Goal: Task Accomplishment & Management: Complete application form

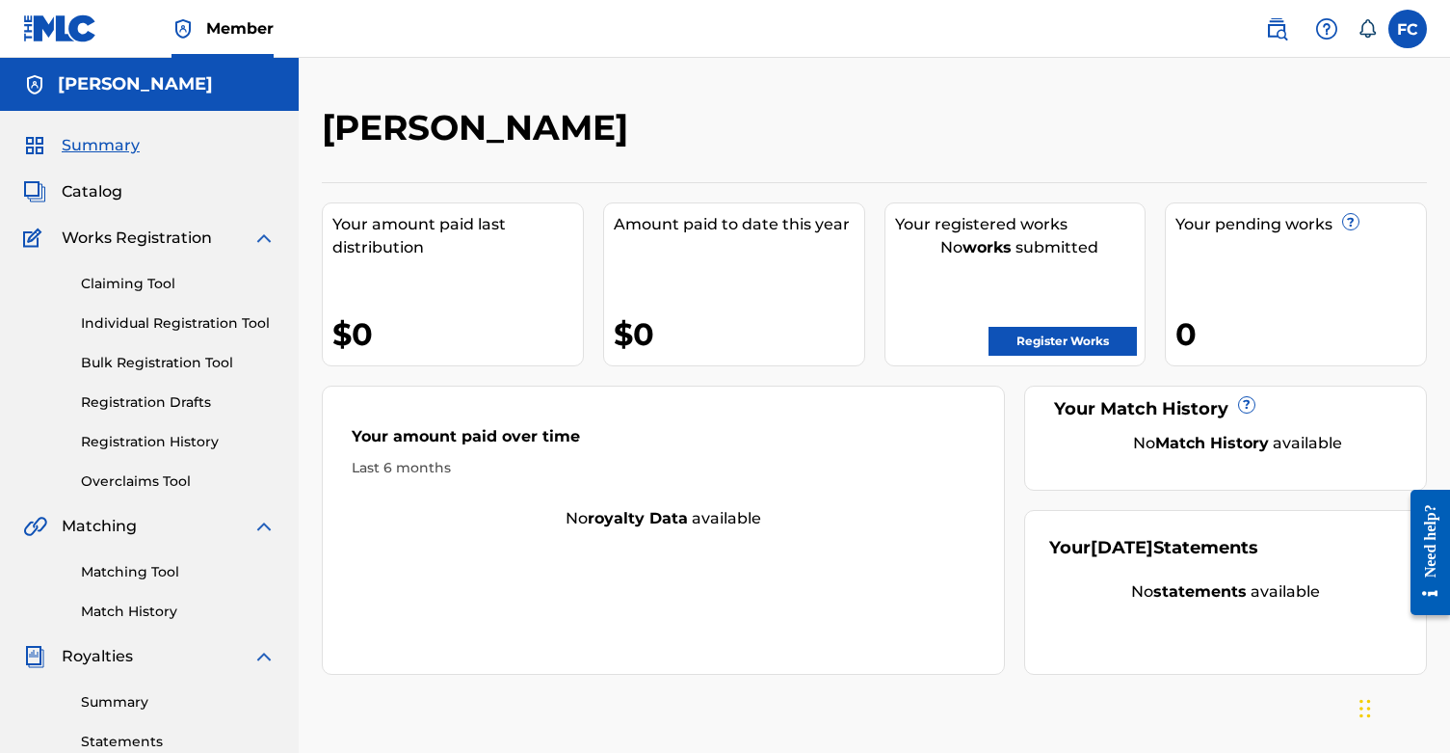
click at [1025, 344] on link "Register Works" at bounding box center [1063, 341] width 148 height 29
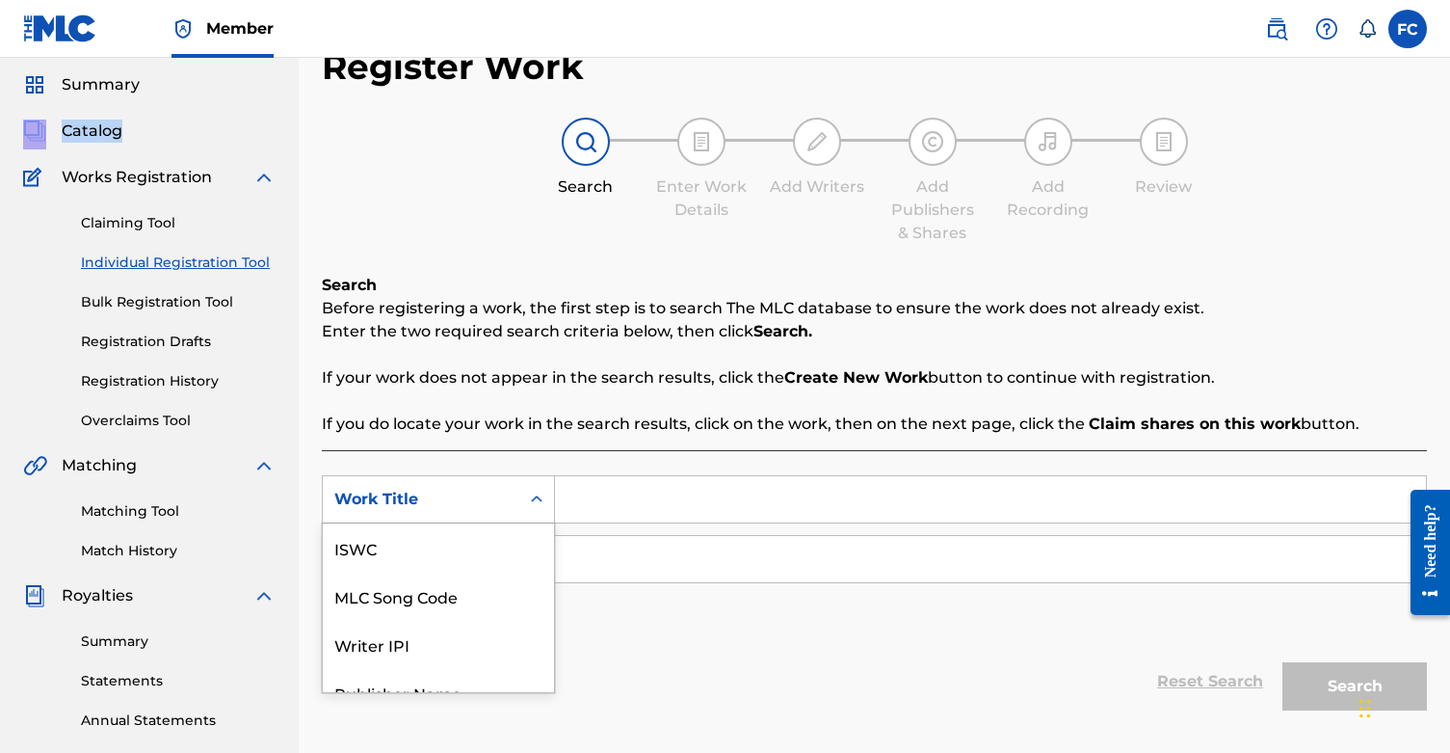
scroll to position [114, 0]
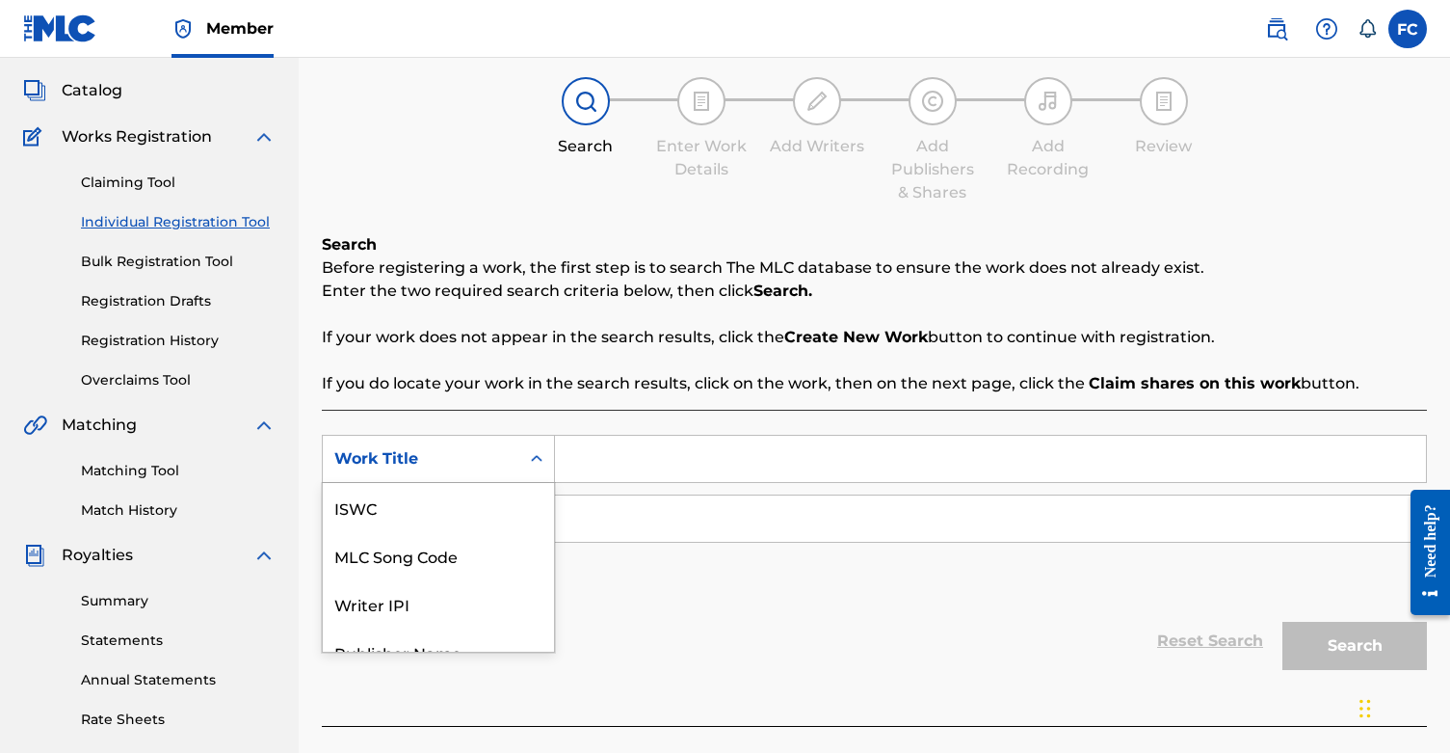
click at [525, 483] on div "Work Title selected, 7 of 7. 7 results available. Use Up and Down to choose opt…" at bounding box center [438, 459] width 233 height 48
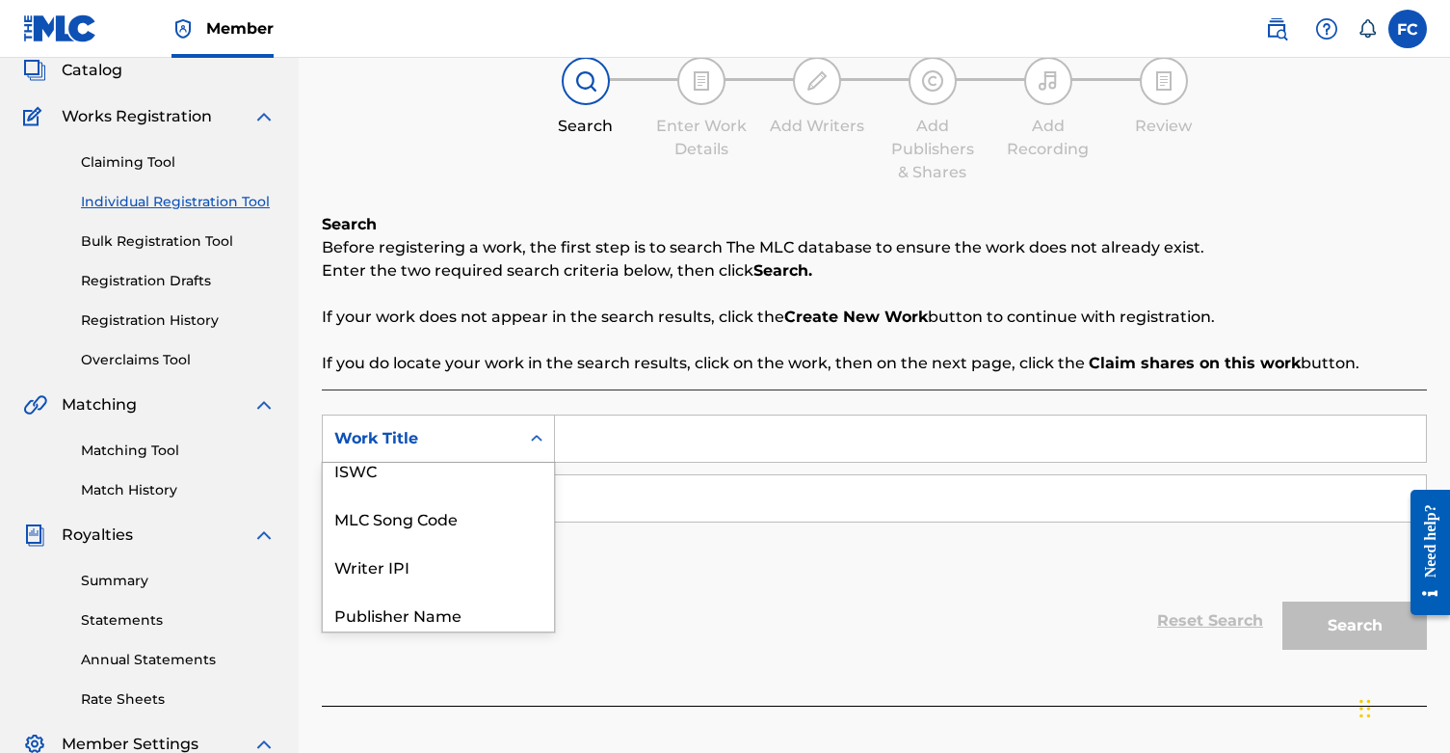
scroll to position [14, 0]
click at [490, 565] on div "Writer IPI" at bounding box center [438, 568] width 231 height 48
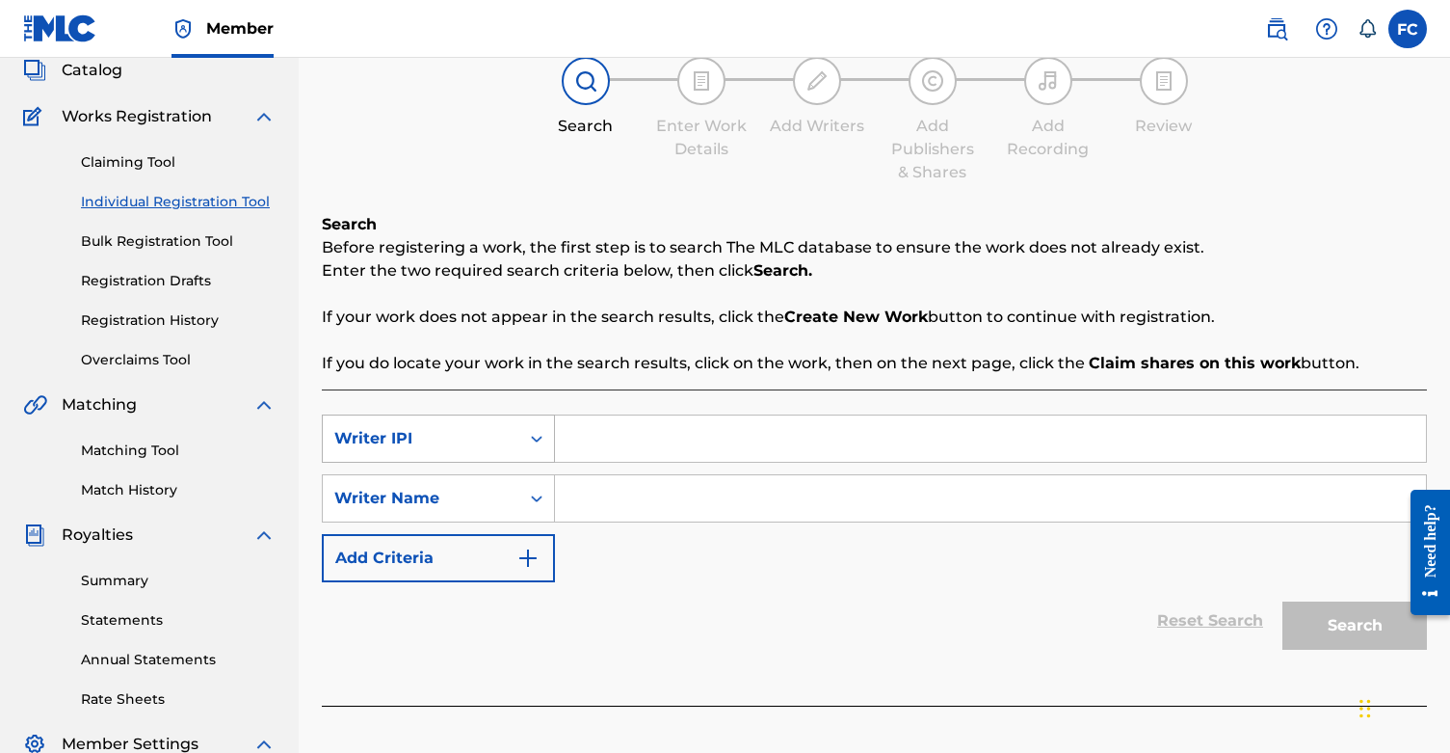
click at [491, 435] on div "Writer IPI" at bounding box center [420, 438] width 173 height 23
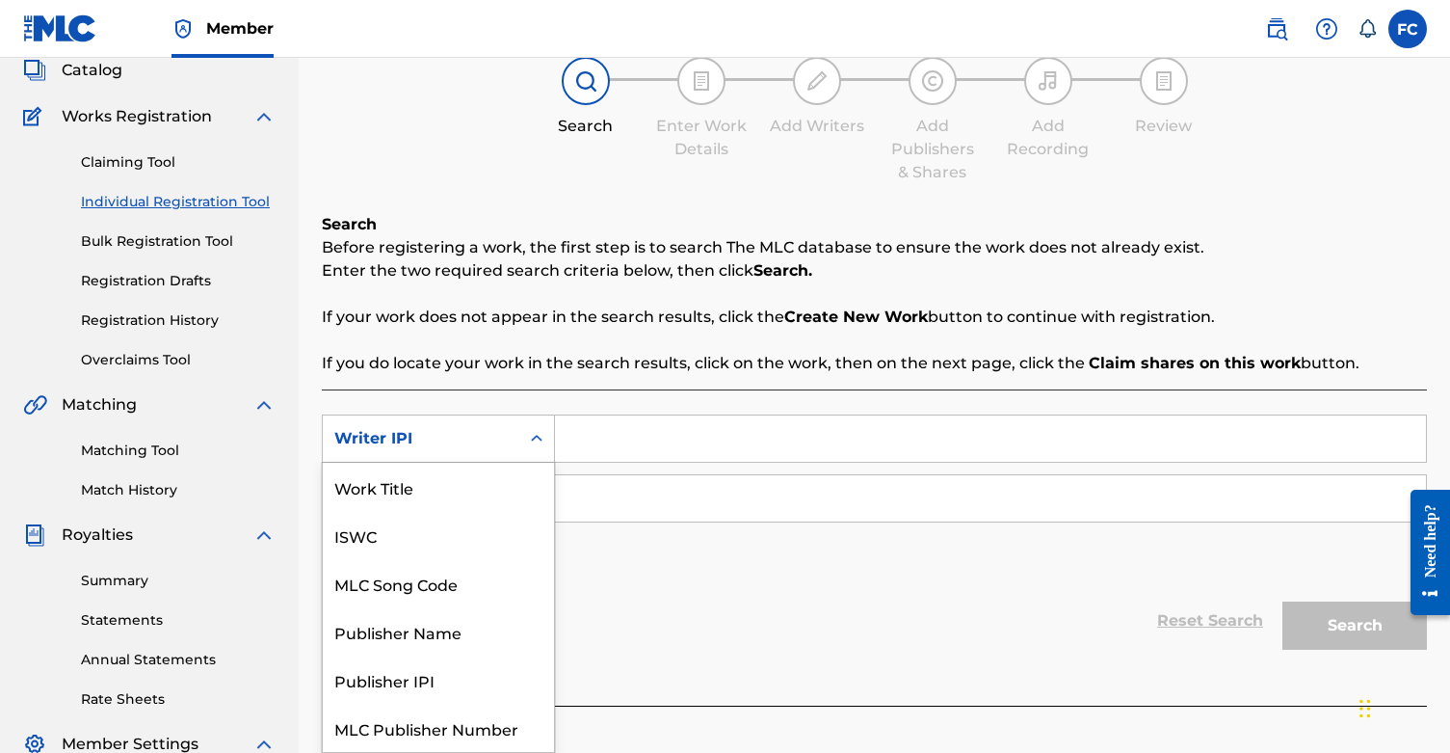
scroll to position [48, 0]
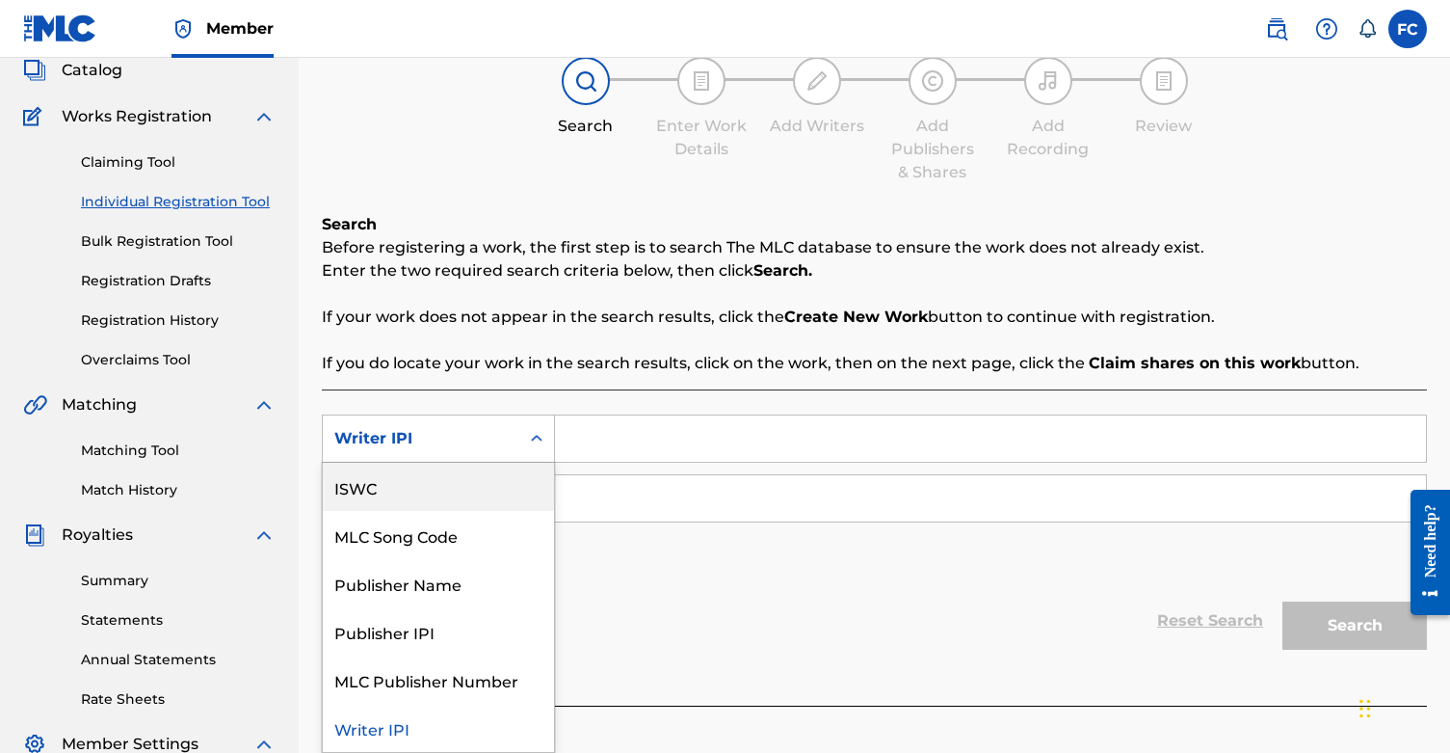
click at [656, 448] on input "Search Form" at bounding box center [990, 438] width 871 height 46
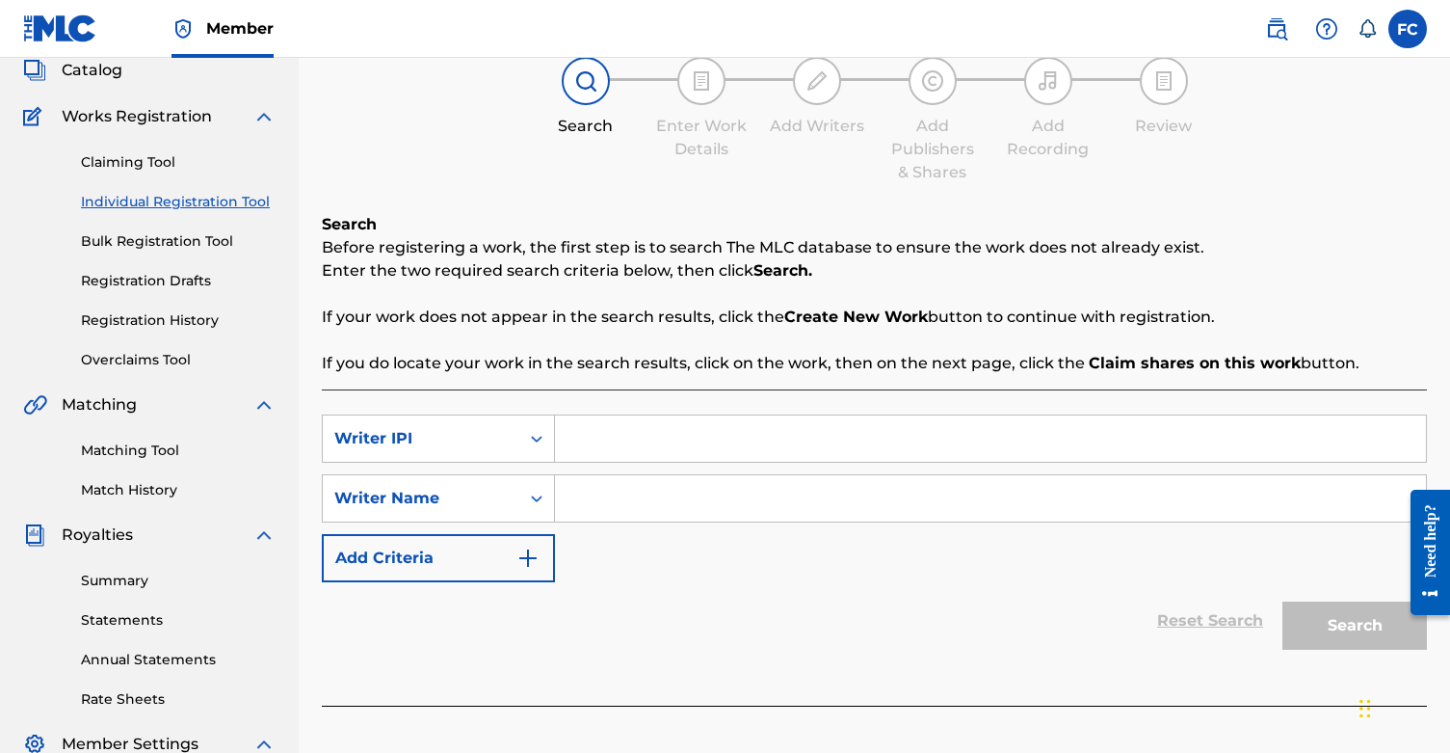
paste input "1276568313"
type input "1276568313"
click at [638, 500] on input "Search Form" at bounding box center [990, 498] width 871 height 46
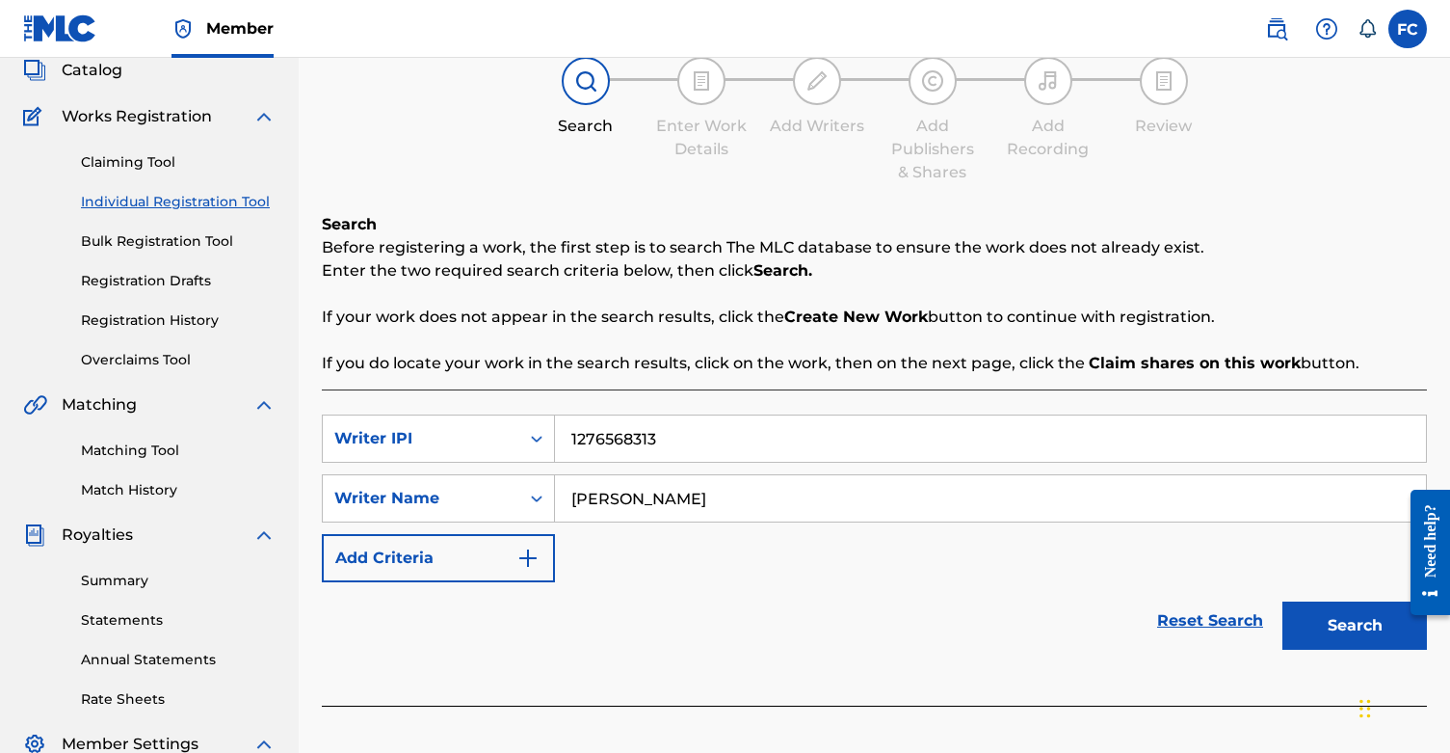
type input "[PERSON_NAME]"
click at [1323, 629] on button "Search" at bounding box center [1355, 625] width 145 height 48
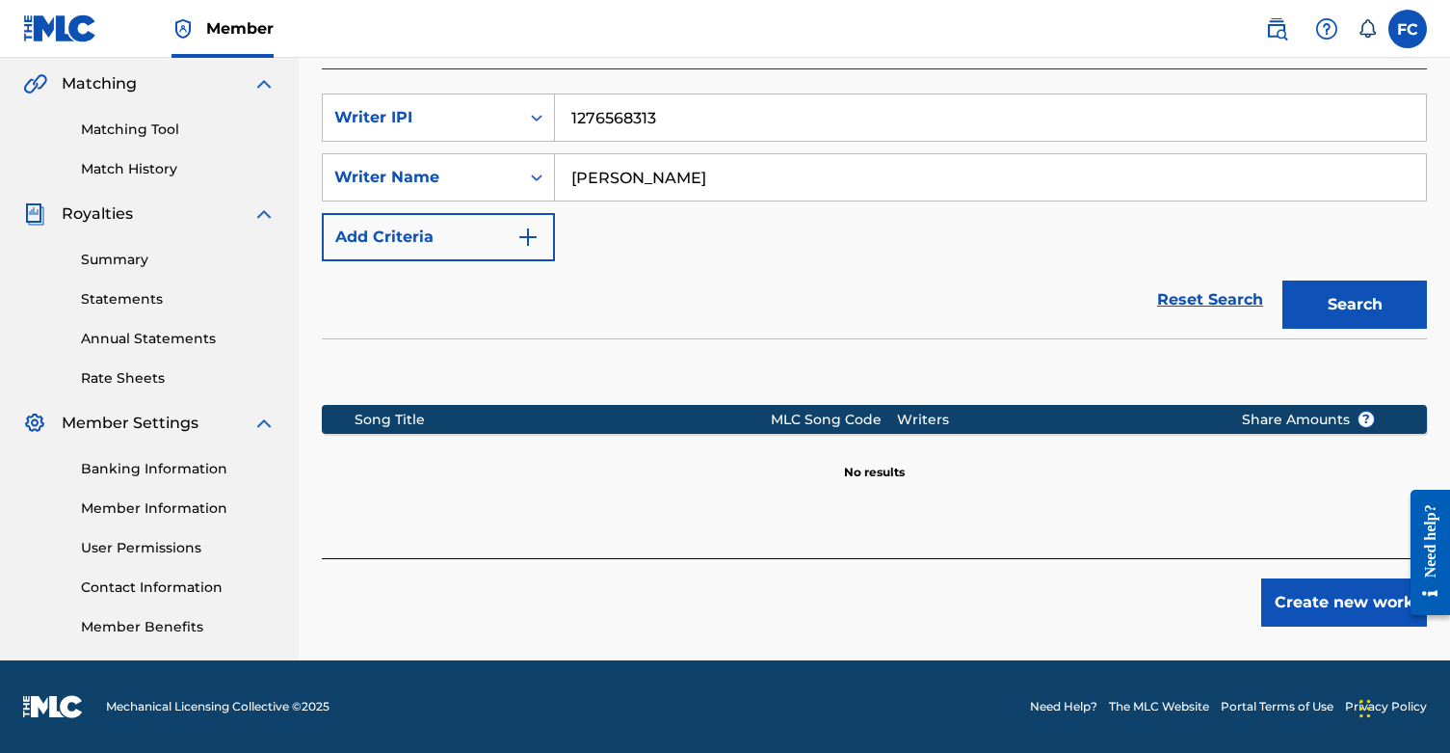
scroll to position [442, 0]
click at [1276, 598] on button "Create new work" at bounding box center [1344, 602] width 166 height 48
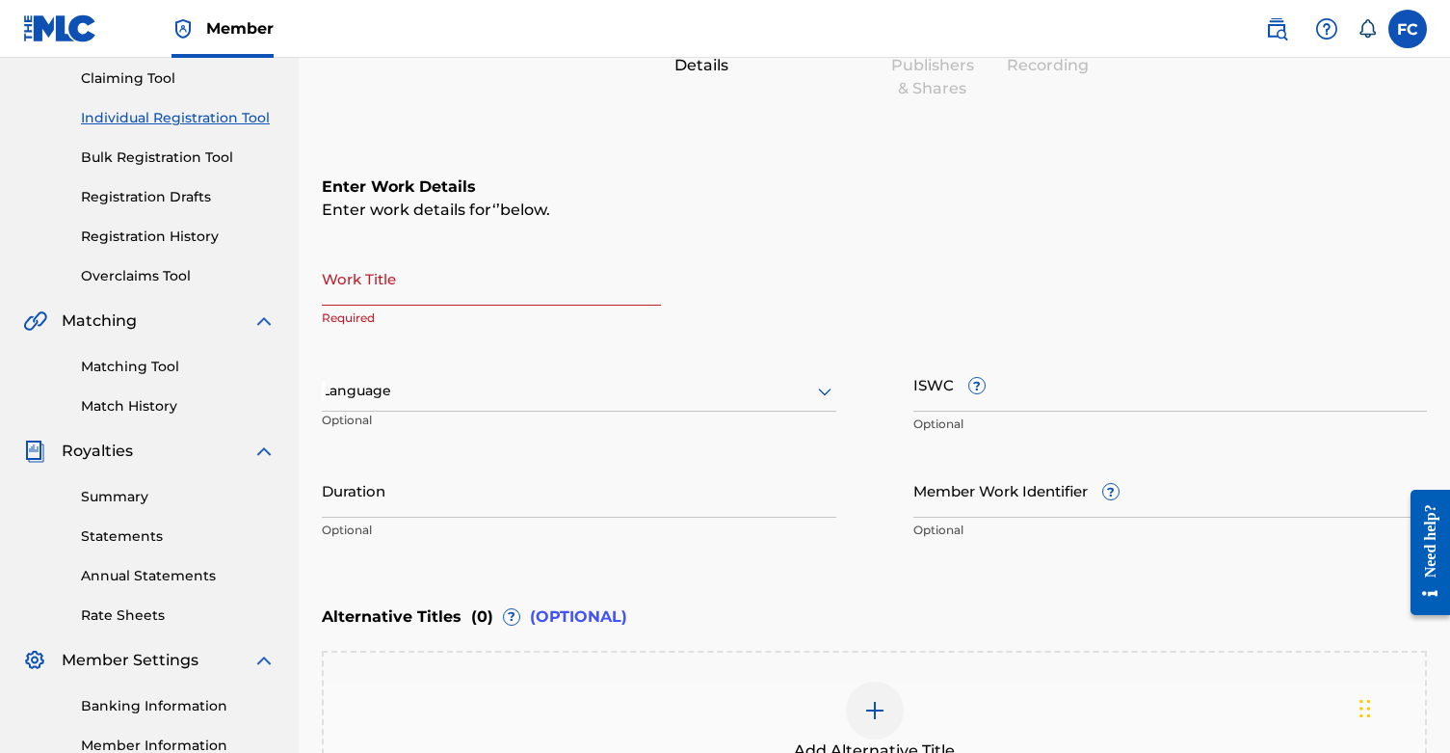
scroll to position [191, 0]
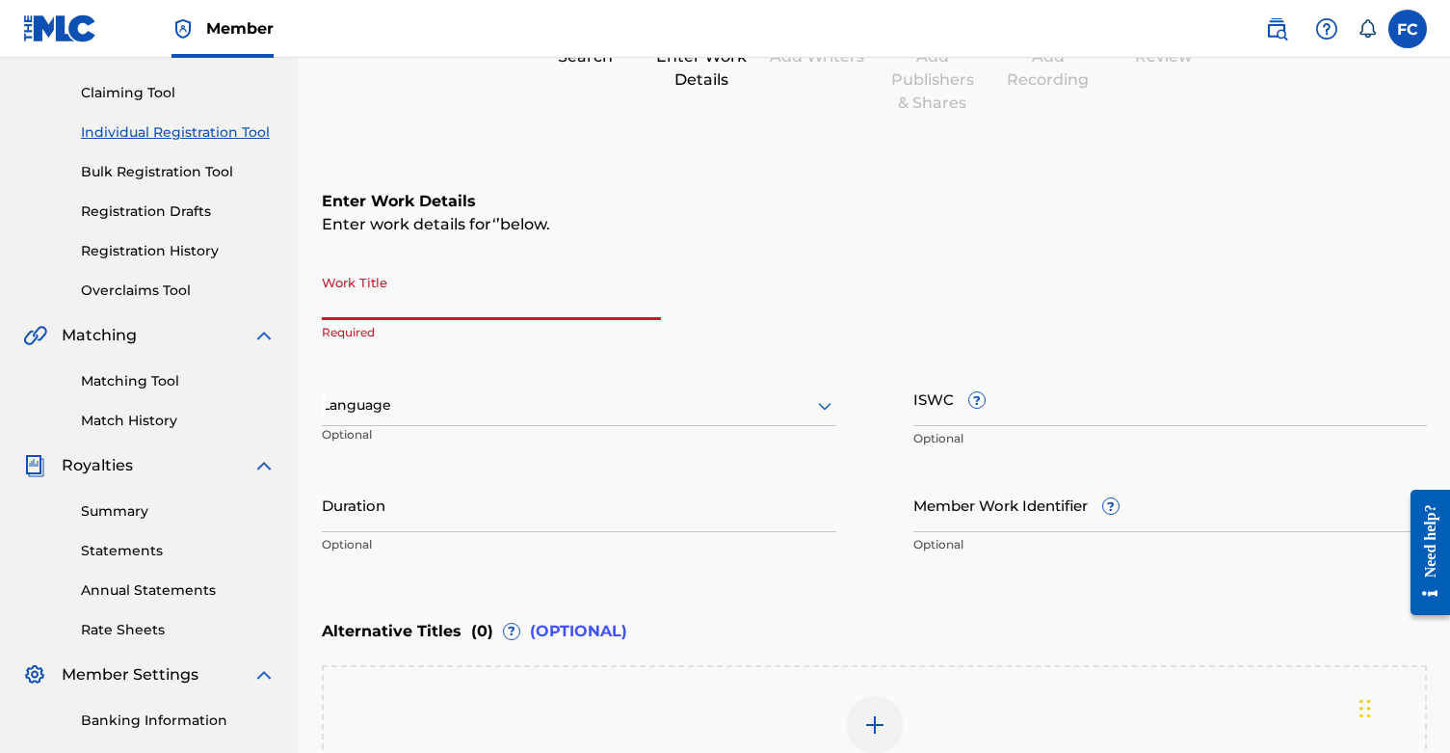
click at [522, 305] on input "Work Title" at bounding box center [491, 292] width 339 height 55
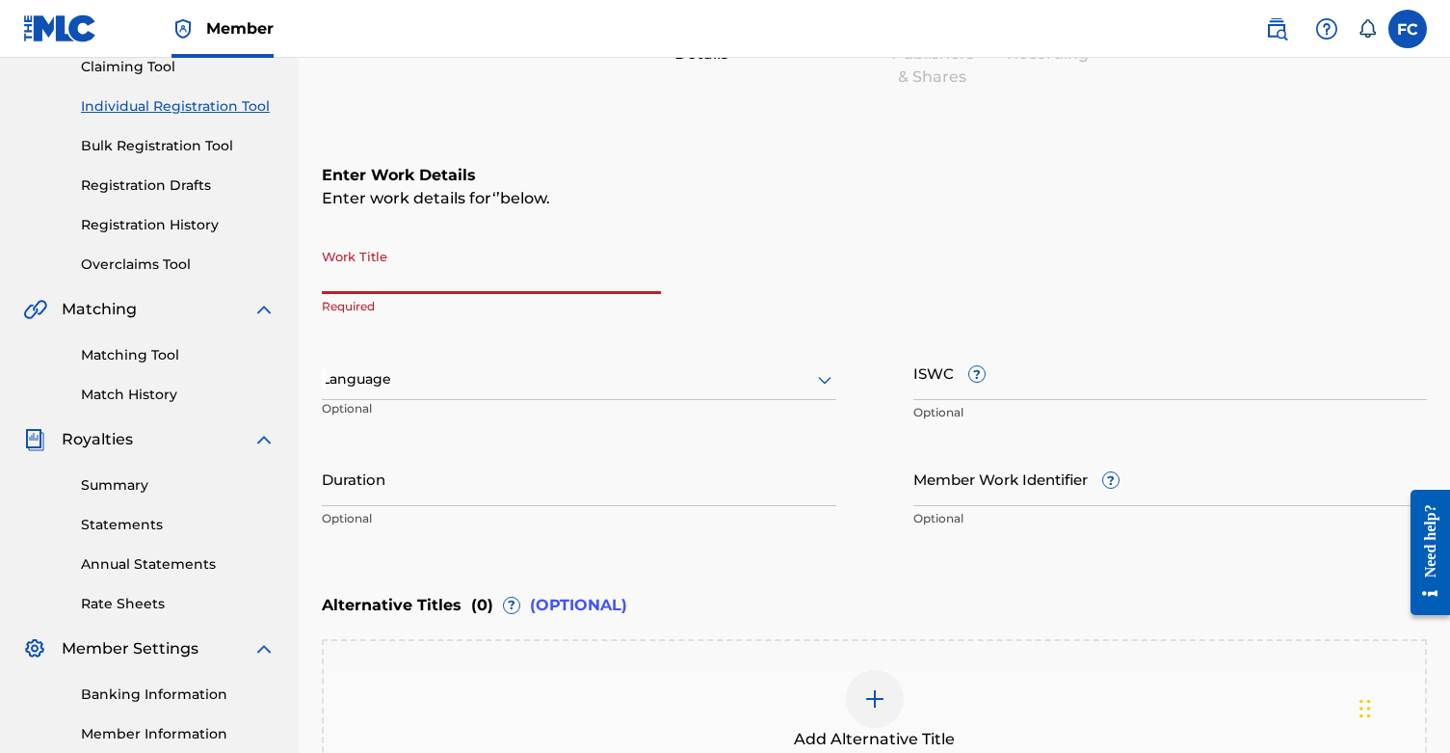
scroll to position [219, 0]
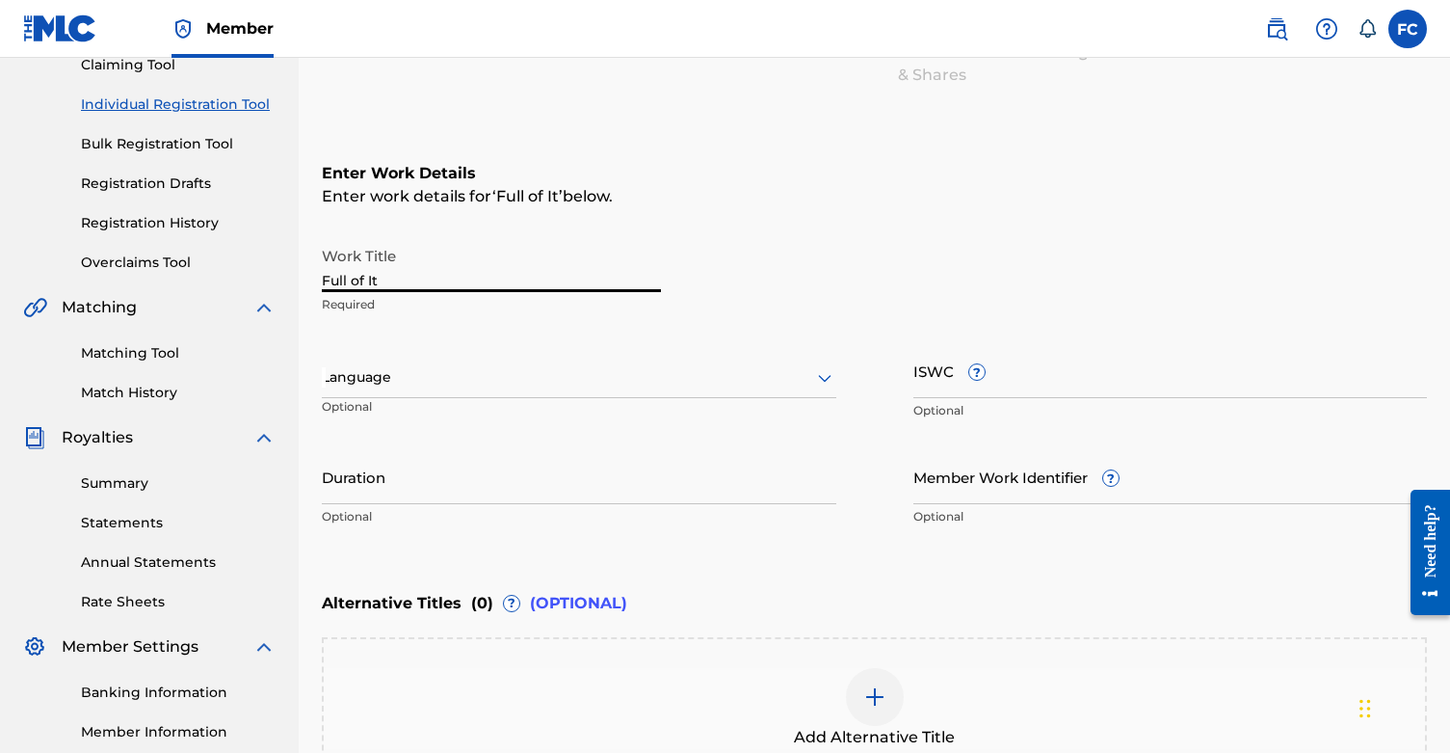
type input "Full of It"
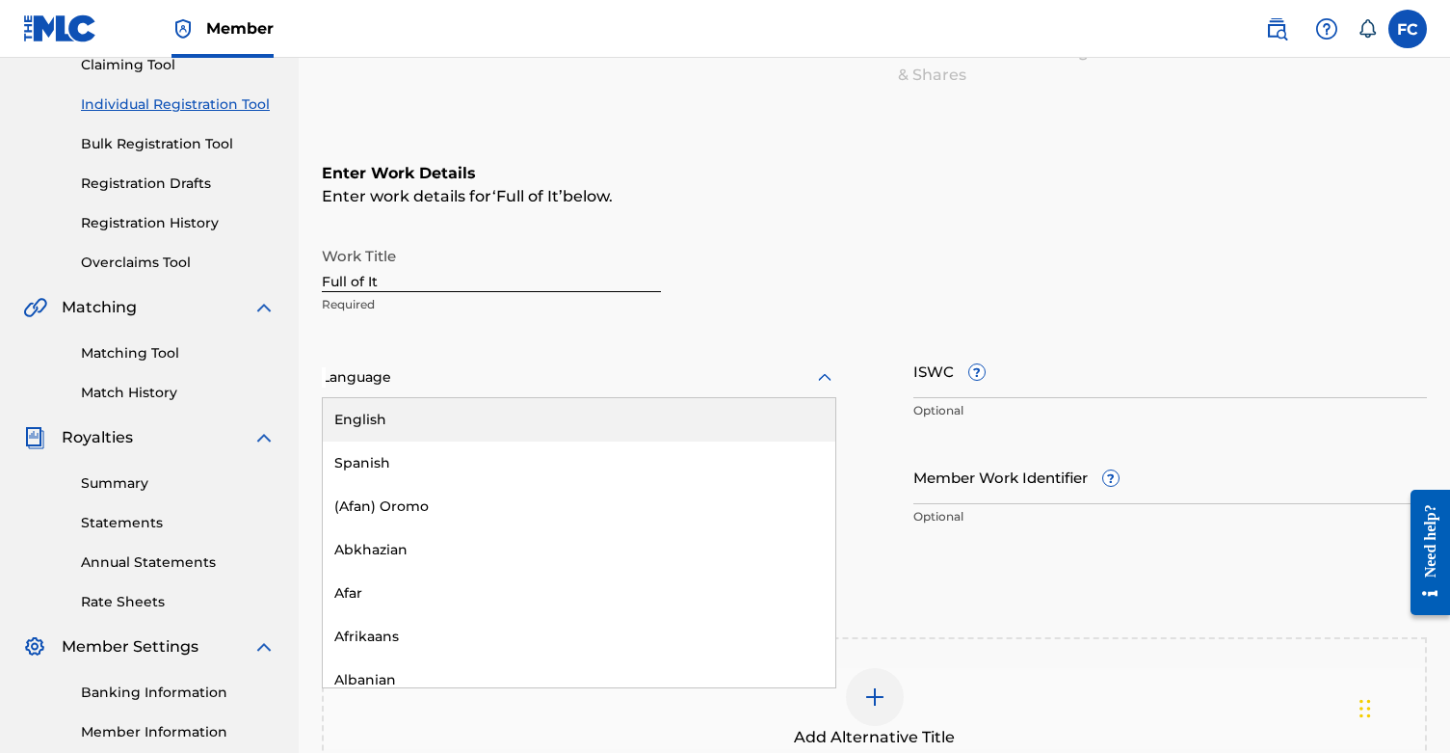
click at [545, 365] on div at bounding box center [579, 377] width 515 height 24
click at [497, 415] on div "English" at bounding box center [579, 419] width 513 height 43
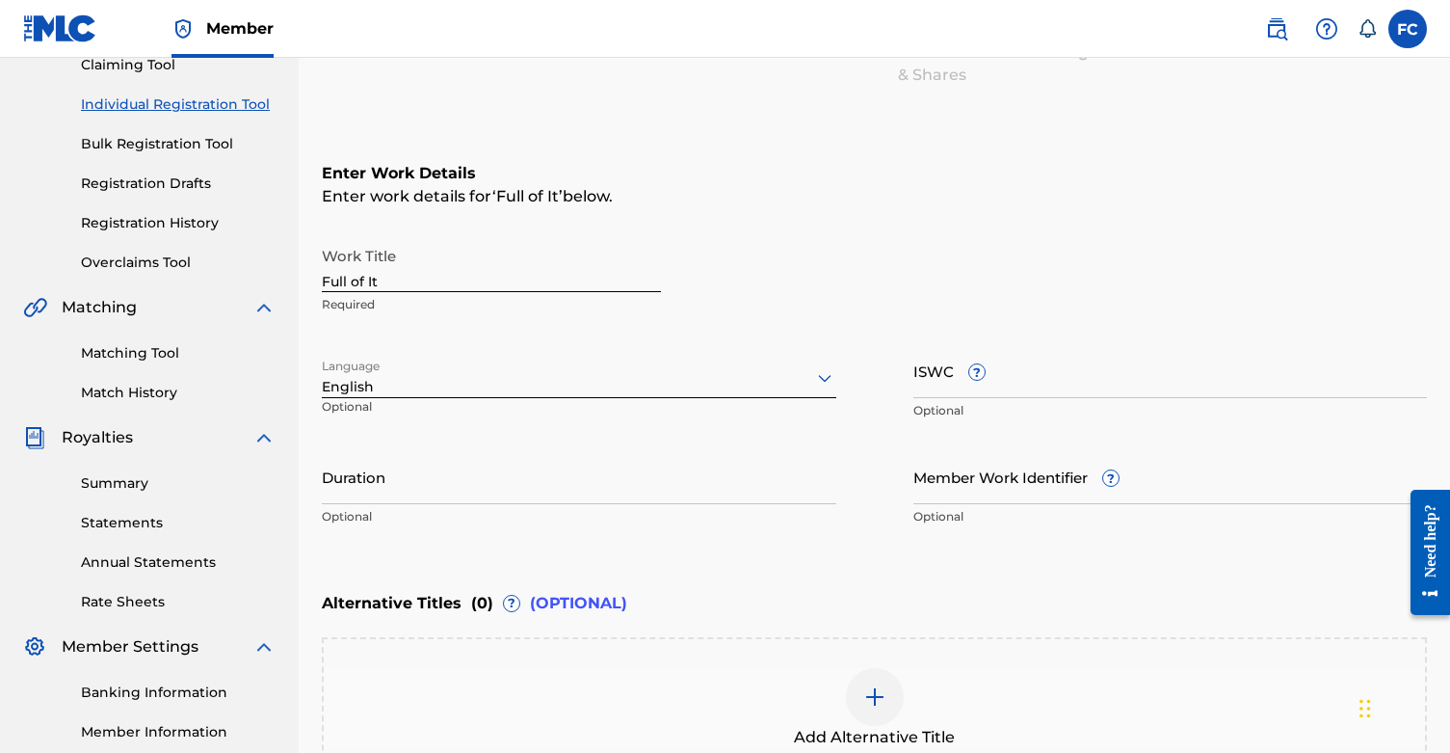
click at [1095, 365] on input "ISWC ?" at bounding box center [1171, 370] width 515 height 55
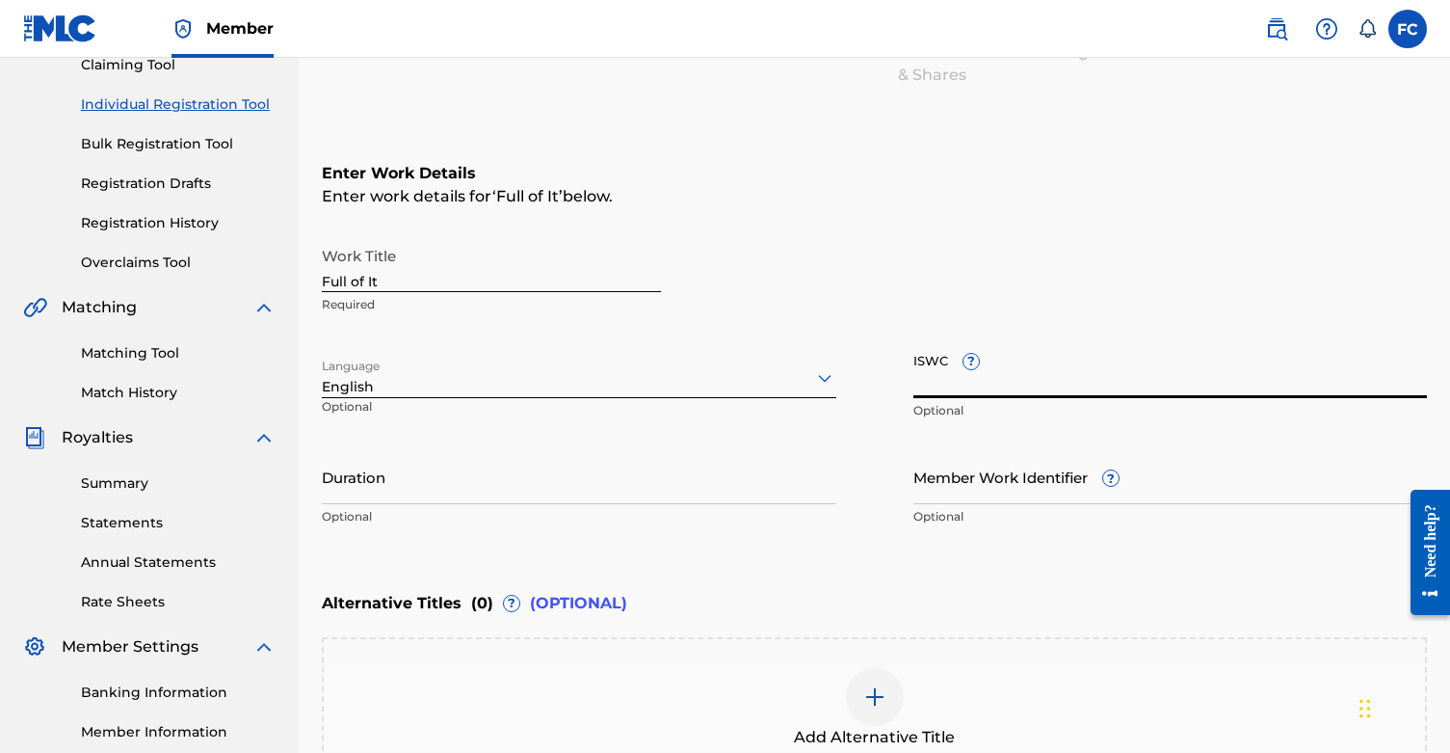
click at [513, 490] on input "Duration" at bounding box center [579, 476] width 515 height 55
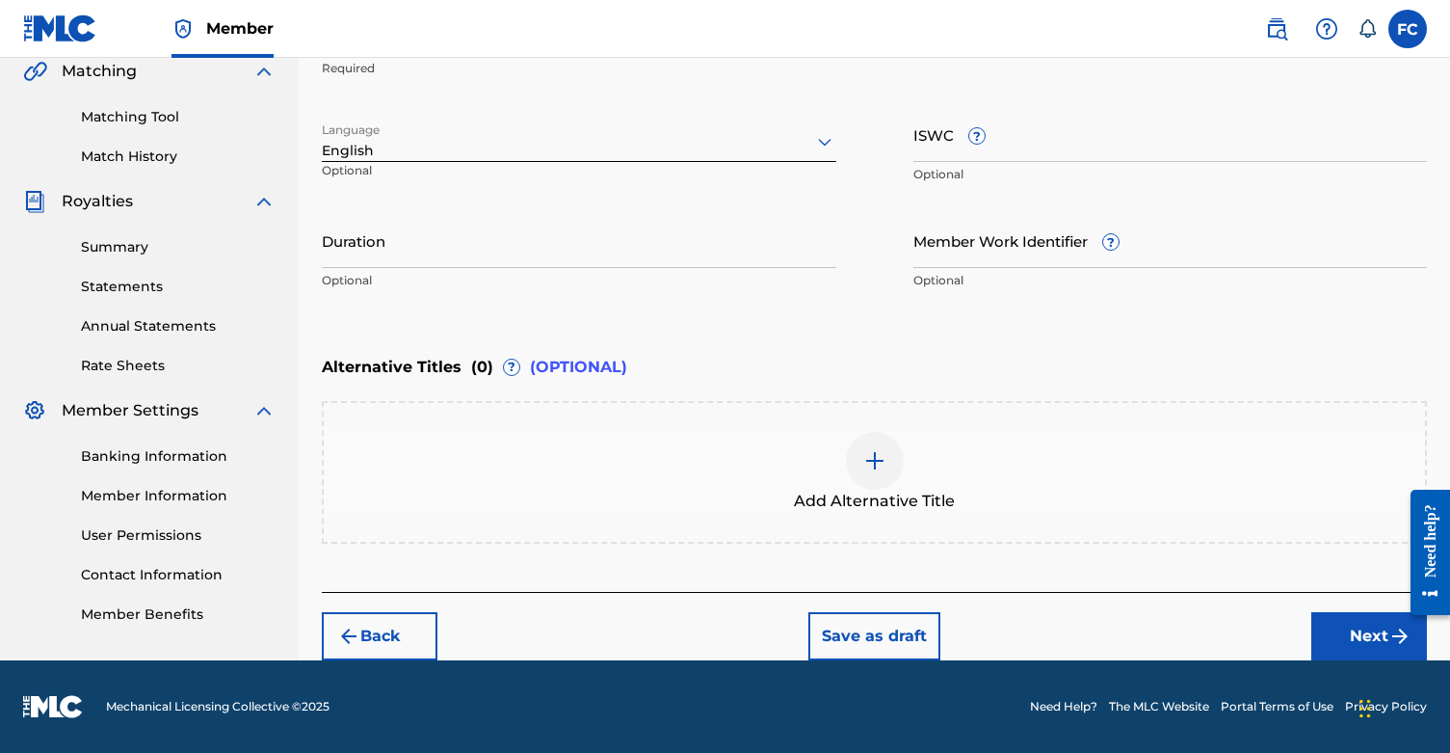
click at [1354, 637] on button "Next" at bounding box center [1370, 636] width 116 height 48
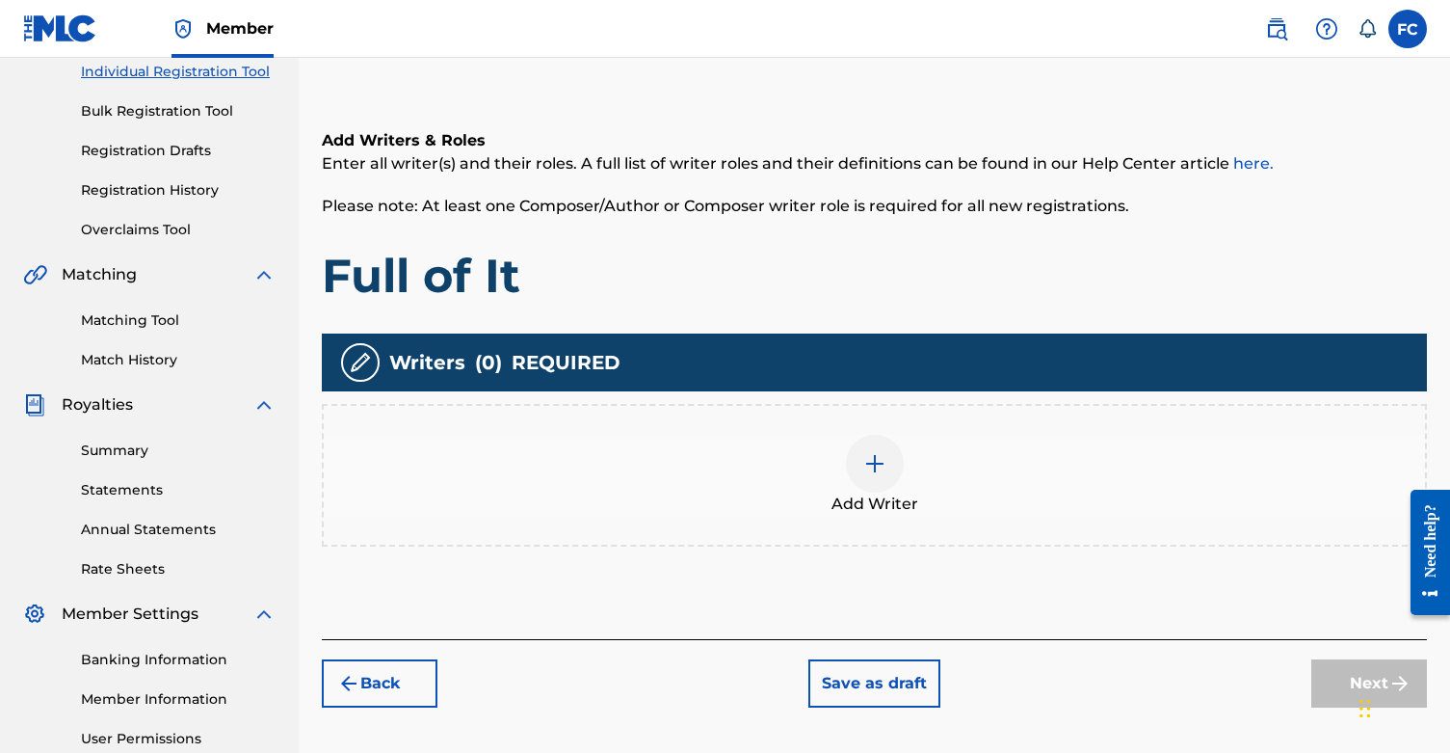
scroll to position [237, 0]
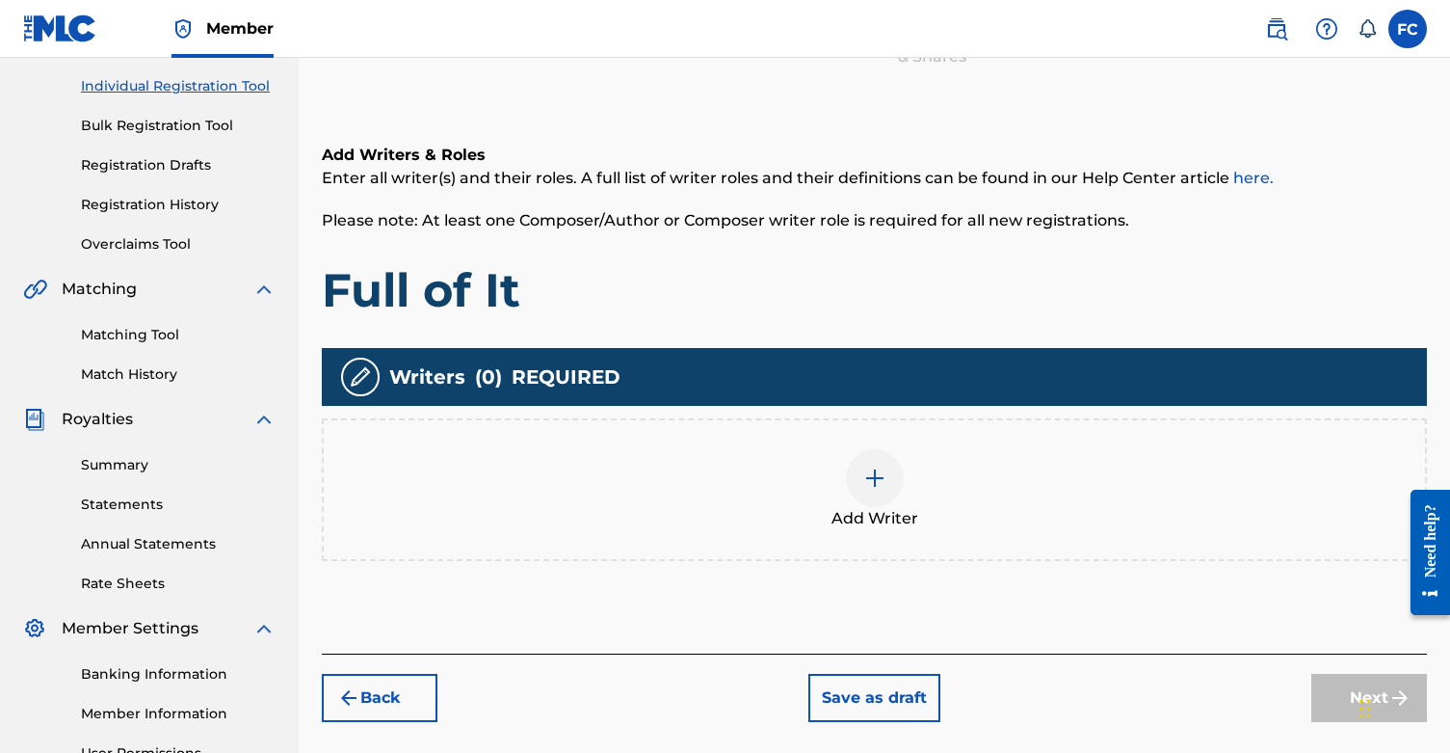
click at [880, 464] on div at bounding box center [875, 478] width 58 height 58
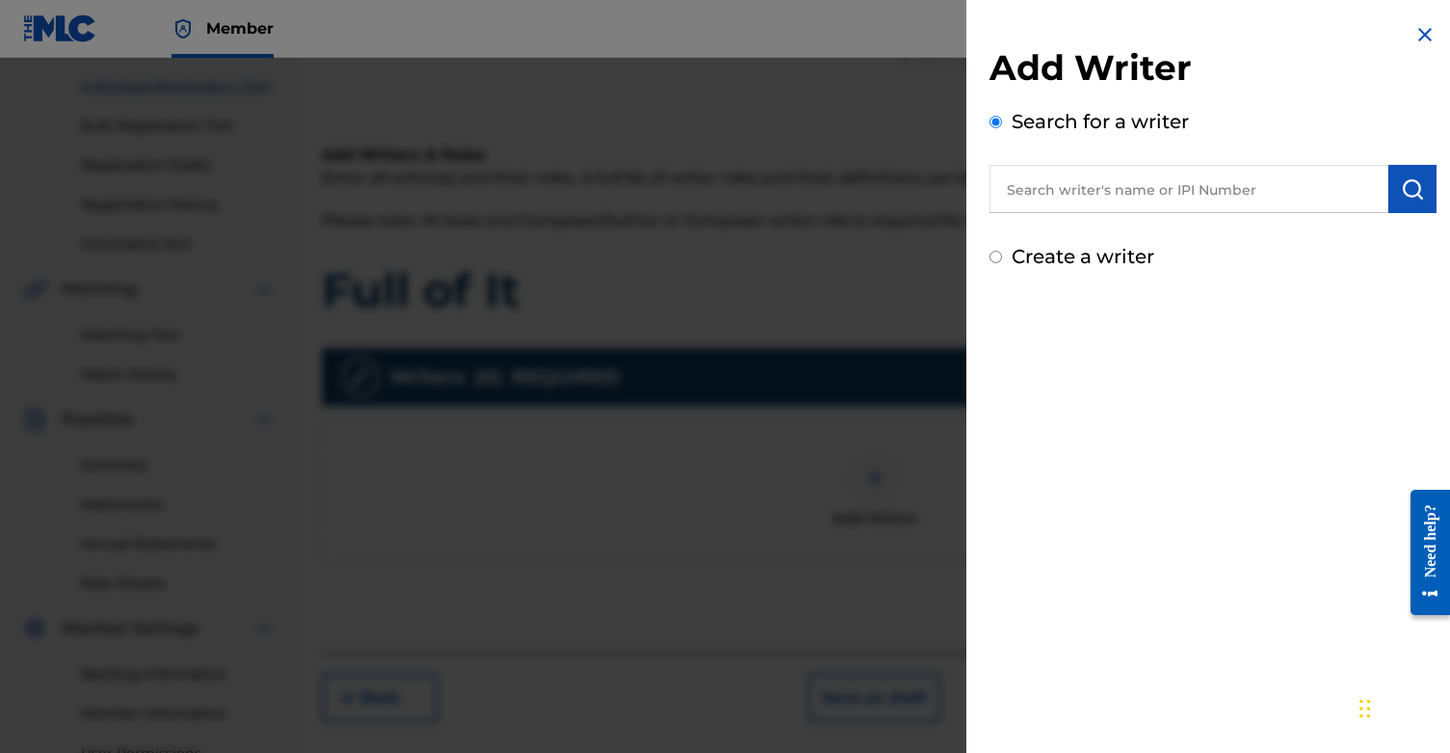
click at [1146, 211] on input "text" at bounding box center [1189, 189] width 399 height 48
paste input "1276568313"
type input "1276568313"
click at [1413, 197] on img "submit" at bounding box center [1412, 188] width 23 height 23
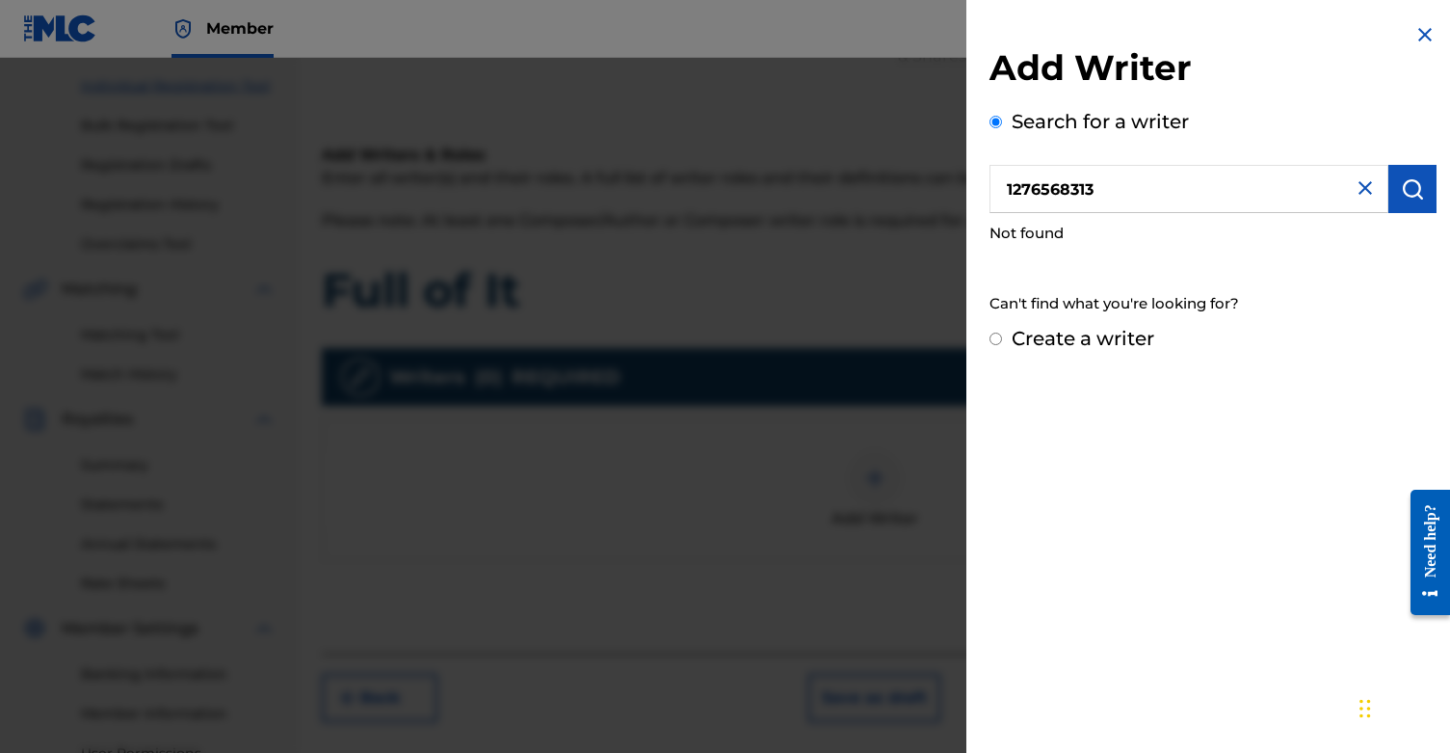
click at [995, 334] on input "Create a writer" at bounding box center [996, 338] width 13 height 13
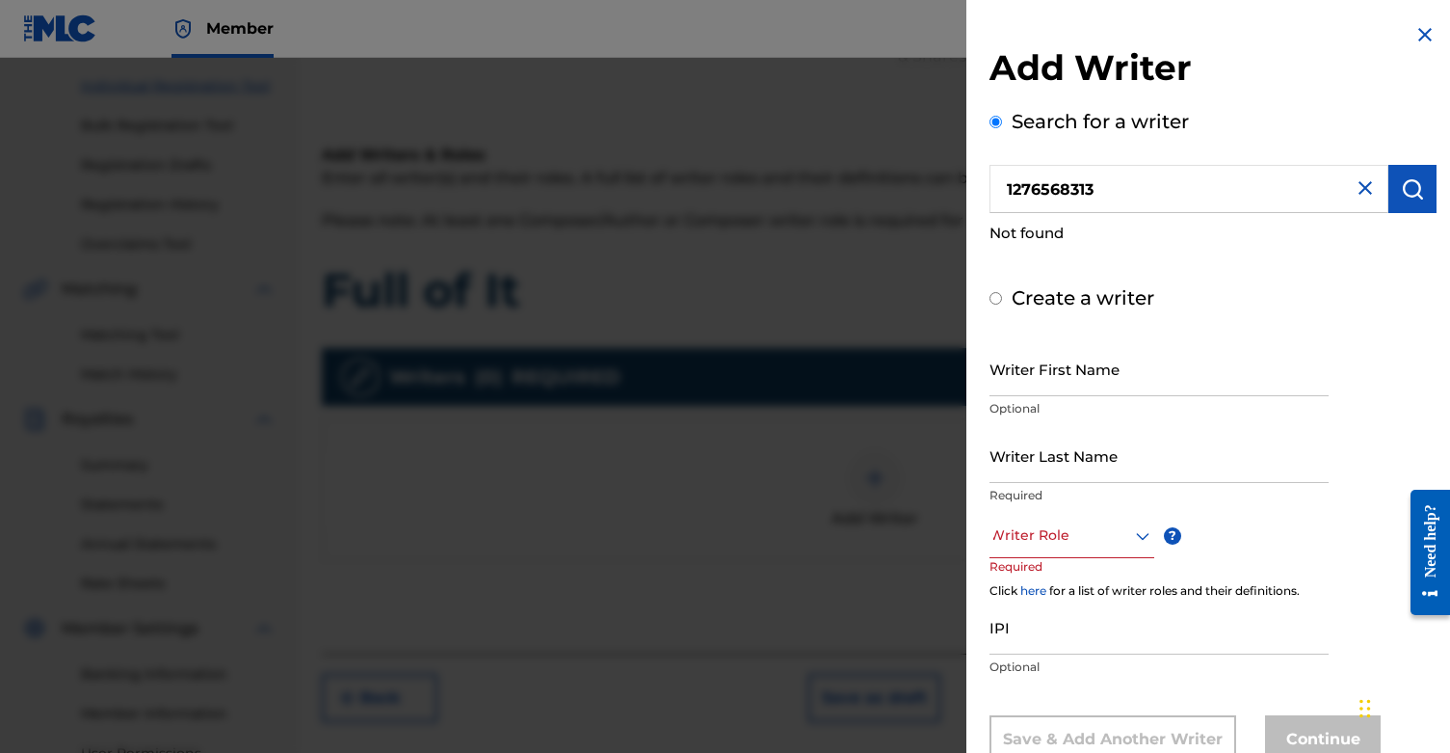
radio input "false"
radio input "true"
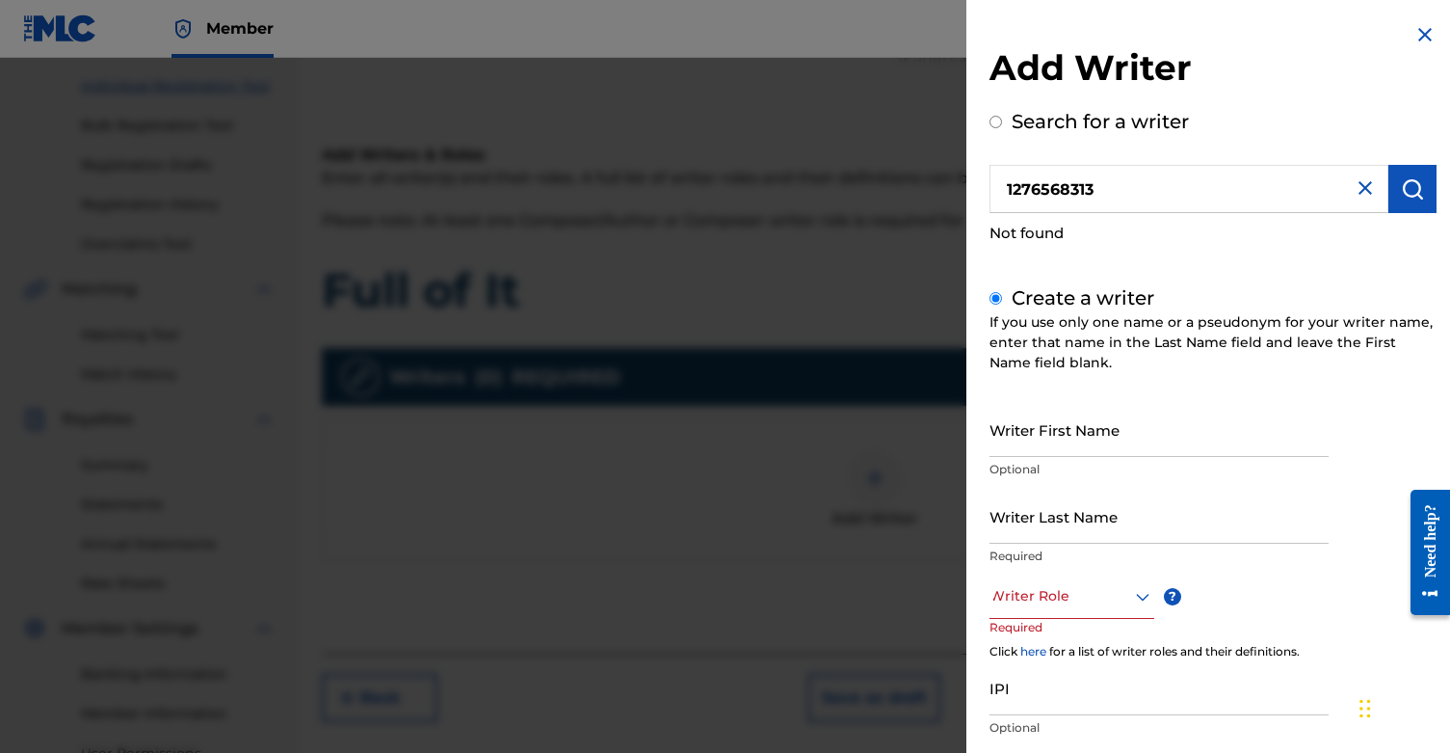
click at [1035, 424] on input "Writer First Name" at bounding box center [1159, 429] width 339 height 55
type input "Franki"
click at [1028, 521] on input "Writer Last Name" at bounding box center [1159, 516] width 339 height 55
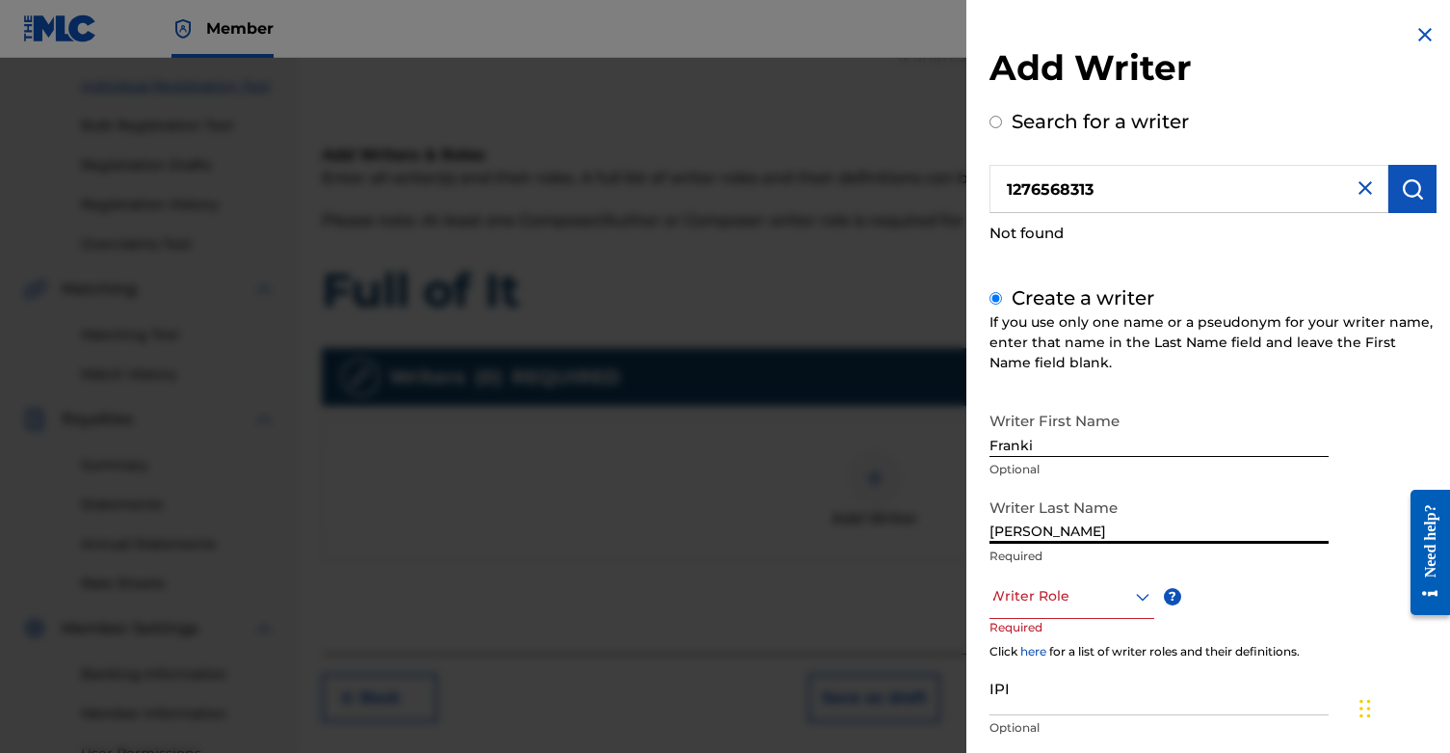
type input "[PERSON_NAME]"
click at [1056, 604] on div "Writer Role" at bounding box center [1072, 596] width 165 height 43
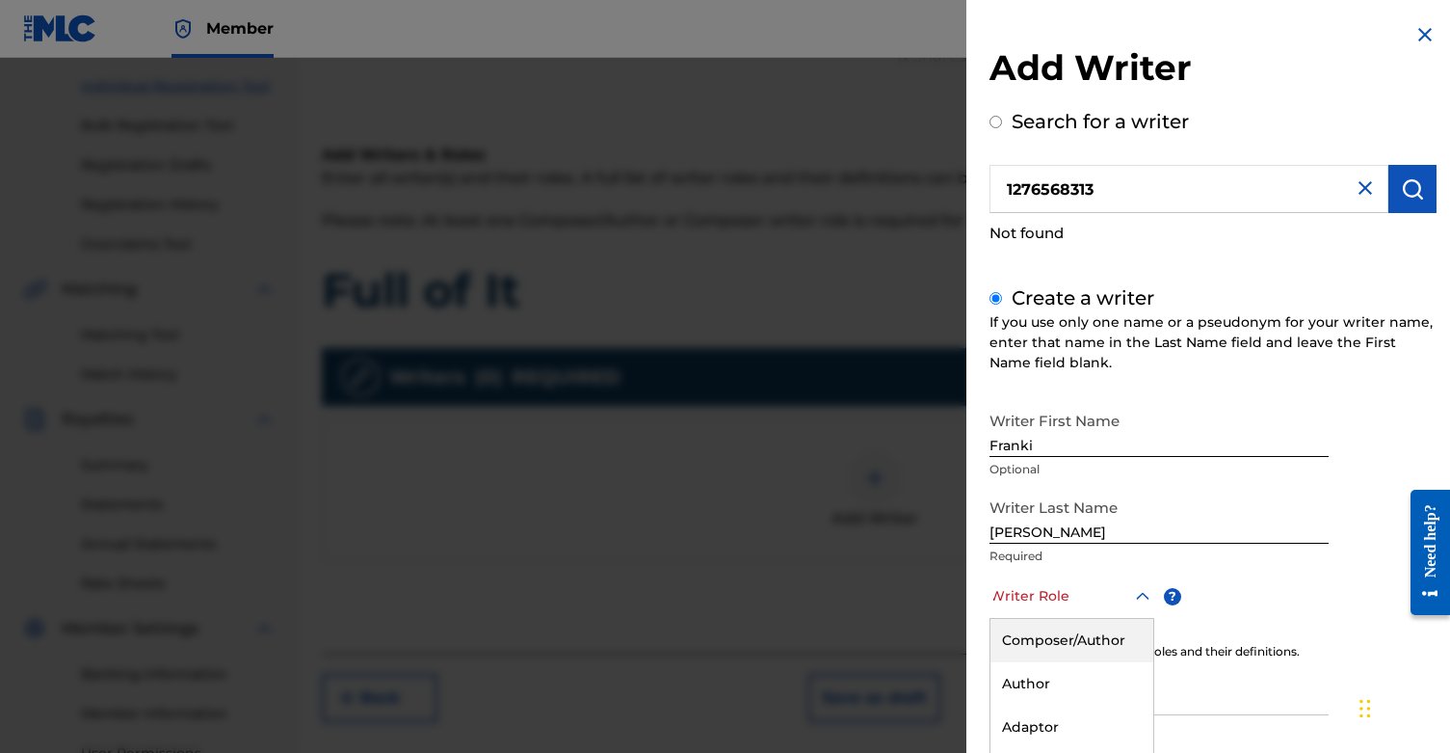
scroll to position [122, 0]
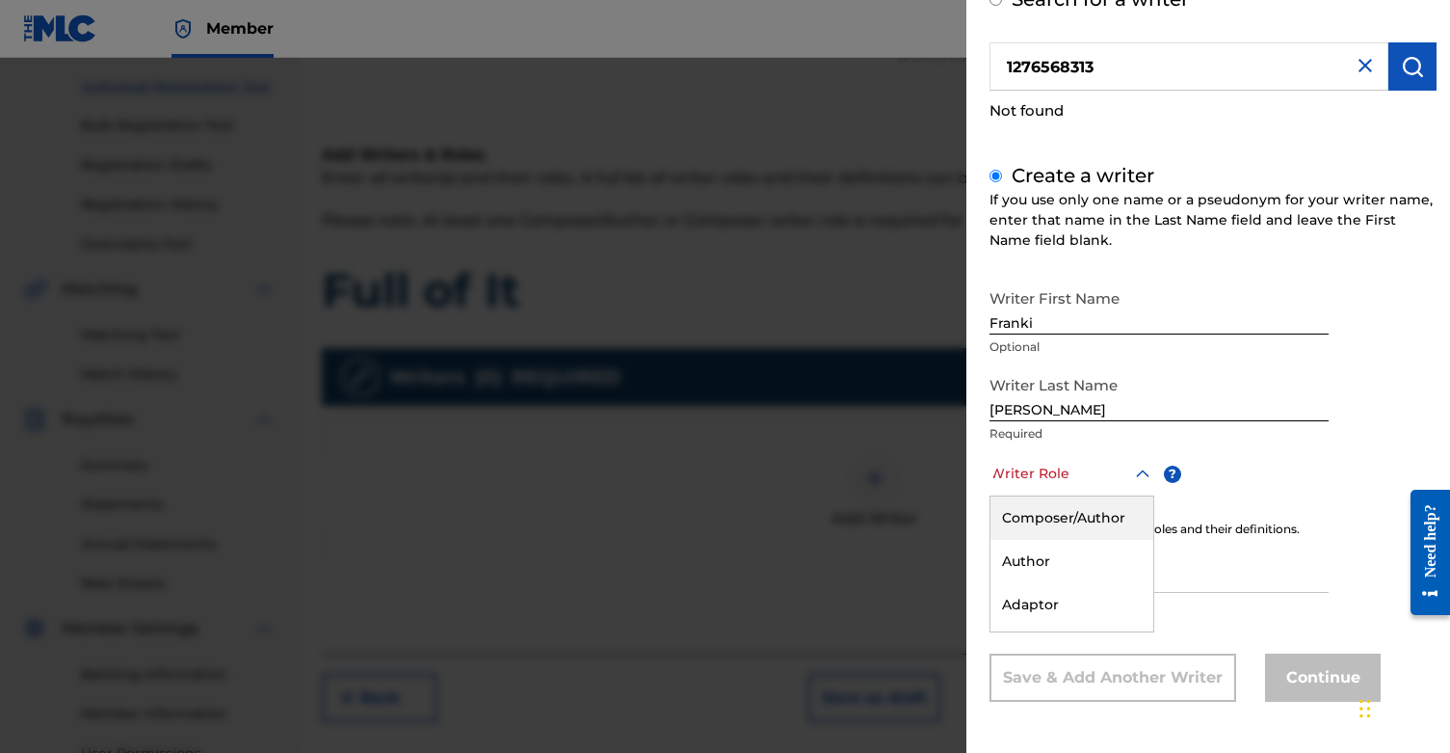
click at [1080, 515] on div "Composer/Author" at bounding box center [1072, 517] width 163 height 43
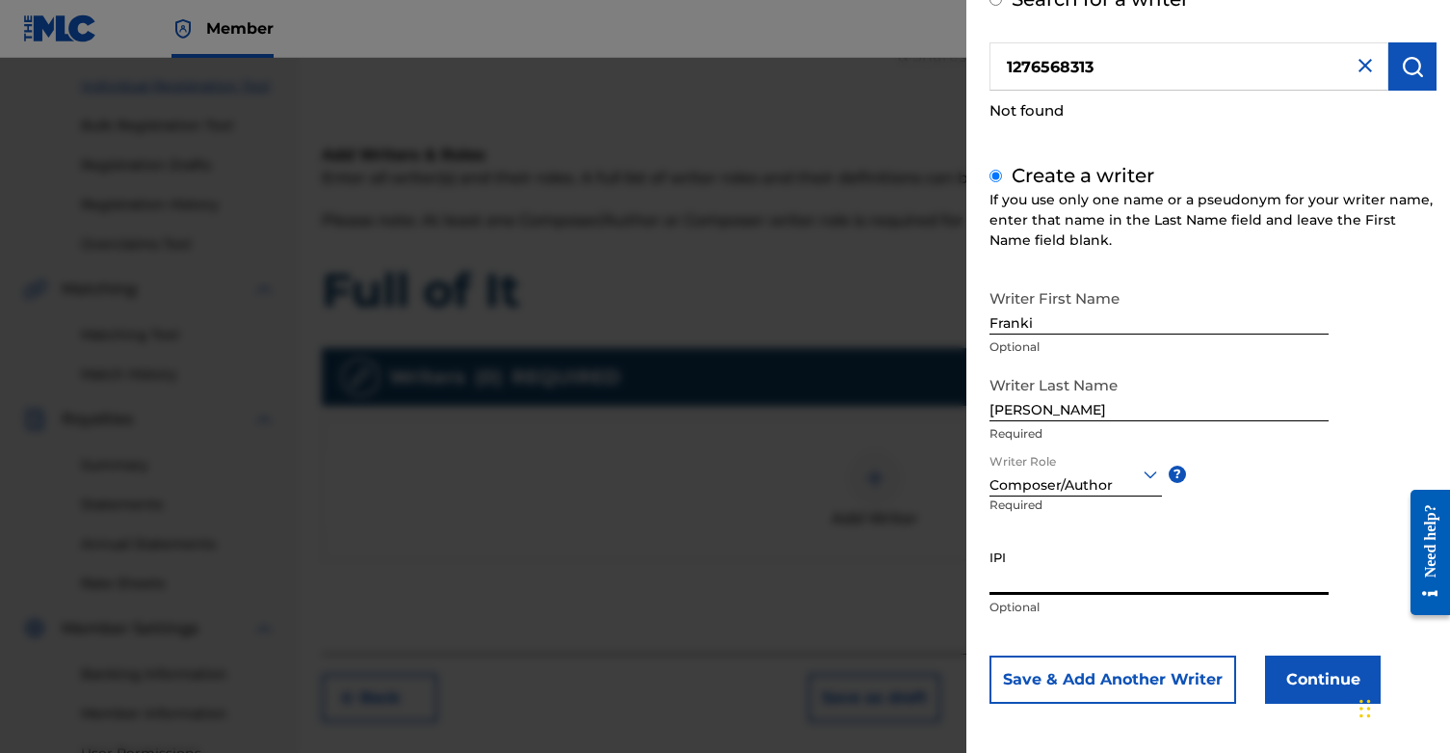
click at [1068, 579] on input "IPI" at bounding box center [1159, 567] width 339 height 55
paste input "1276568313"
type input "1276568313"
click at [1297, 680] on button "Continue" at bounding box center [1323, 679] width 116 height 48
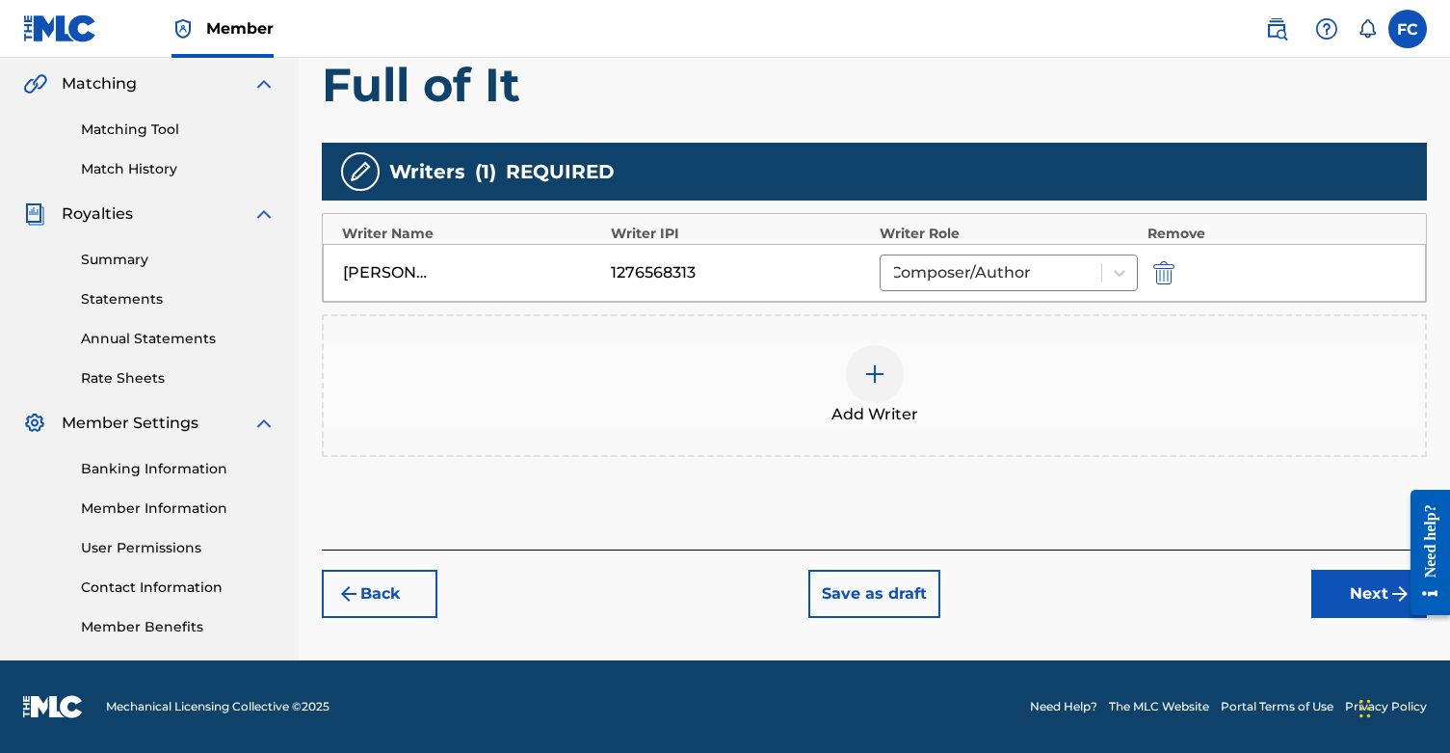
click at [1345, 596] on button "Next" at bounding box center [1370, 594] width 116 height 48
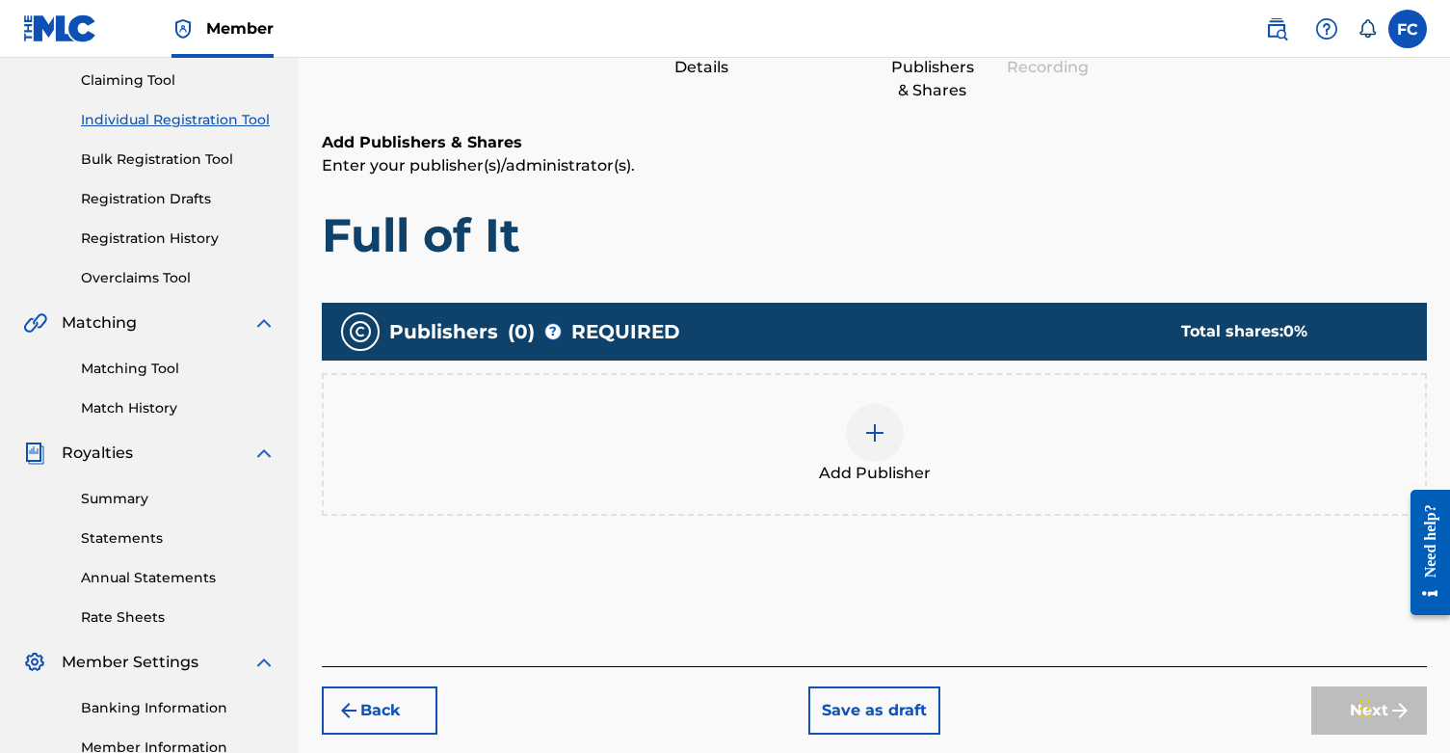
scroll to position [211, 0]
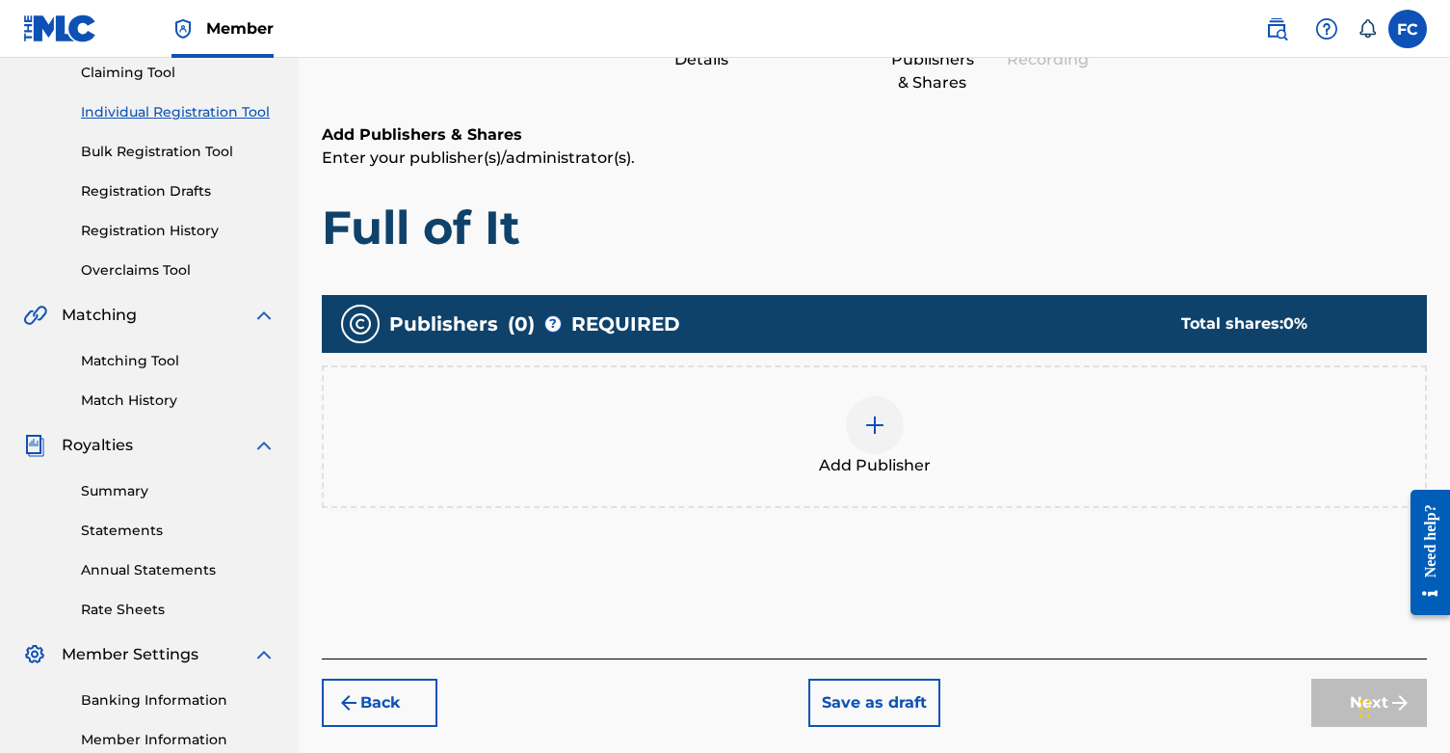
click at [889, 425] on div at bounding box center [875, 425] width 58 height 58
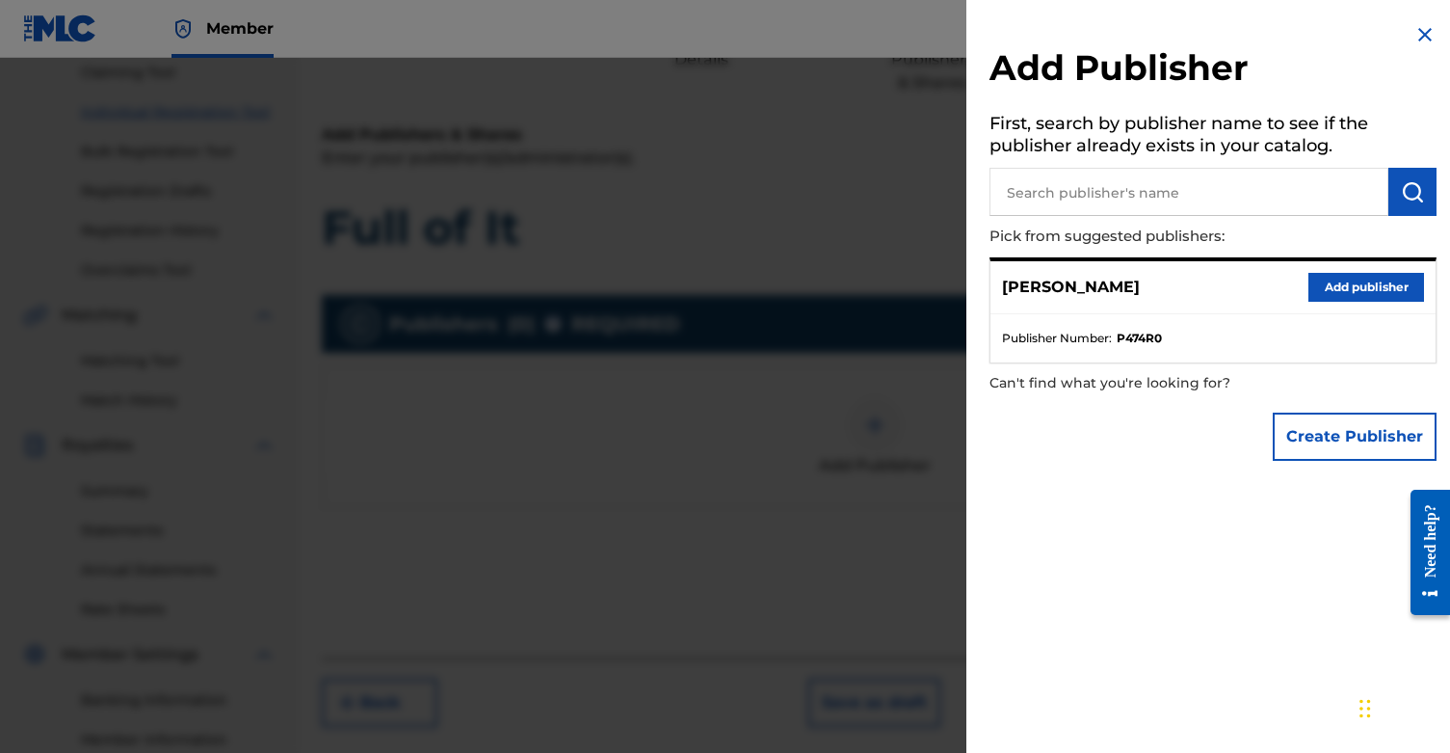
click at [1137, 291] on div "Franki Cooper Add publisher" at bounding box center [1213, 287] width 445 height 53
click at [1155, 206] on input "text" at bounding box center [1189, 192] width 399 height 48
type input "[PERSON_NAME]"
click at [1309, 439] on button "Create Publisher" at bounding box center [1355, 436] width 164 height 48
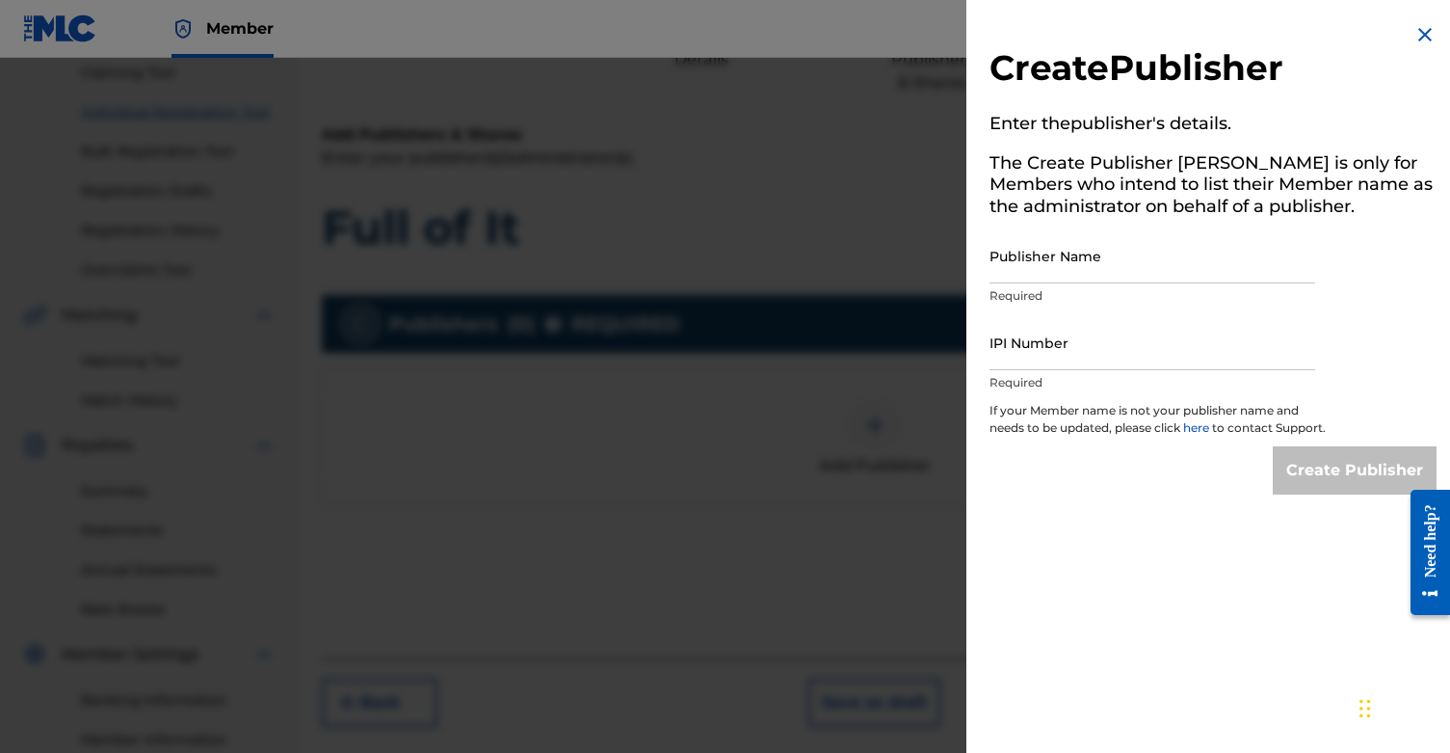
click at [1428, 34] on img at bounding box center [1425, 34] width 23 height 23
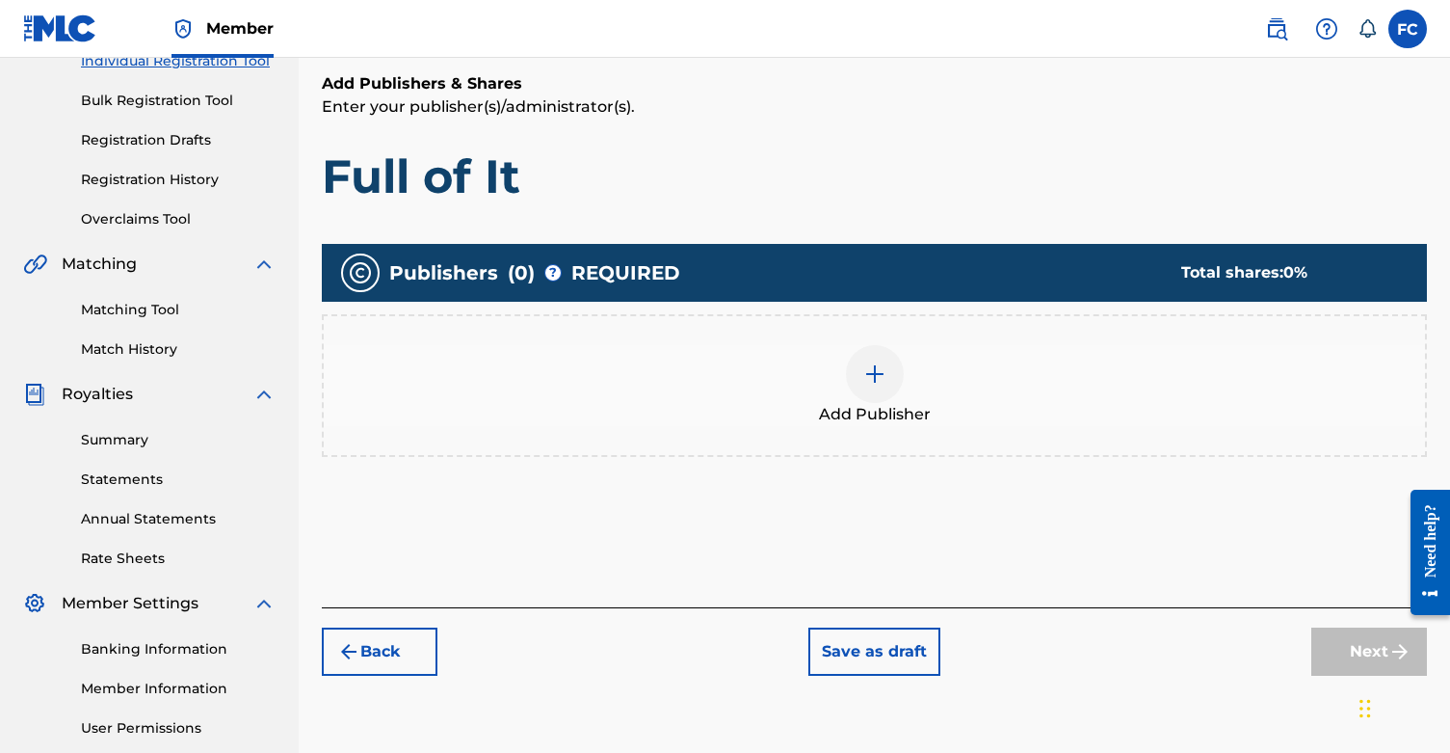
scroll to position [268, 0]
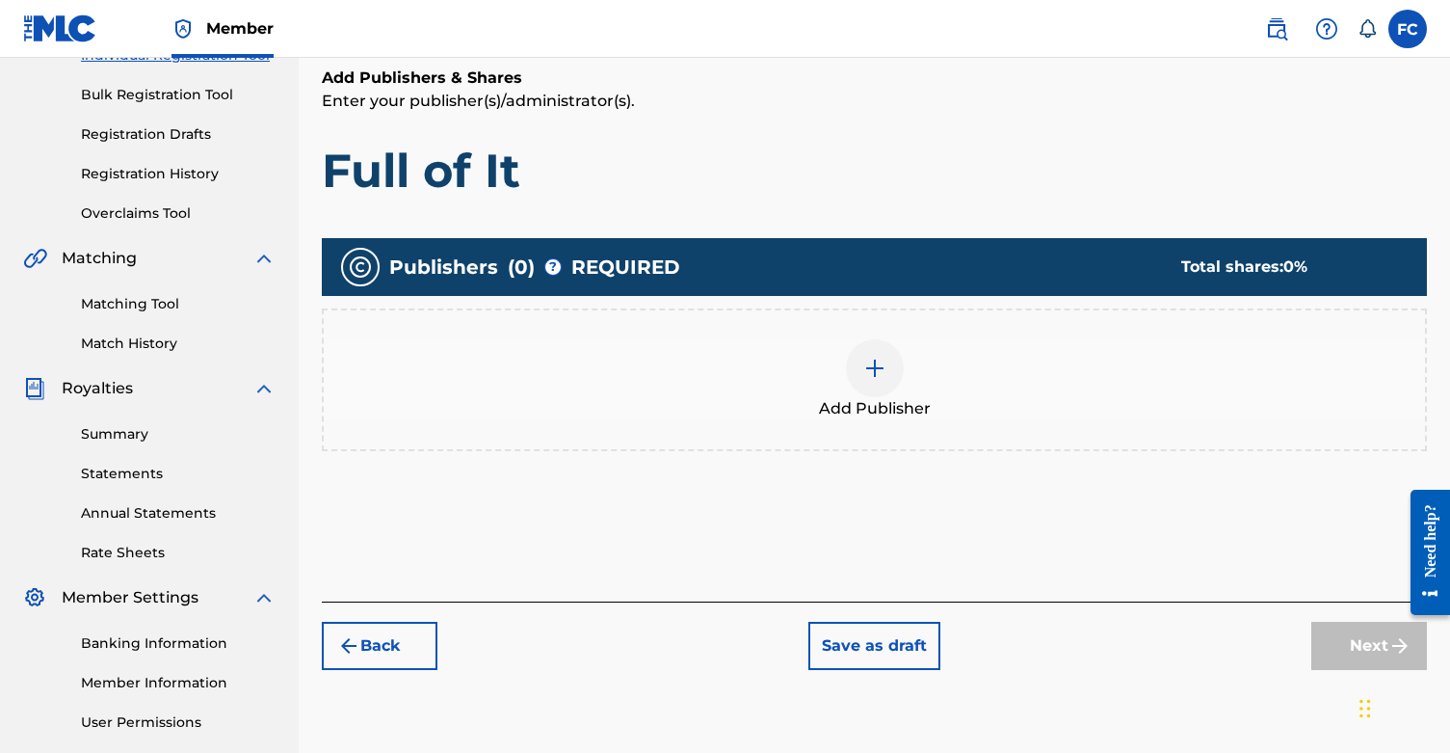
click at [866, 387] on div at bounding box center [875, 368] width 58 height 58
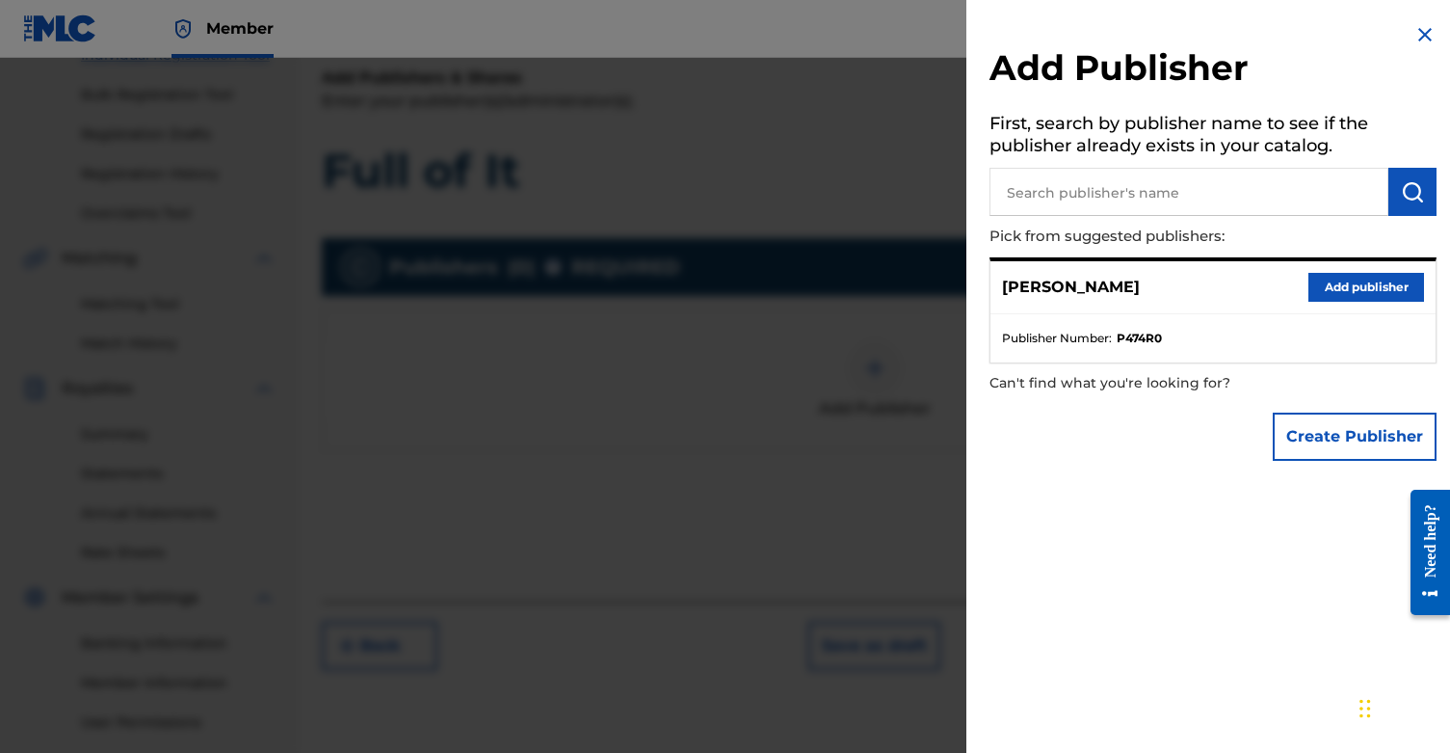
click at [1128, 295] on div "Franki Cooper Add publisher" at bounding box center [1213, 287] width 445 height 53
click at [1332, 287] on button "Add publisher" at bounding box center [1367, 287] width 116 height 29
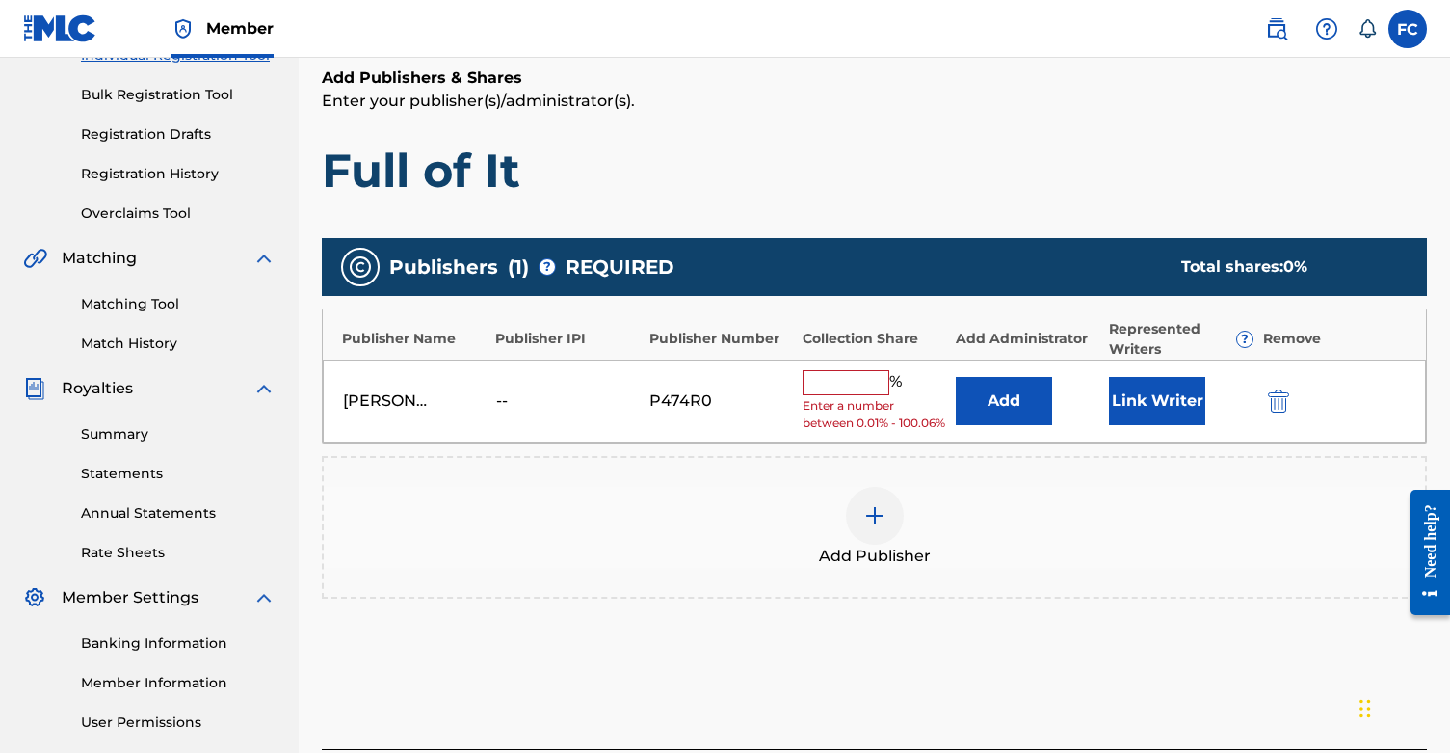
click at [828, 385] on input "text" at bounding box center [846, 382] width 87 height 25
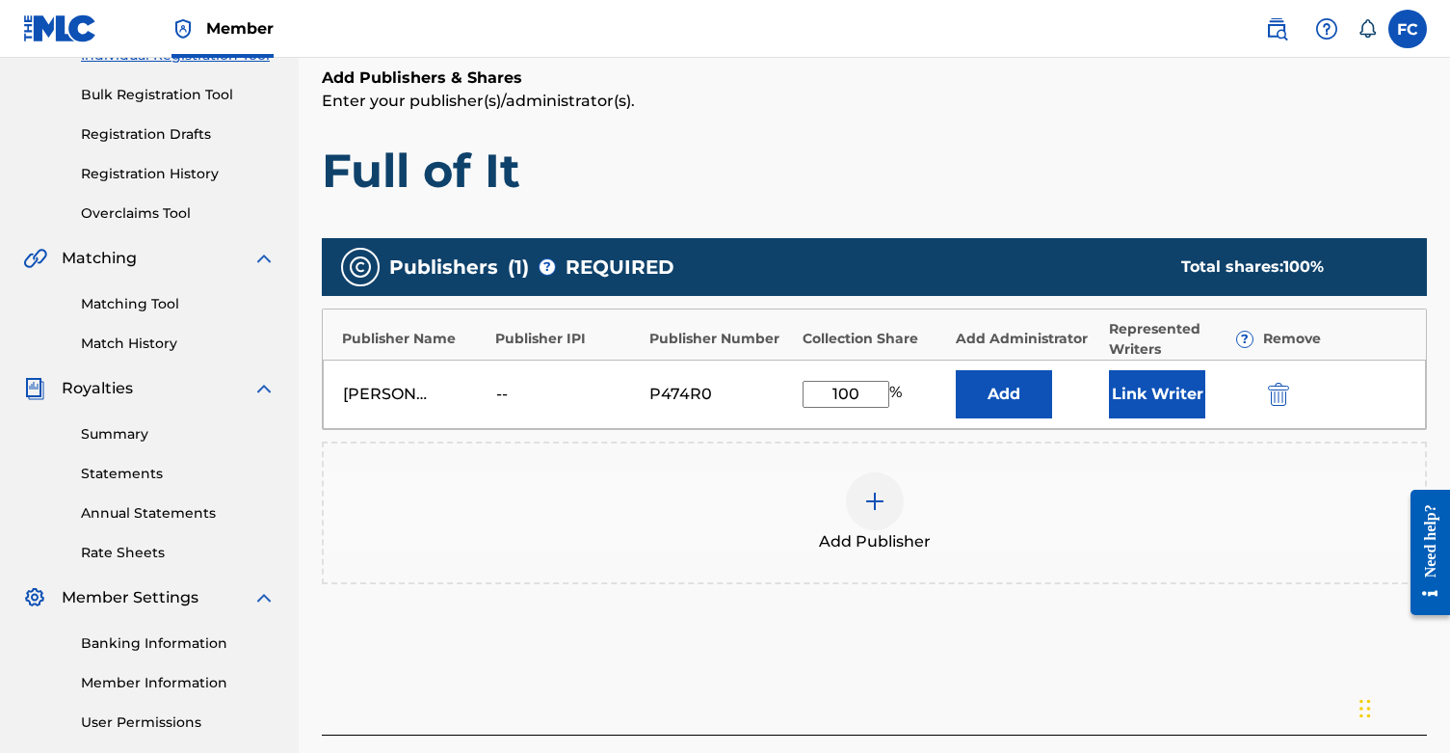
type input "100"
click at [1090, 492] on div "Add Publisher" at bounding box center [874, 512] width 1101 height 81
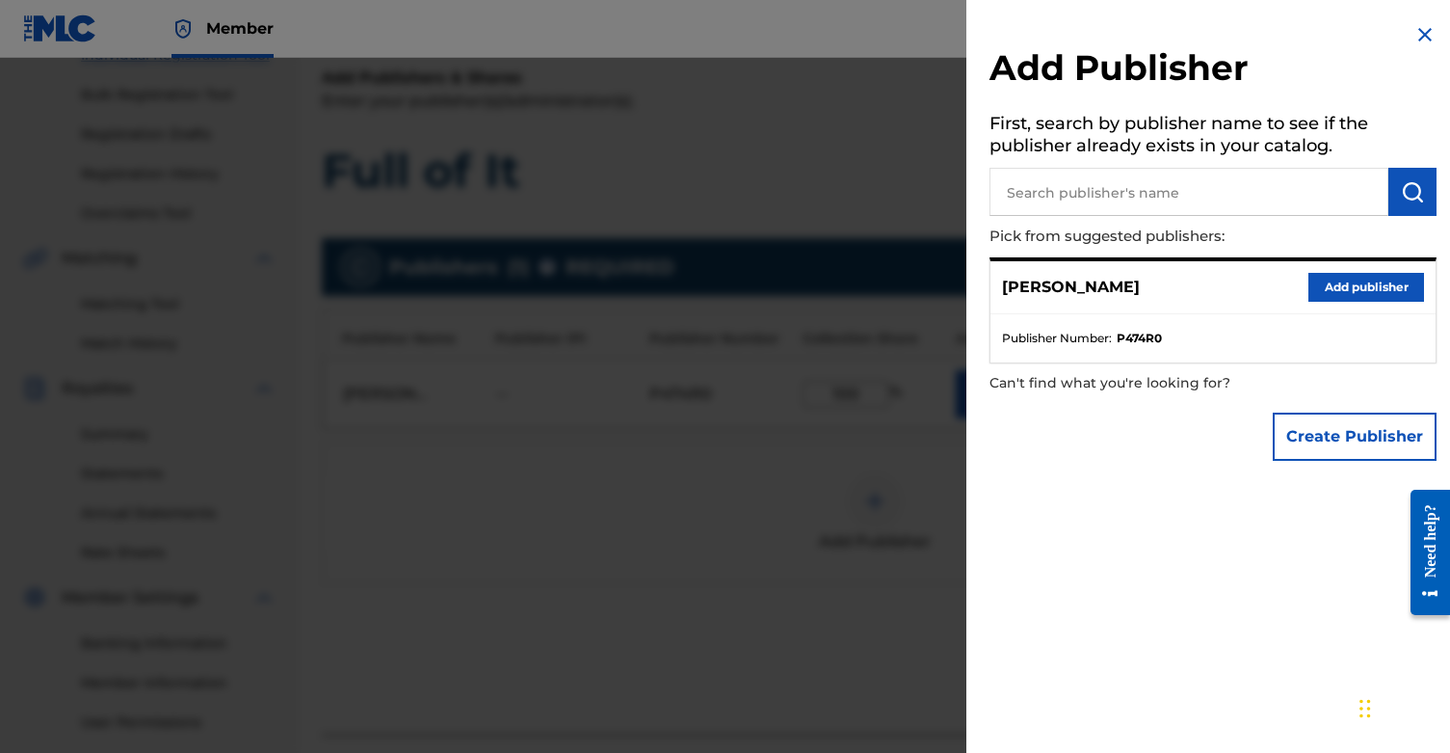
click at [1418, 46] on h2 "Add Publisher" at bounding box center [1213, 70] width 447 height 49
click at [1419, 31] on img at bounding box center [1425, 34] width 23 height 23
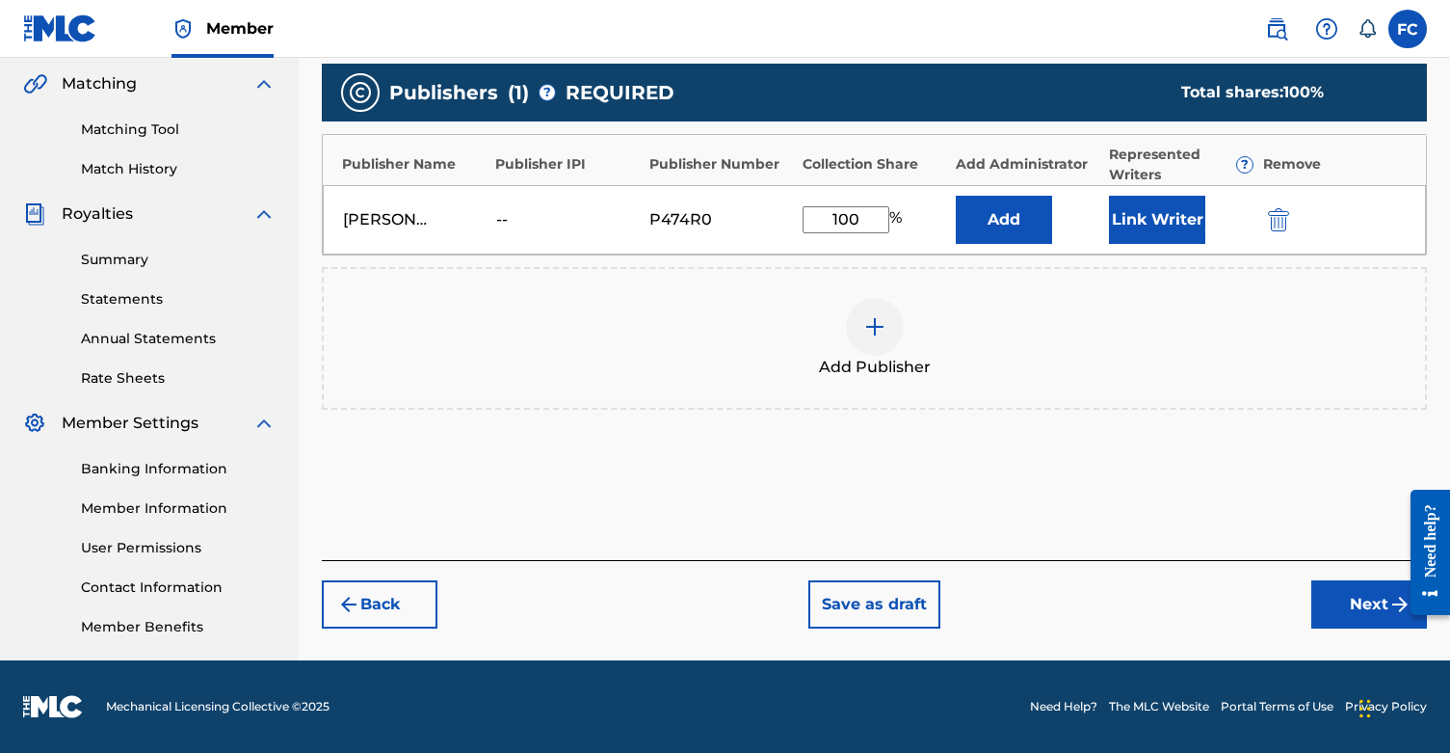
click at [1343, 608] on button "Next" at bounding box center [1370, 604] width 116 height 48
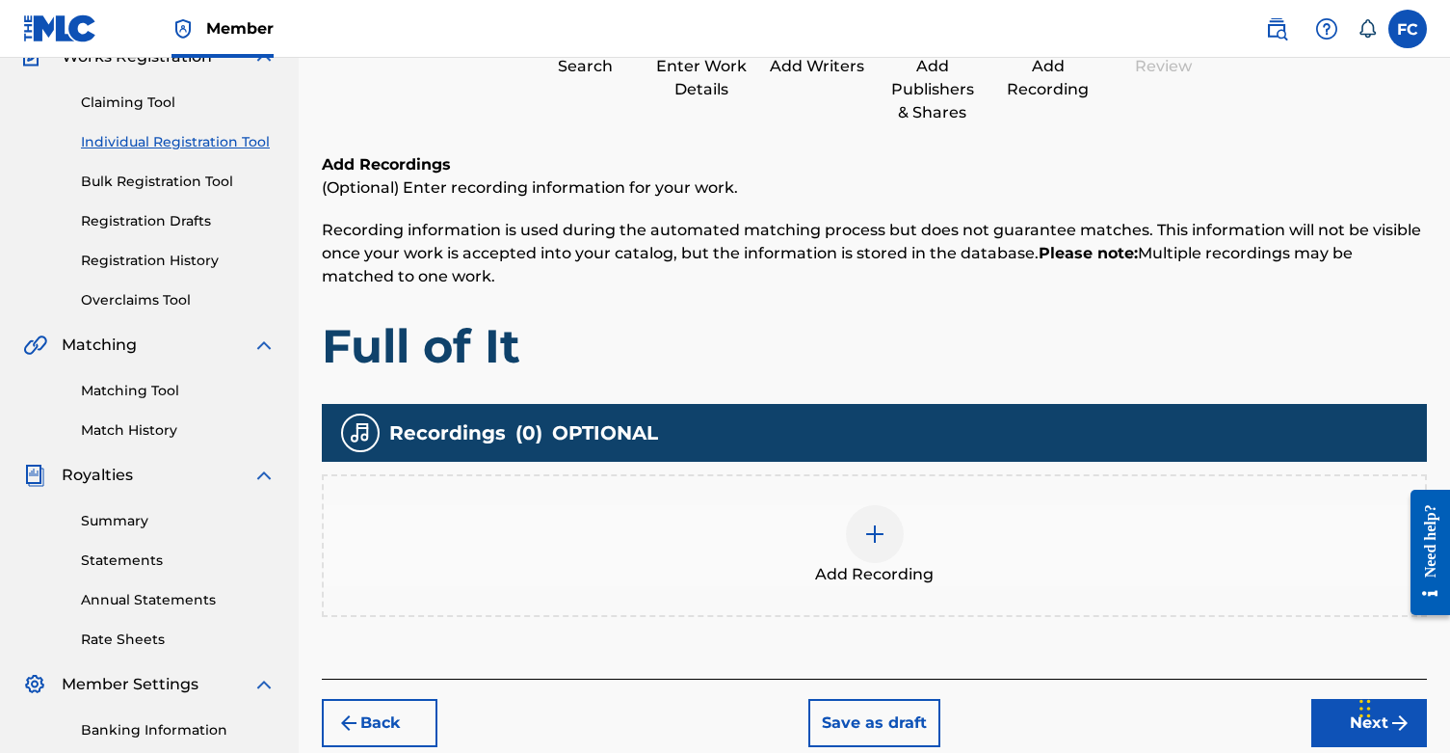
scroll to position [219, 0]
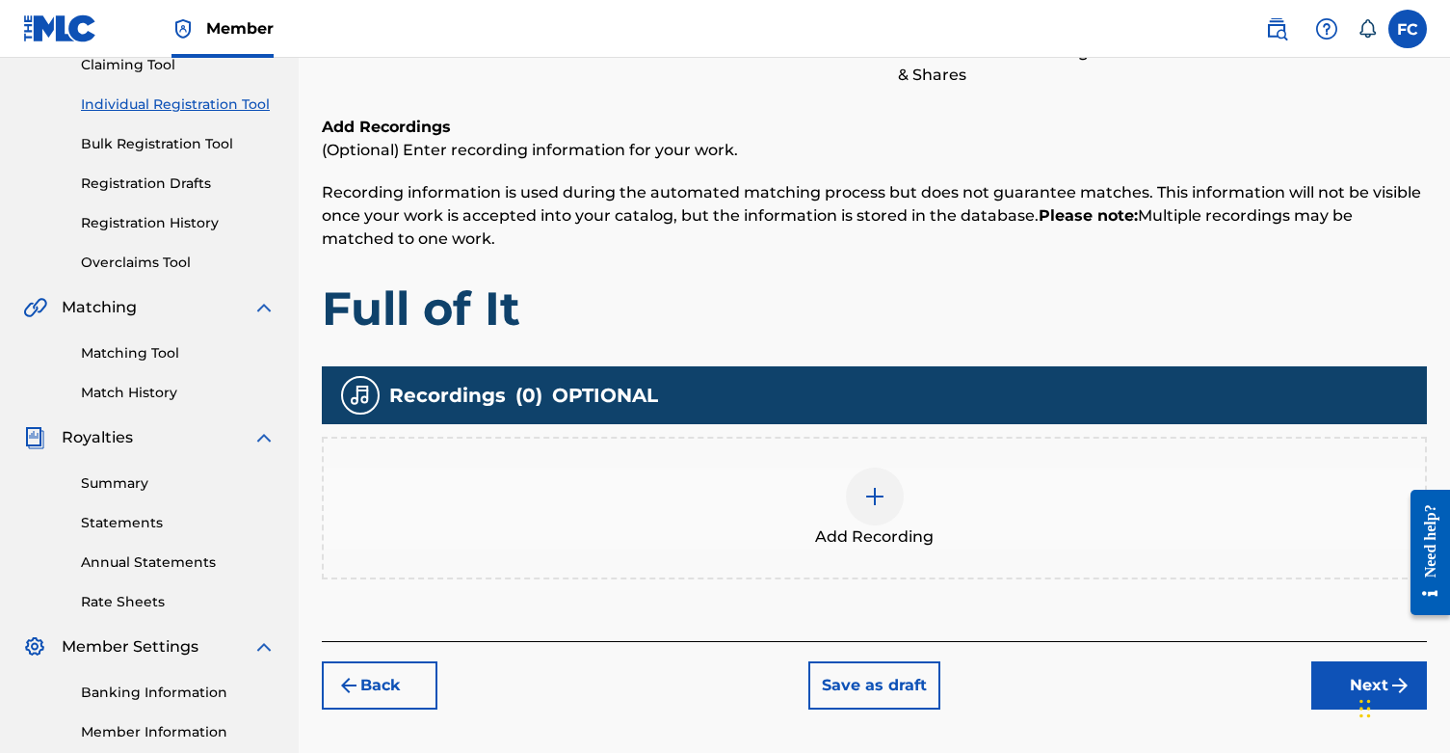
click at [866, 497] on img at bounding box center [874, 496] width 23 height 23
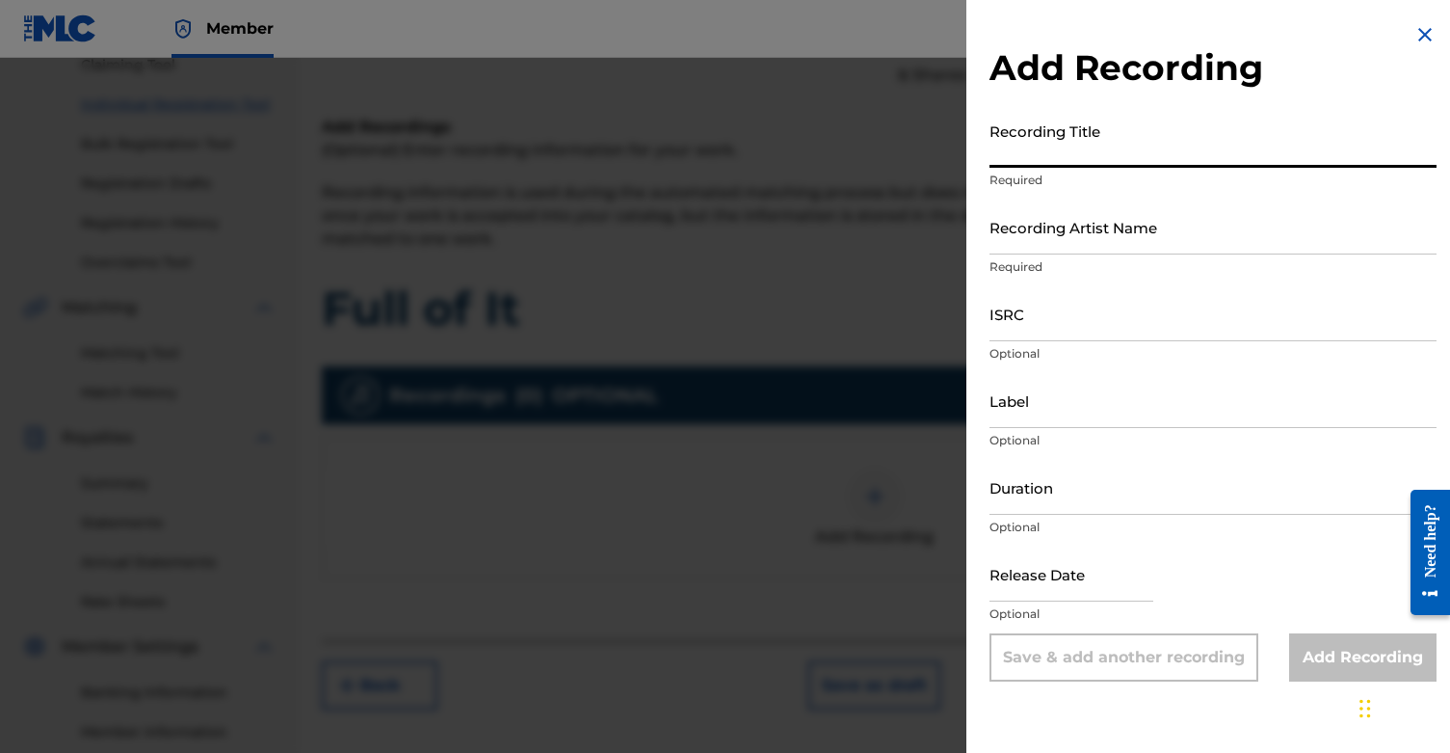
click at [1102, 146] on input "Recording Title" at bounding box center [1213, 140] width 447 height 55
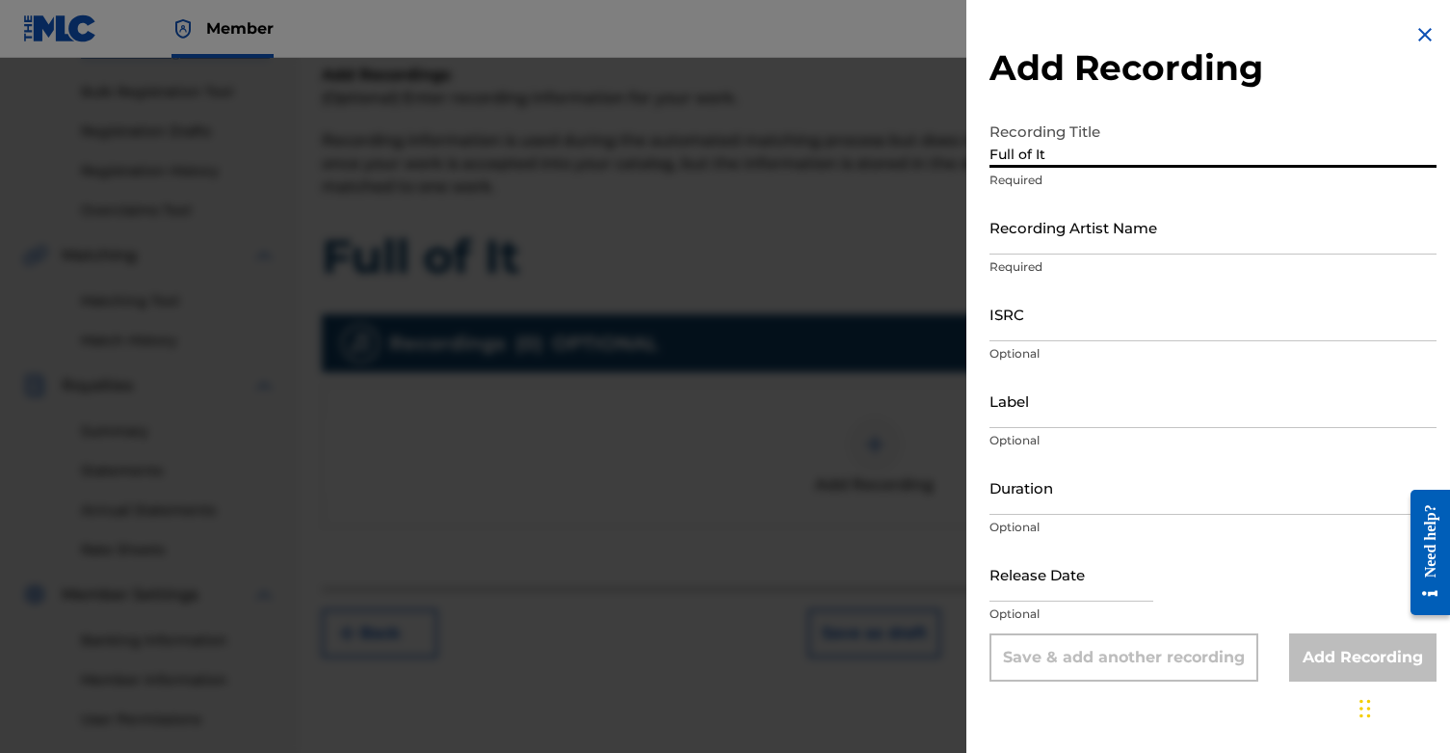
scroll to position [271, 0]
type input "Full of It"
click at [1060, 576] on input "text" at bounding box center [1072, 573] width 164 height 55
select select "8"
select select "2025"
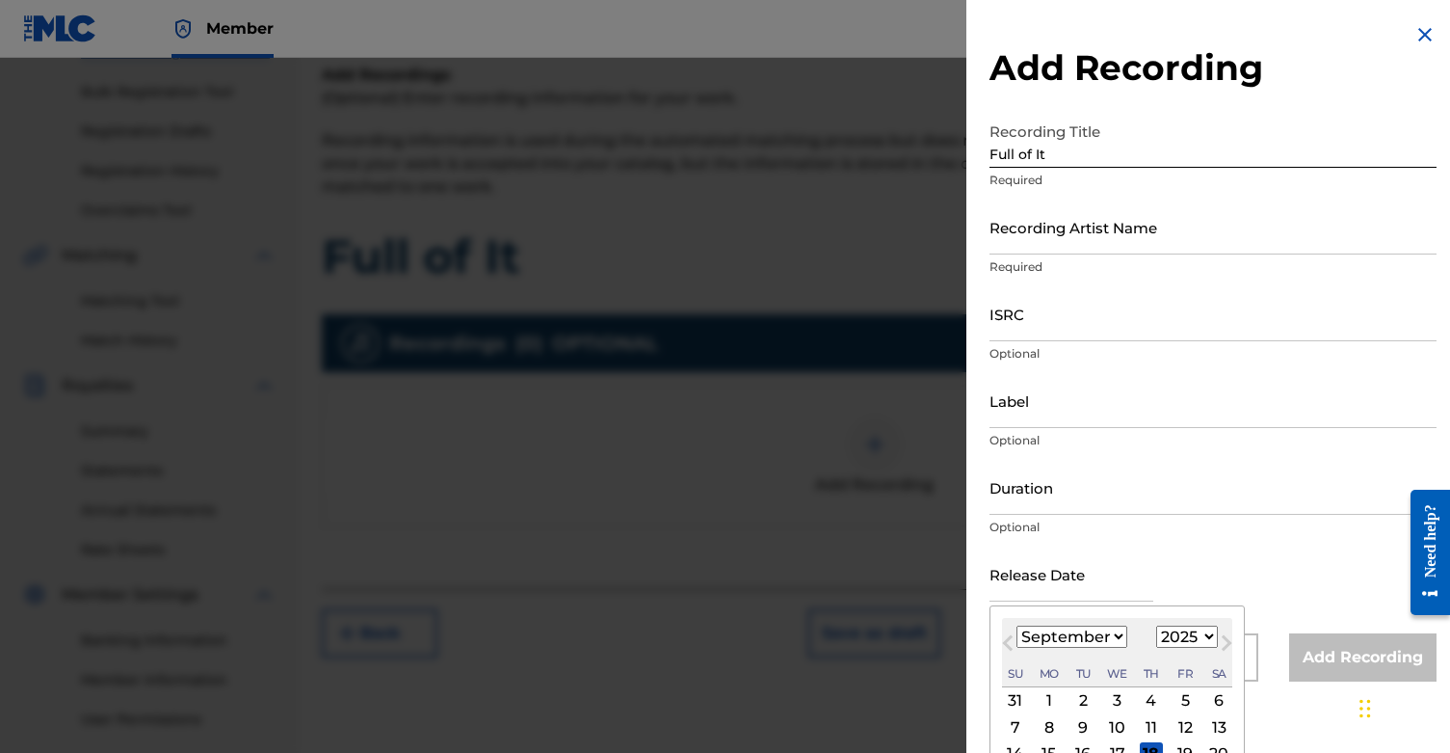
select select "5"
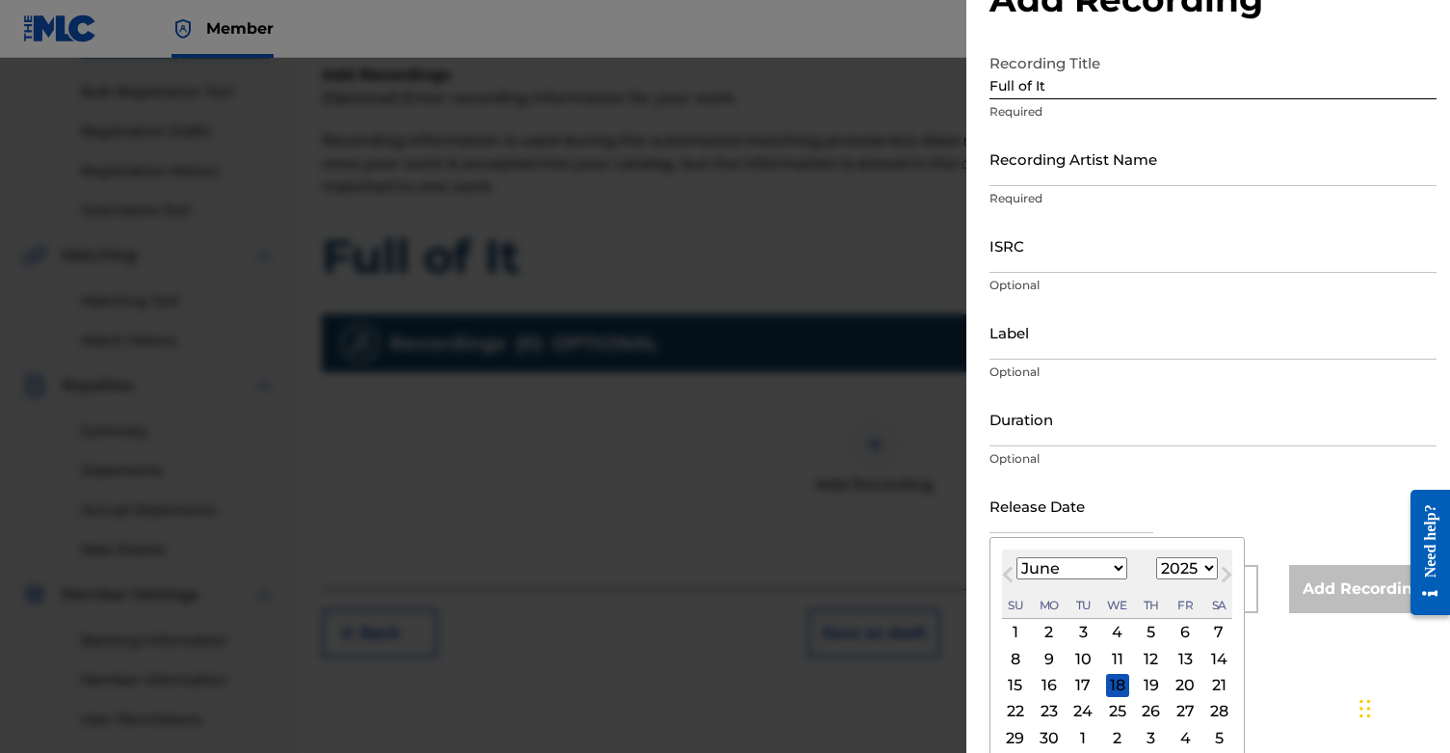
scroll to position [71, 0]
click at [1174, 683] on div "20" at bounding box center [1185, 682] width 23 height 23
type input "June 20 2025"
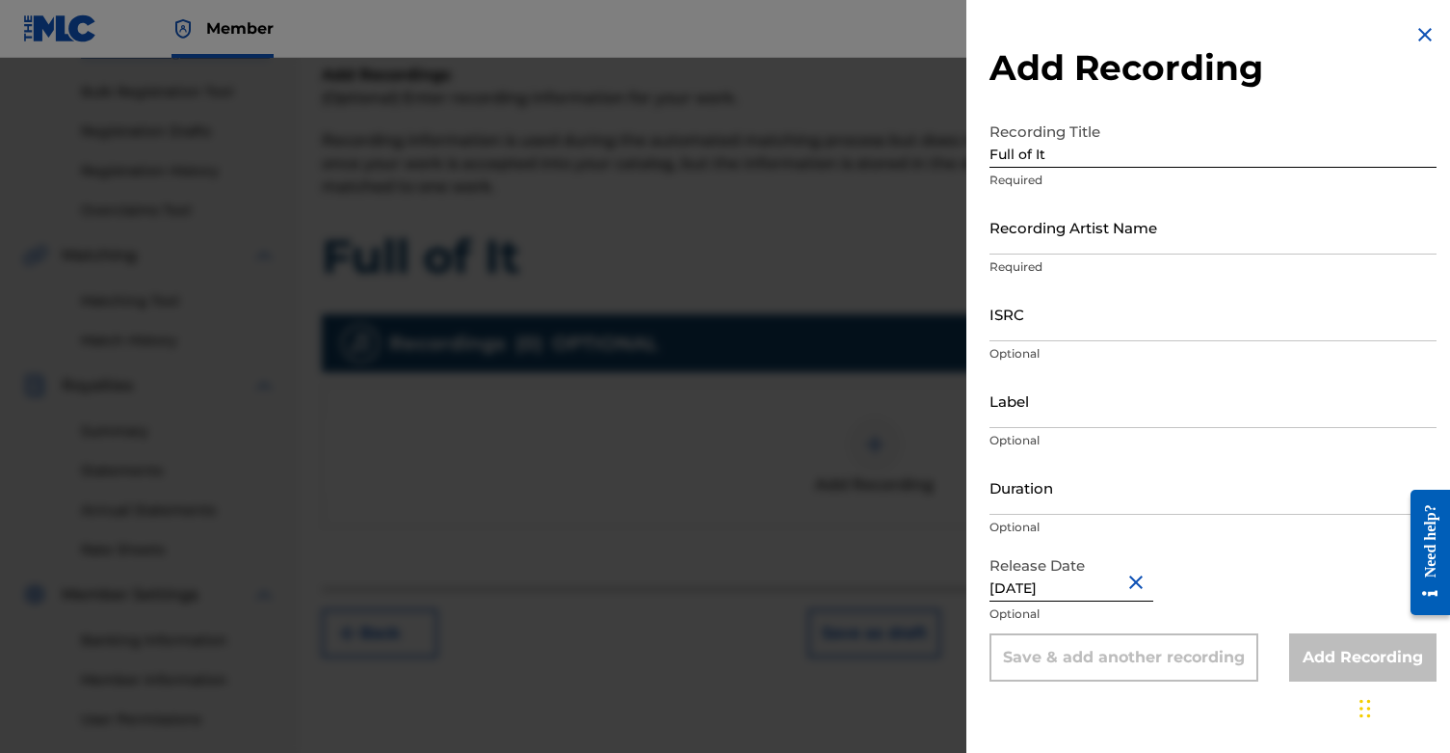
scroll to position [0, 0]
click at [1117, 310] on input "ISRC" at bounding box center [1213, 313] width 447 height 55
paste input "QZTAZ2554606"
type input "QZTAZ2554606"
click at [1339, 230] on input "Recording Artist Name" at bounding box center [1213, 226] width 447 height 55
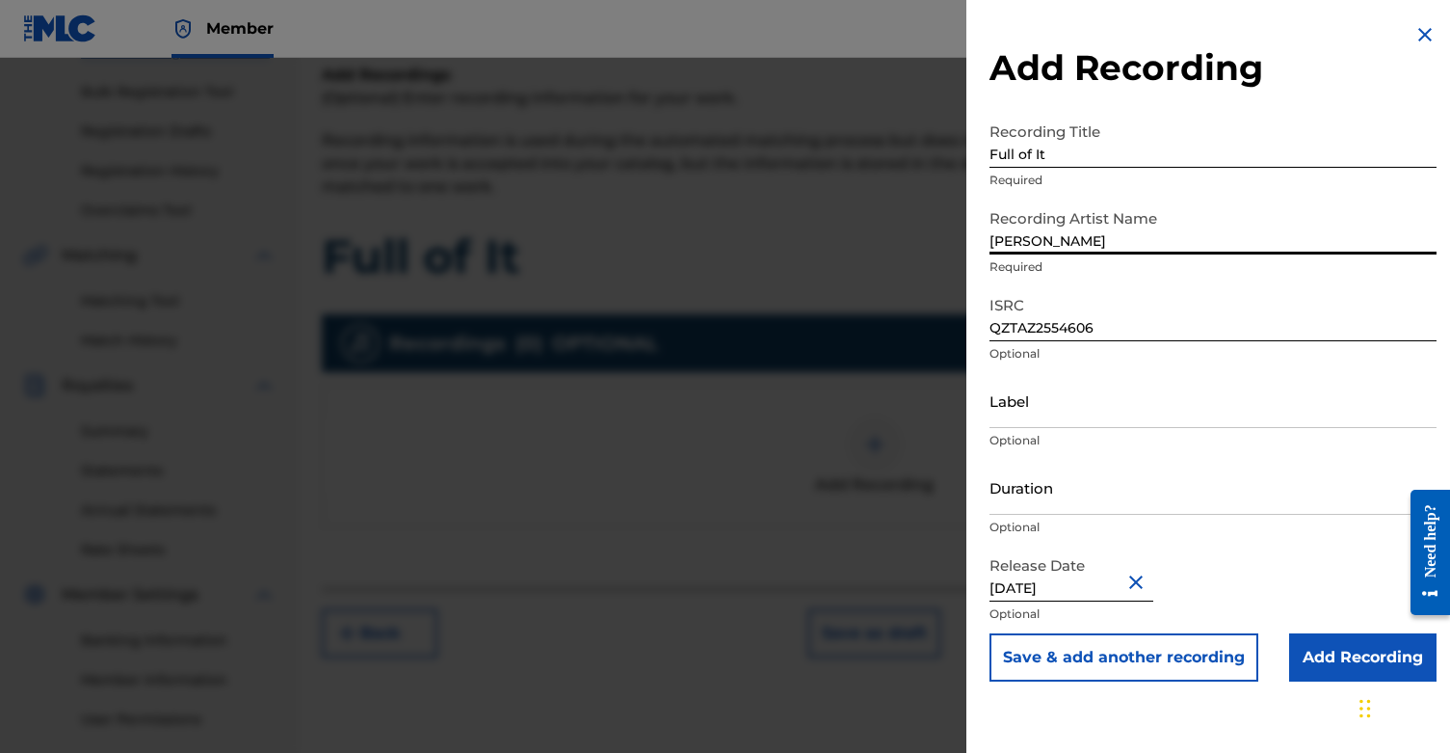
type input "[PERSON_NAME]"
click at [1348, 657] on input "Add Recording" at bounding box center [1362, 657] width 147 height 48
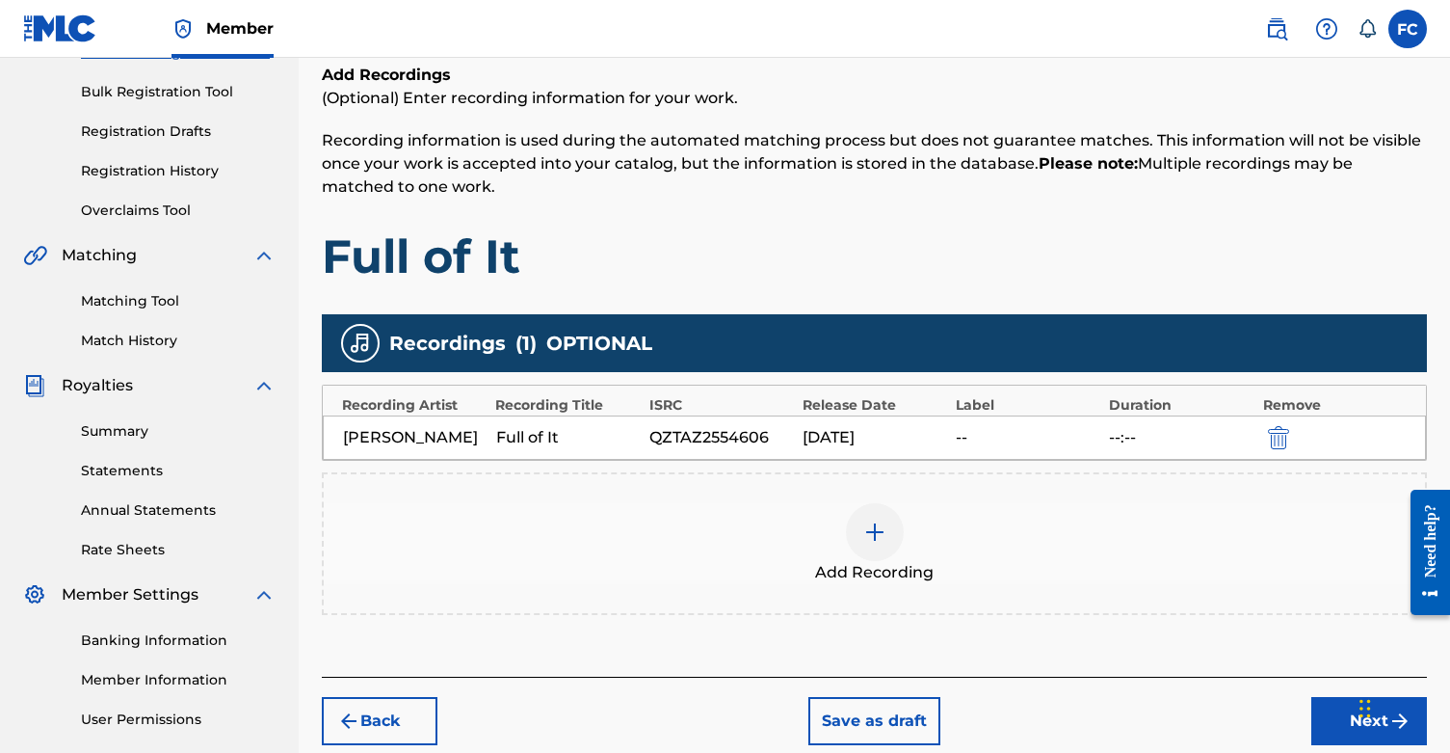
click at [866, 535] on img at bounding box center [874, 531] width 23 height 23
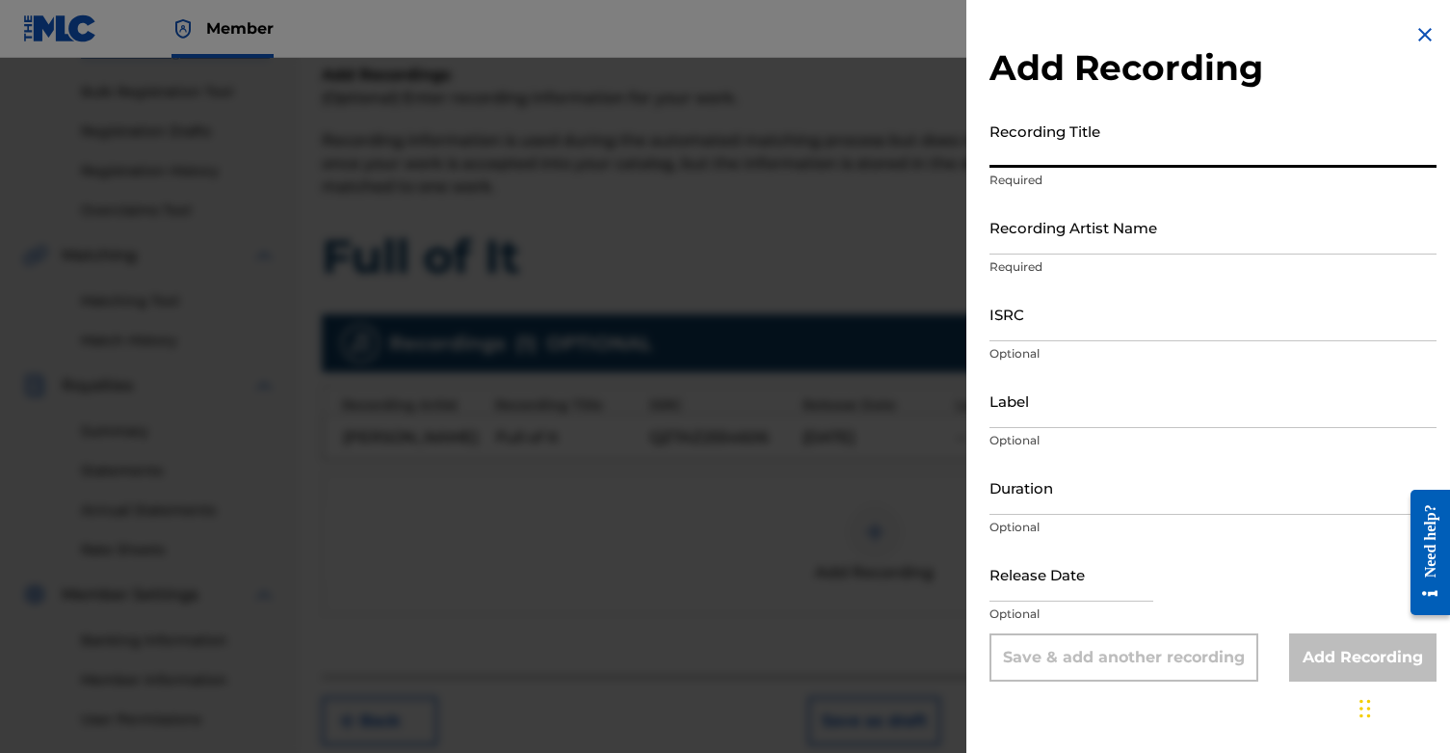
click at [1145, 147] on input "Recording Title" at bounding box center [1213, 140] width 447 height 55
type input "So Easy"
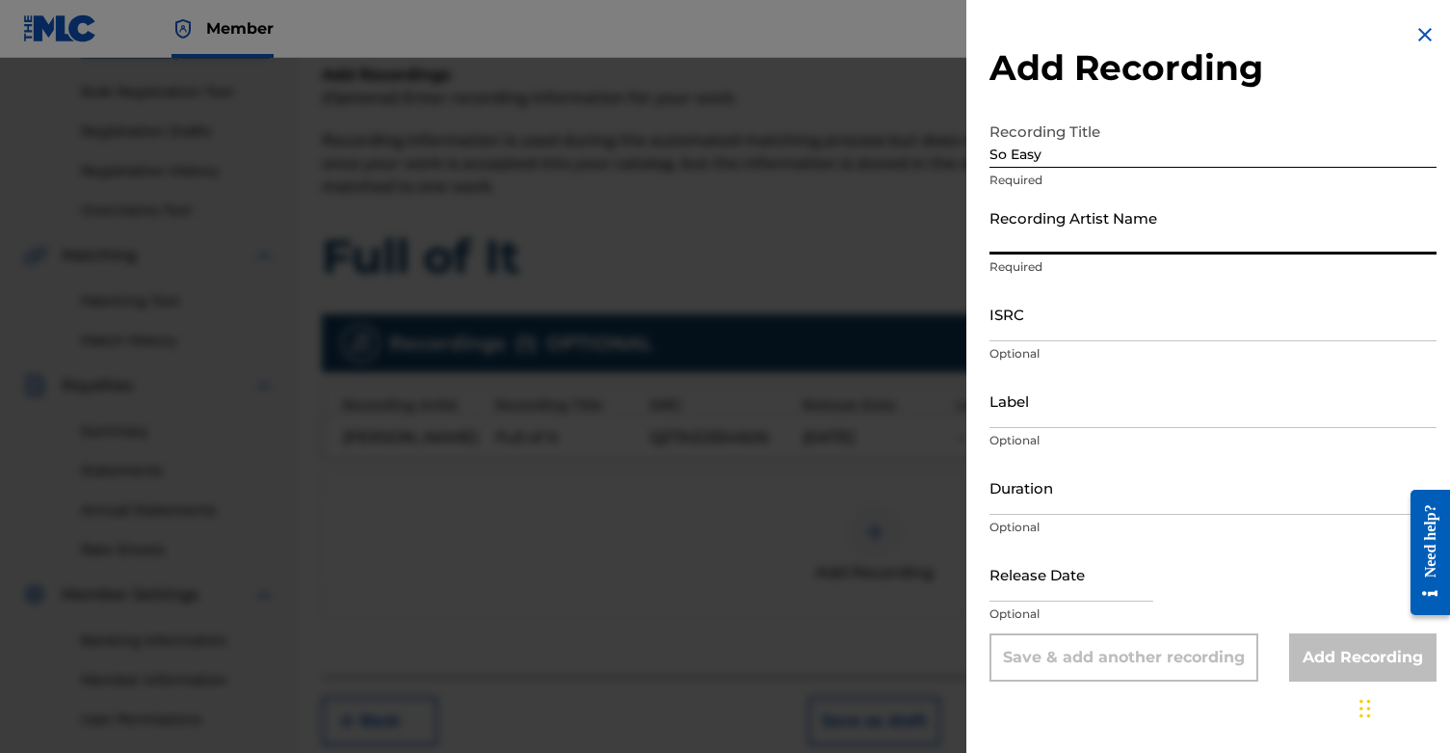
click at [1087, 226] on input "Recording Artist Name" at bounding box center [1213, 226] width 447 height 55
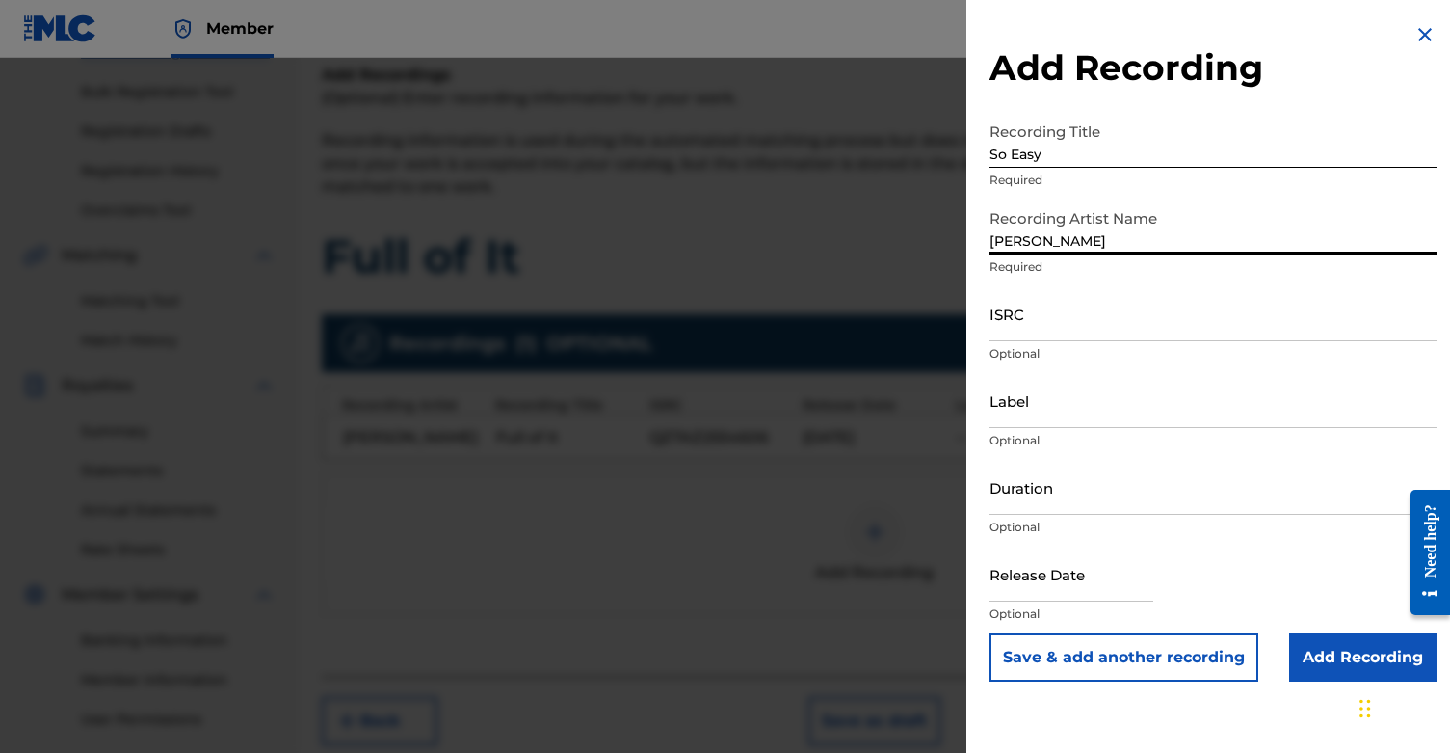
type input "[PERSON_NAME]"
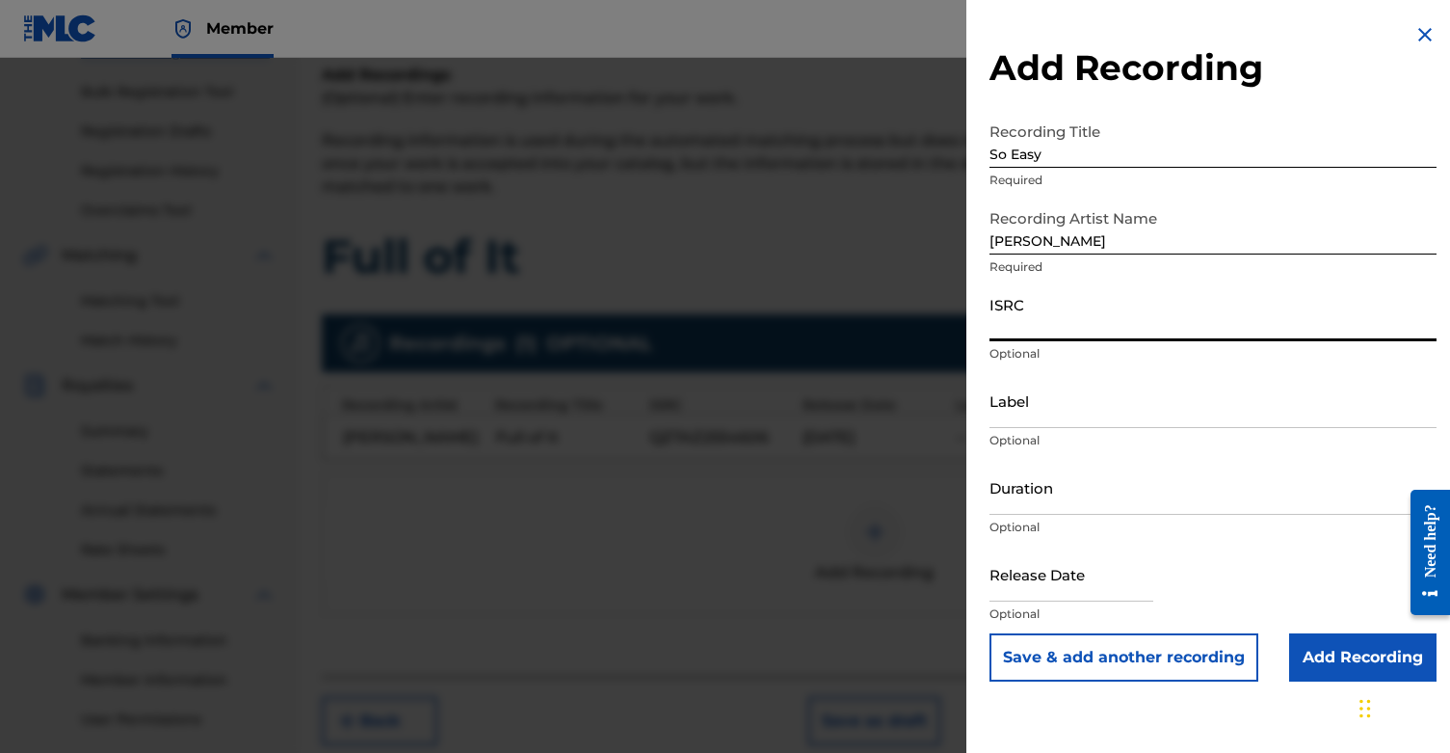
click at [1068, 329] on input "ISRC" at bounding box center [1213, 313] width 447 height 55
paste input "QZTAZ2554605"
type input "QZTAZ2554605"
click at [1106, 579] on input "text" at bounding box center [1072, 573] width 164 height 55
select select "8"
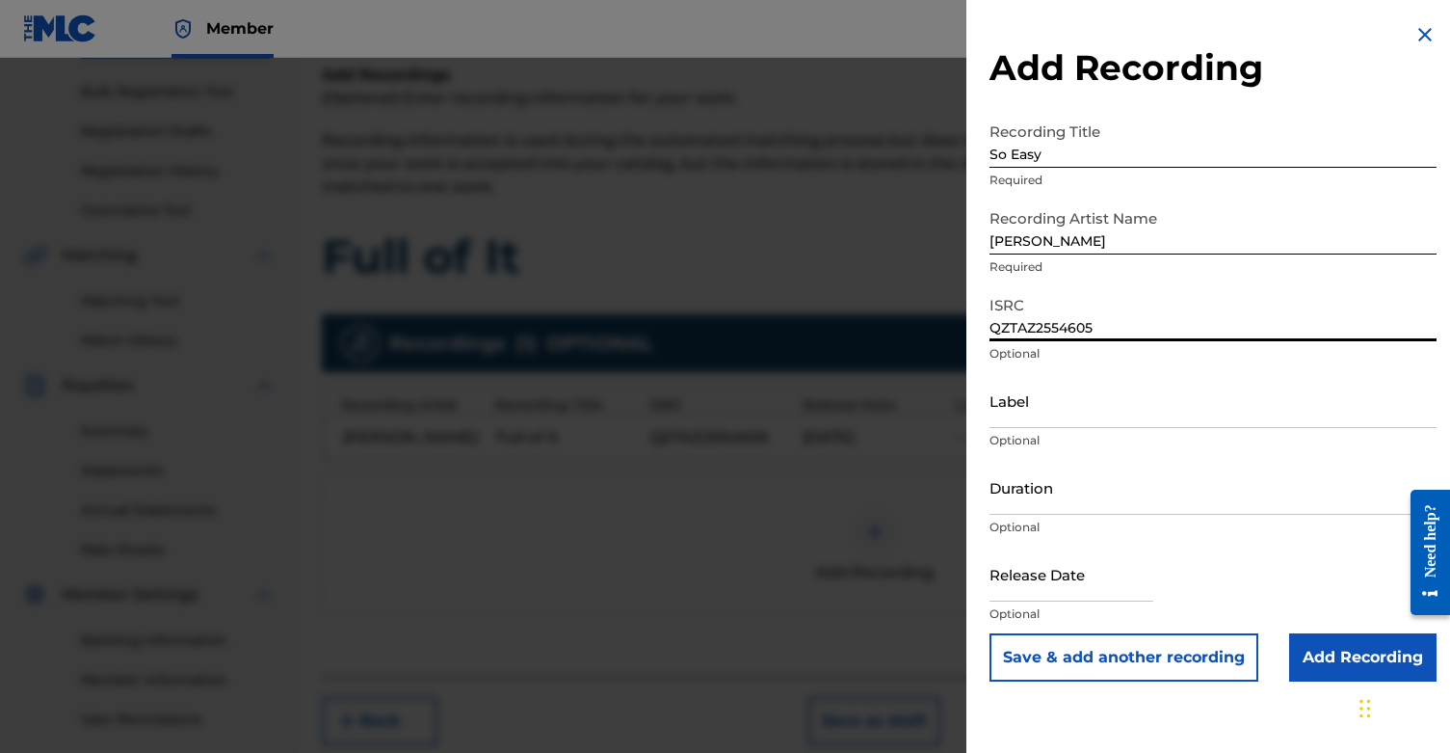
select select "2025"
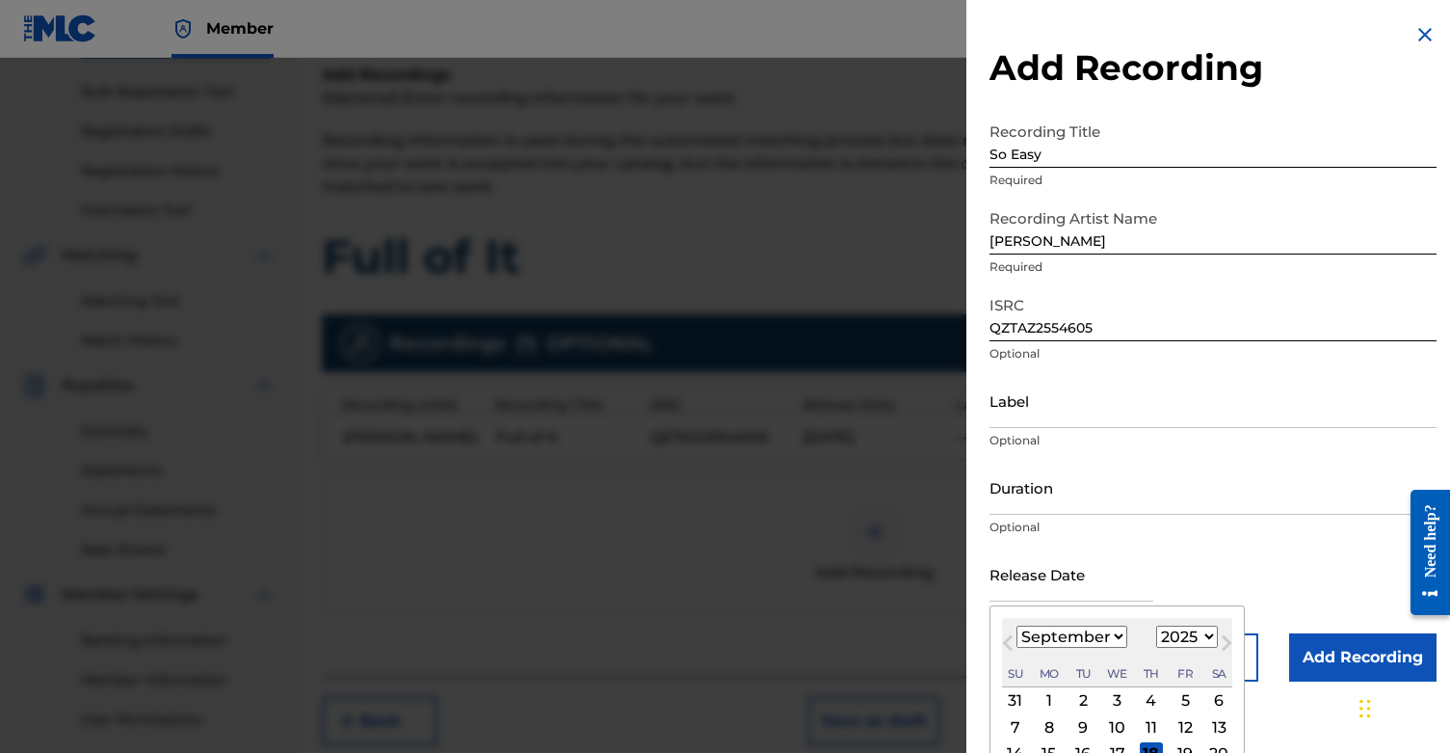
select select "5"
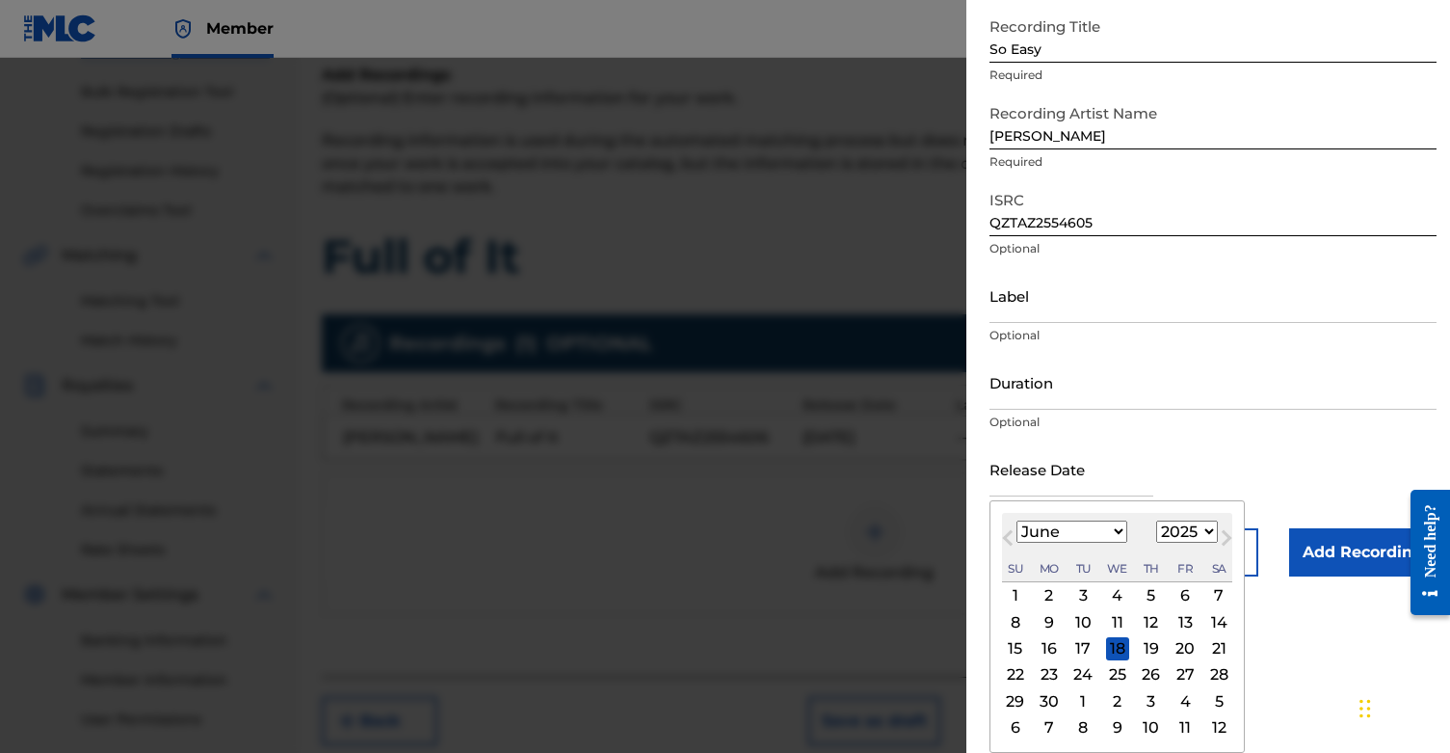
scroll to position [109, 0]
click at [1174, 650] on div "20" at bounding box center [1185, 648] width 23 height 23
type input "June 20 2025"
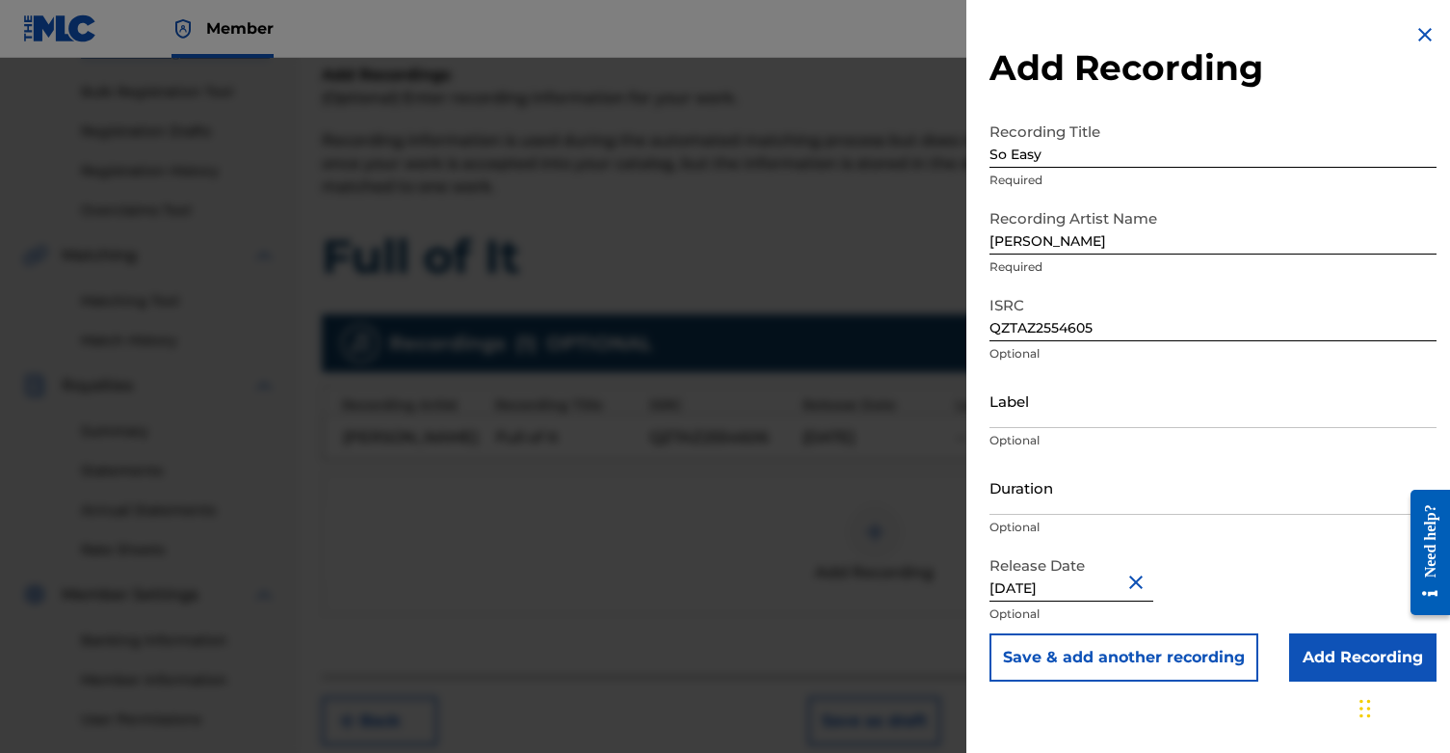
click at [1337, 662] on input "Add Recording" at bounding box center [1362, 657] width 147 height 48
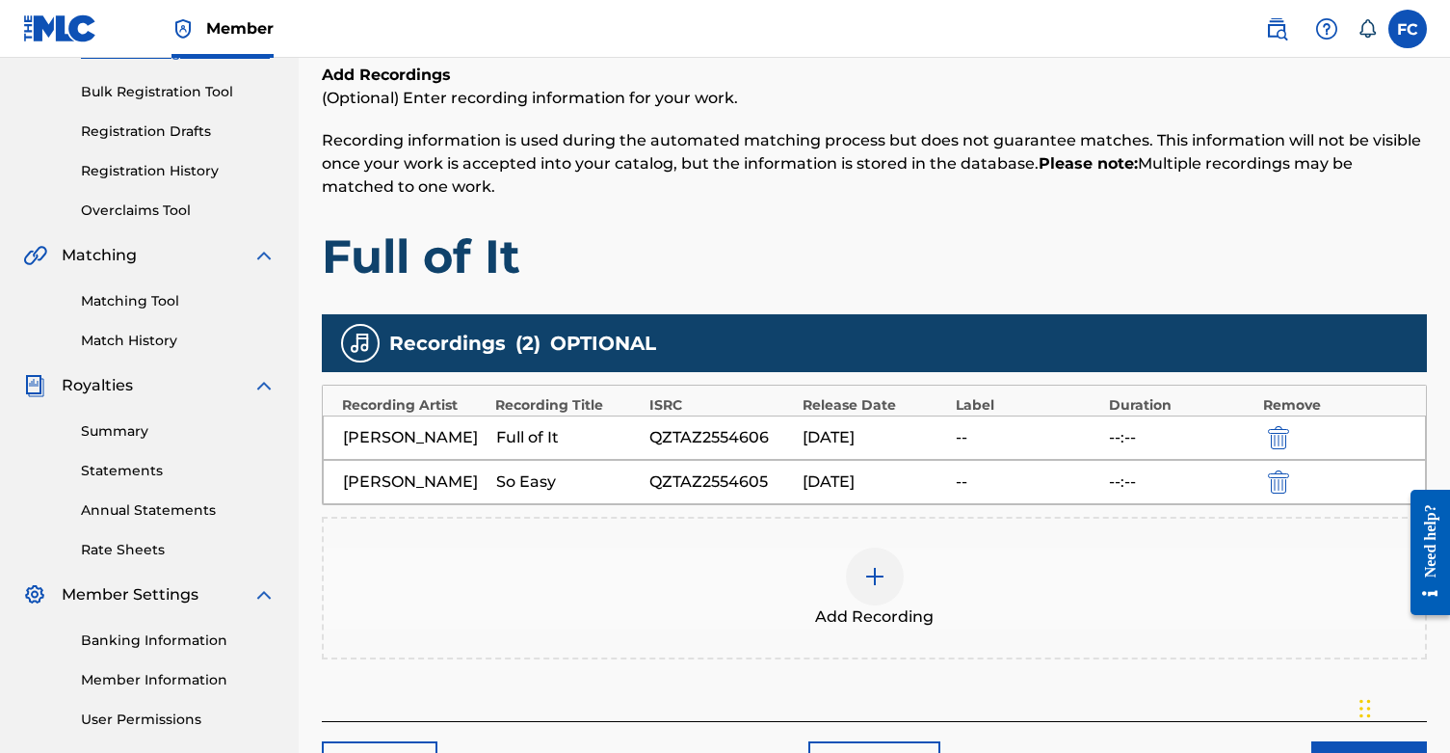
click at [863, 582] on img at bounding box center [874, 576] width 23 height 23
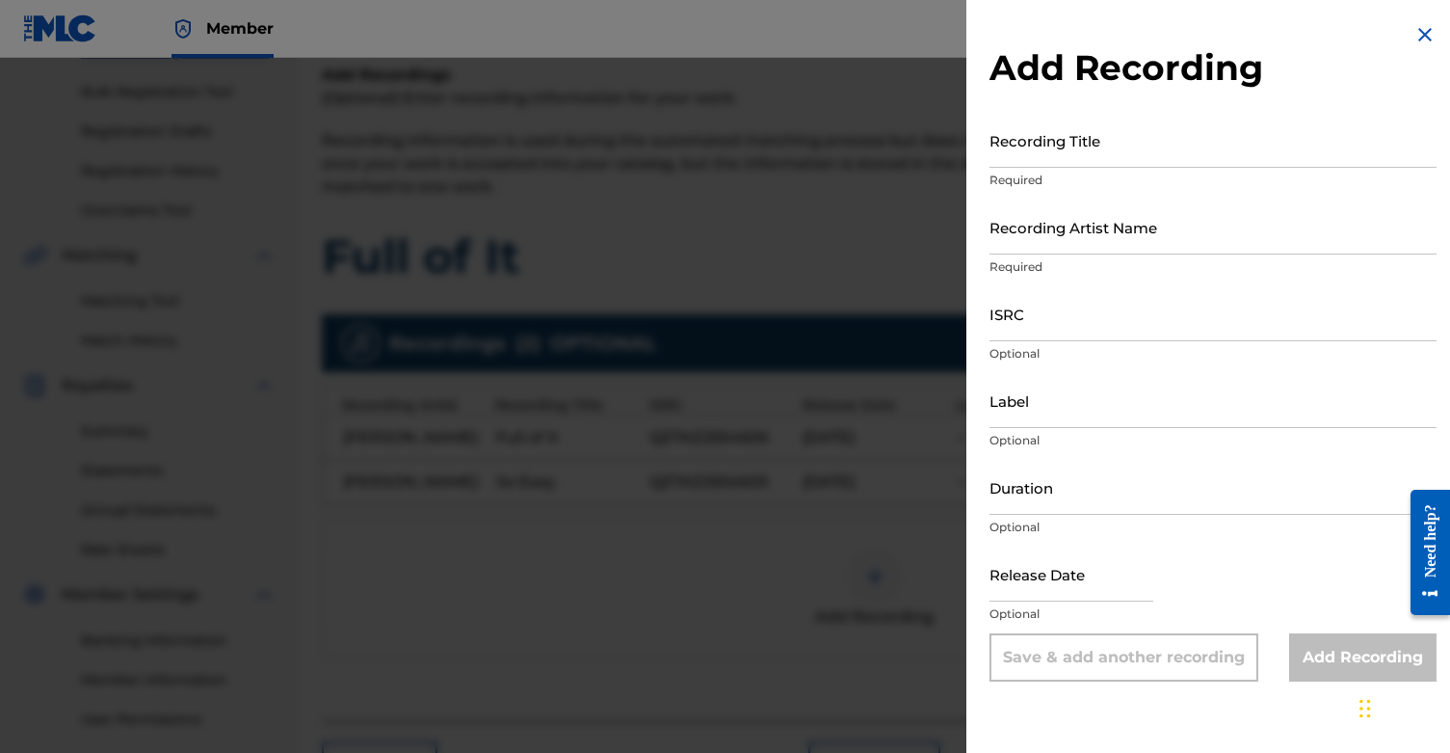
click at [1092, 158] on input "Recording Title" at bounding box center [1213, 140] width 447 height 55
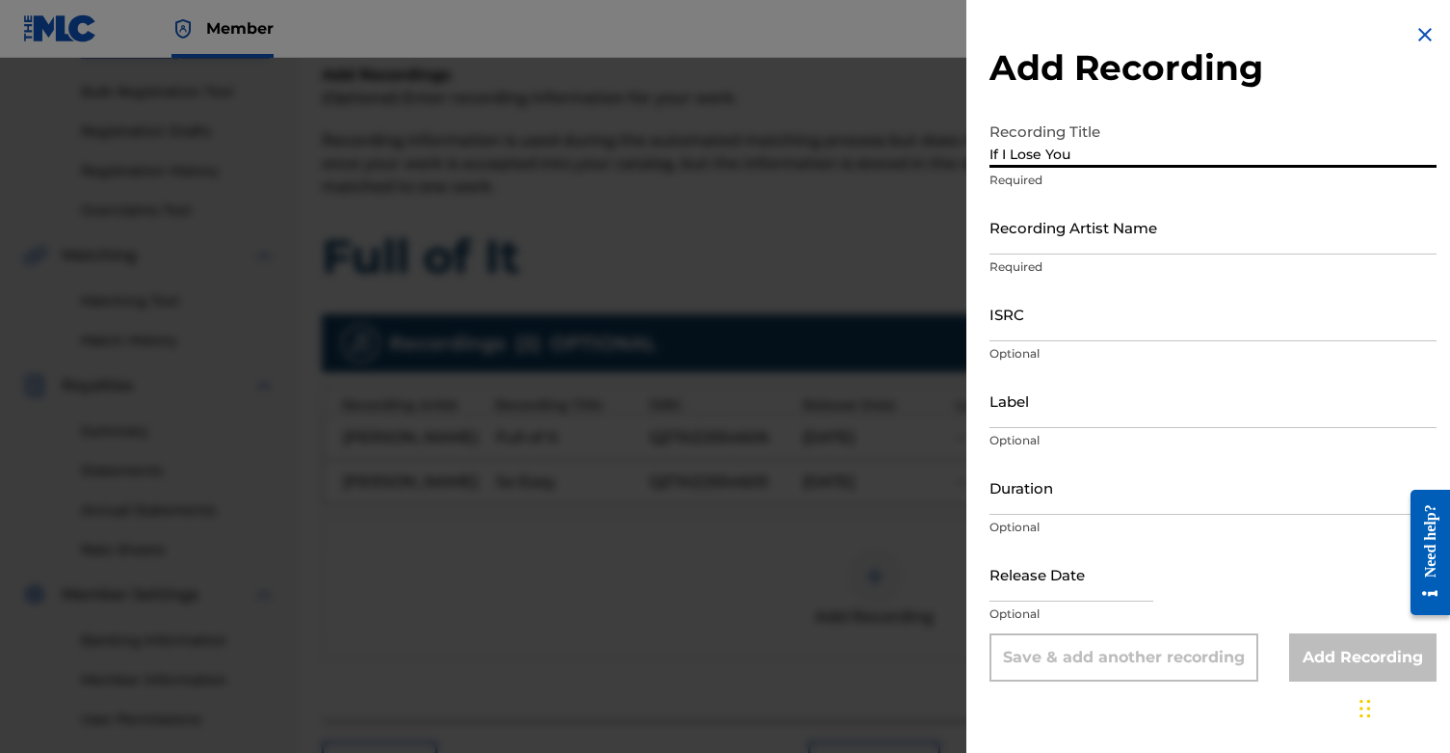
type input "If I Lose You"
click at [1136, 245] on input "Recording Artist Name" at bounding box center [1213, 226] width 447 height 55
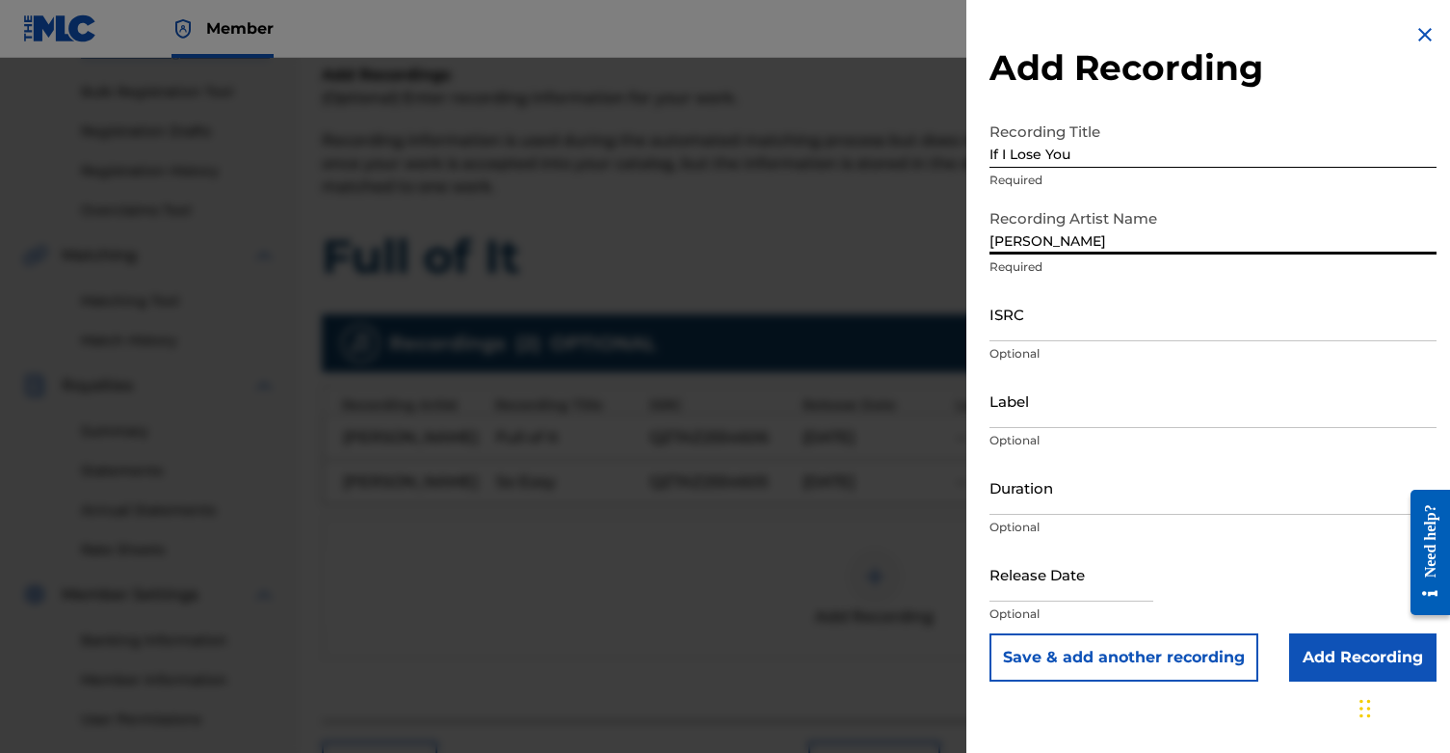
type input "[PERSON_NAME]"
click at [1084, 314] on input "ISRC" at bounding box center [1213, 313] width 447 height 55
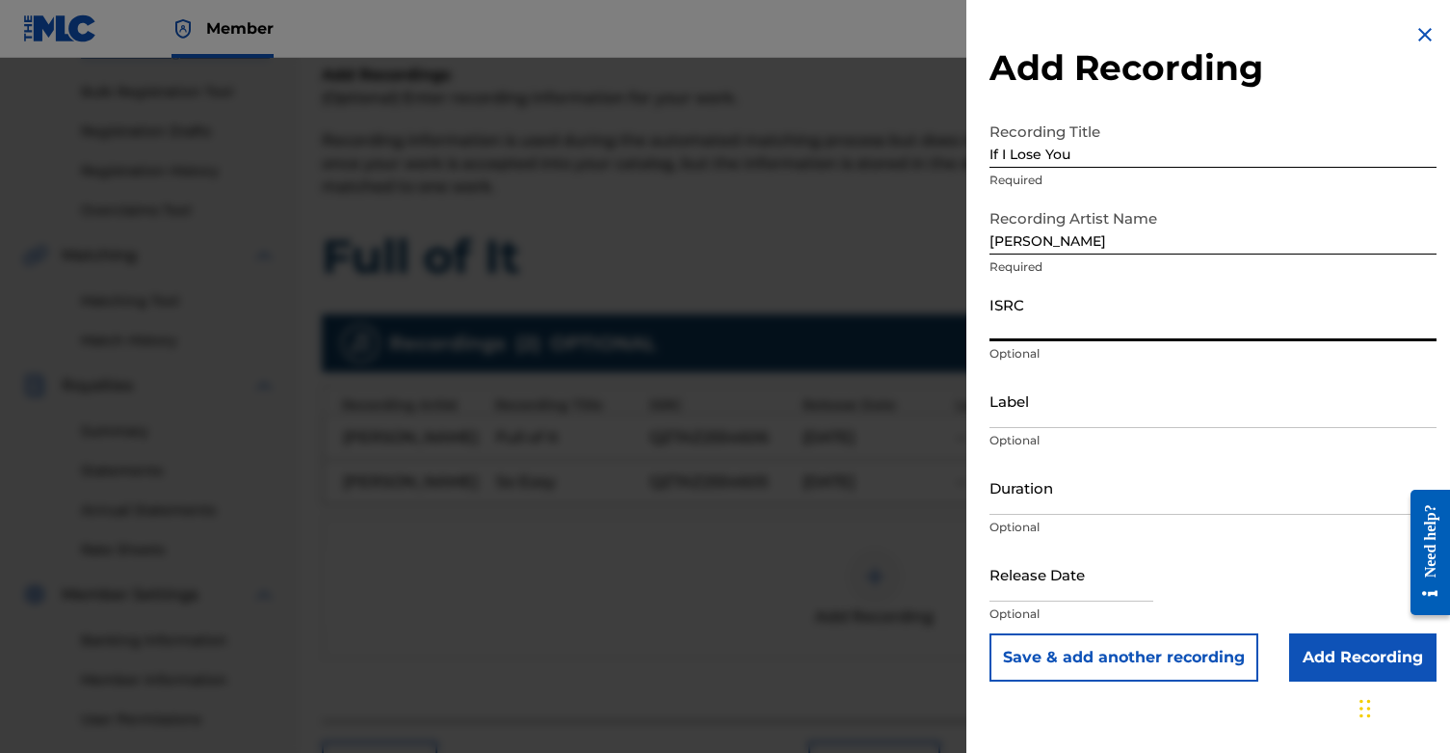
paste input "QZTAZ2554607"
type input "QZTAZ2554607"
click at [1048, 568] on input "text" at bounding box center [1072, 573] width 164 height 55
select select "8"
select select "2025"
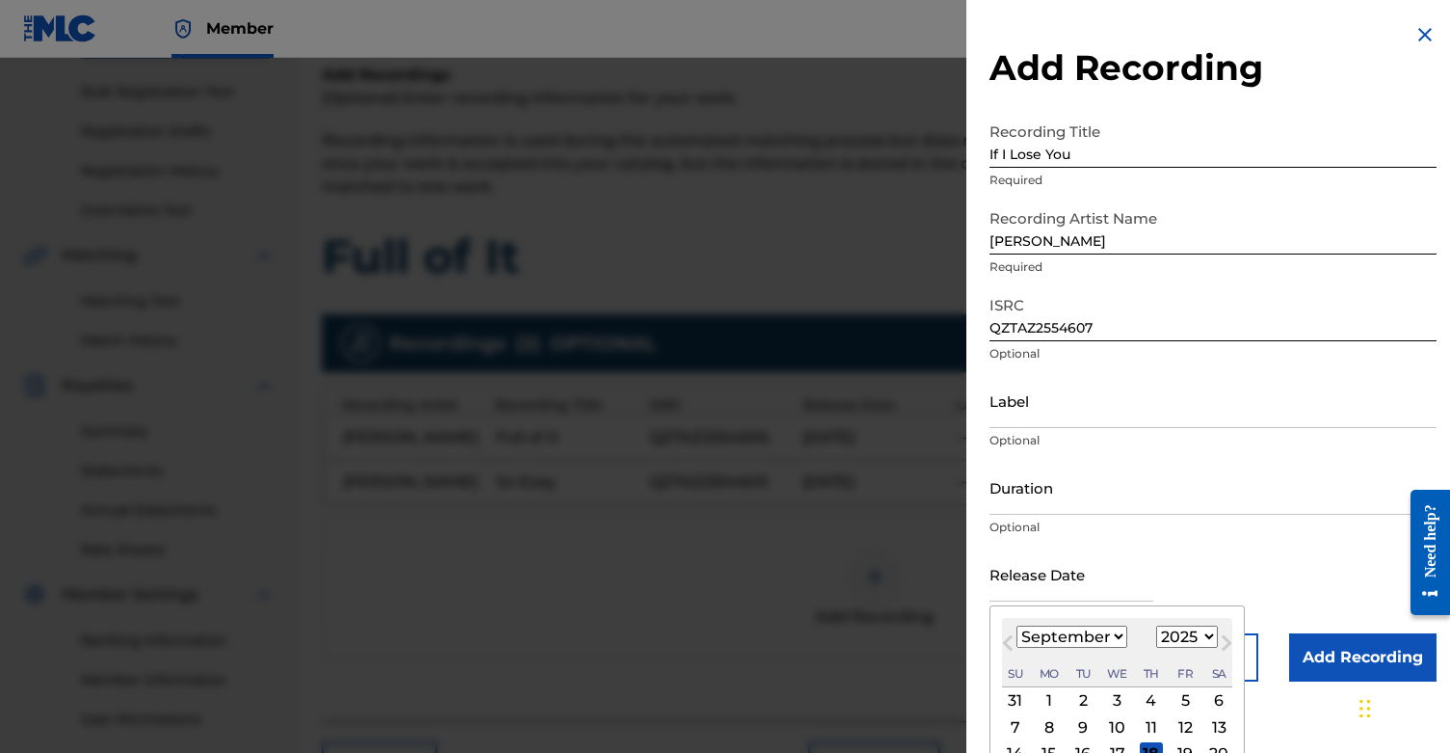
select select "5"
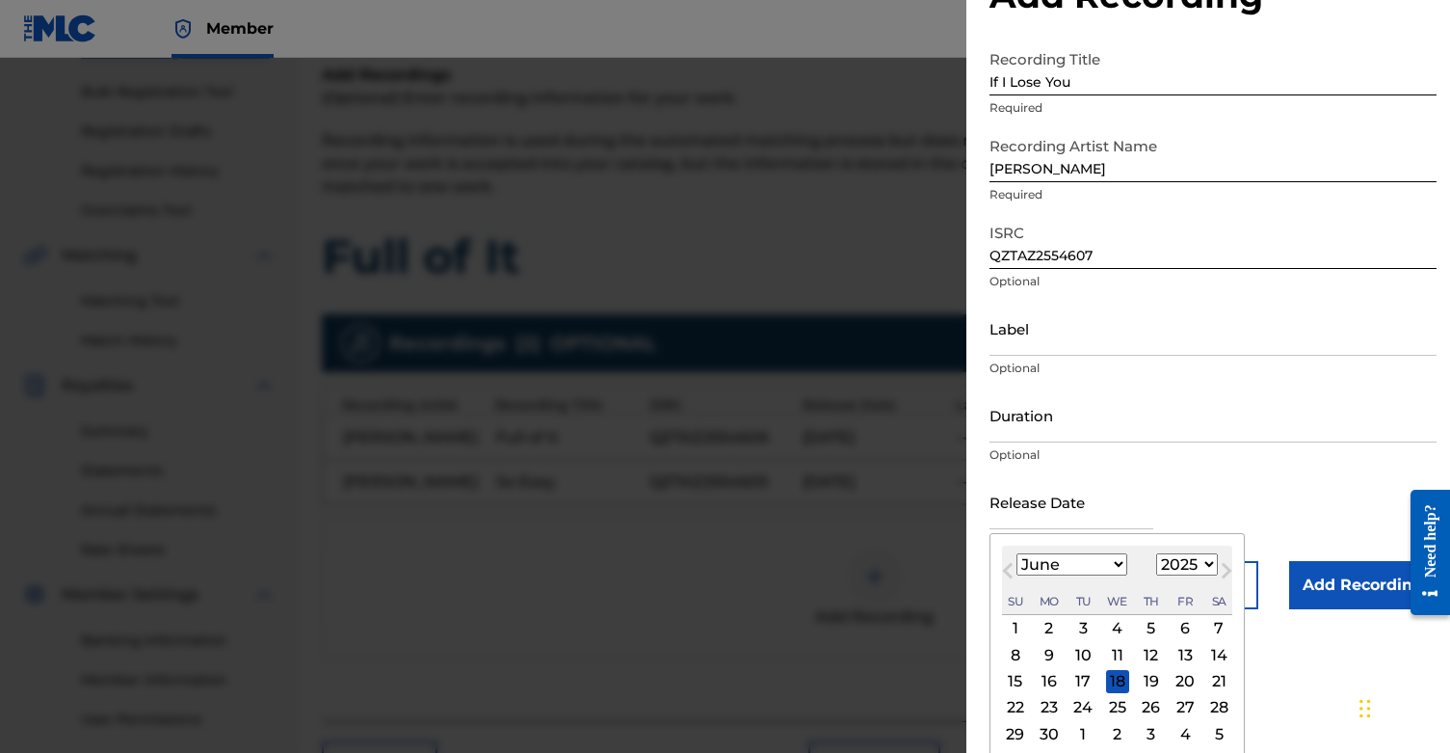
scroll to position [79, 0]
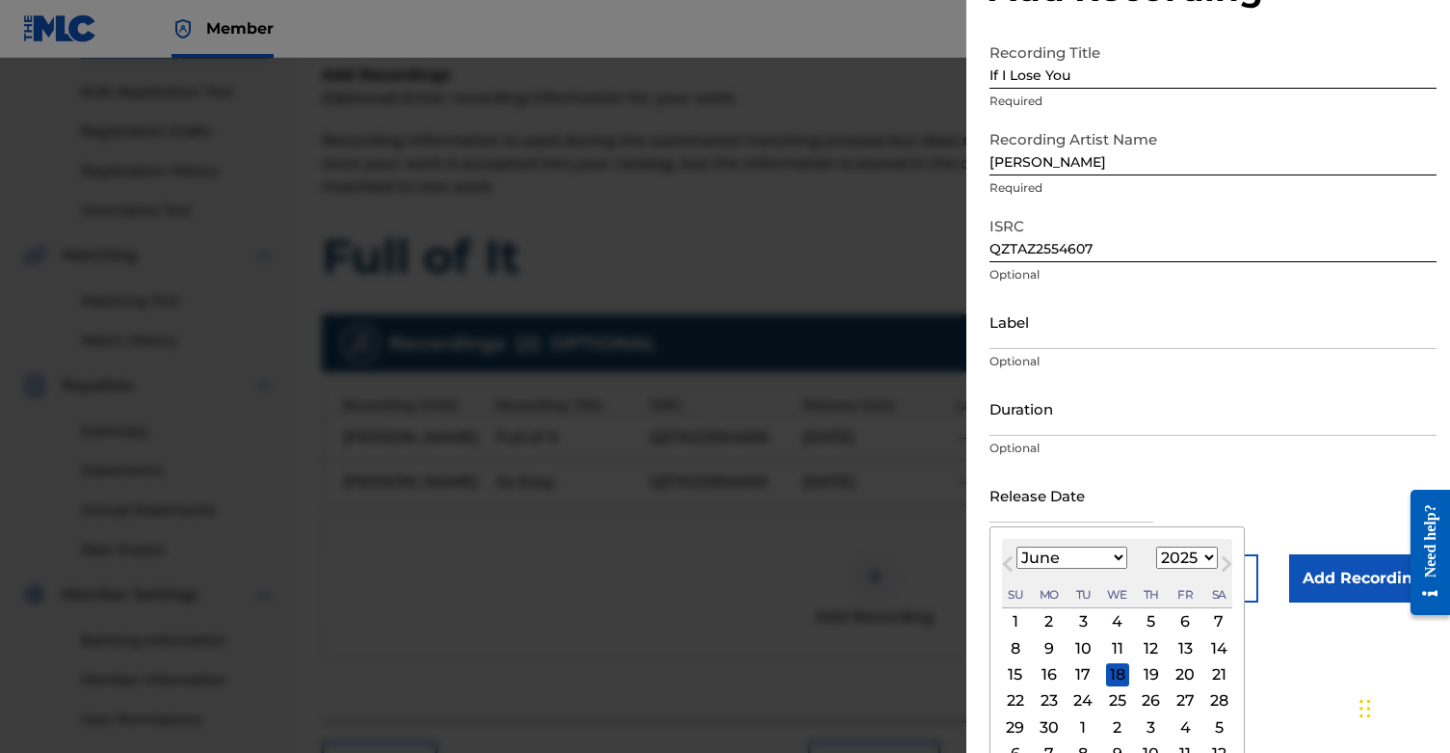
click at [1174, 679] on div "20" at bounding box center [1185, 674] width 23 height 23
type input "June 20 2025"
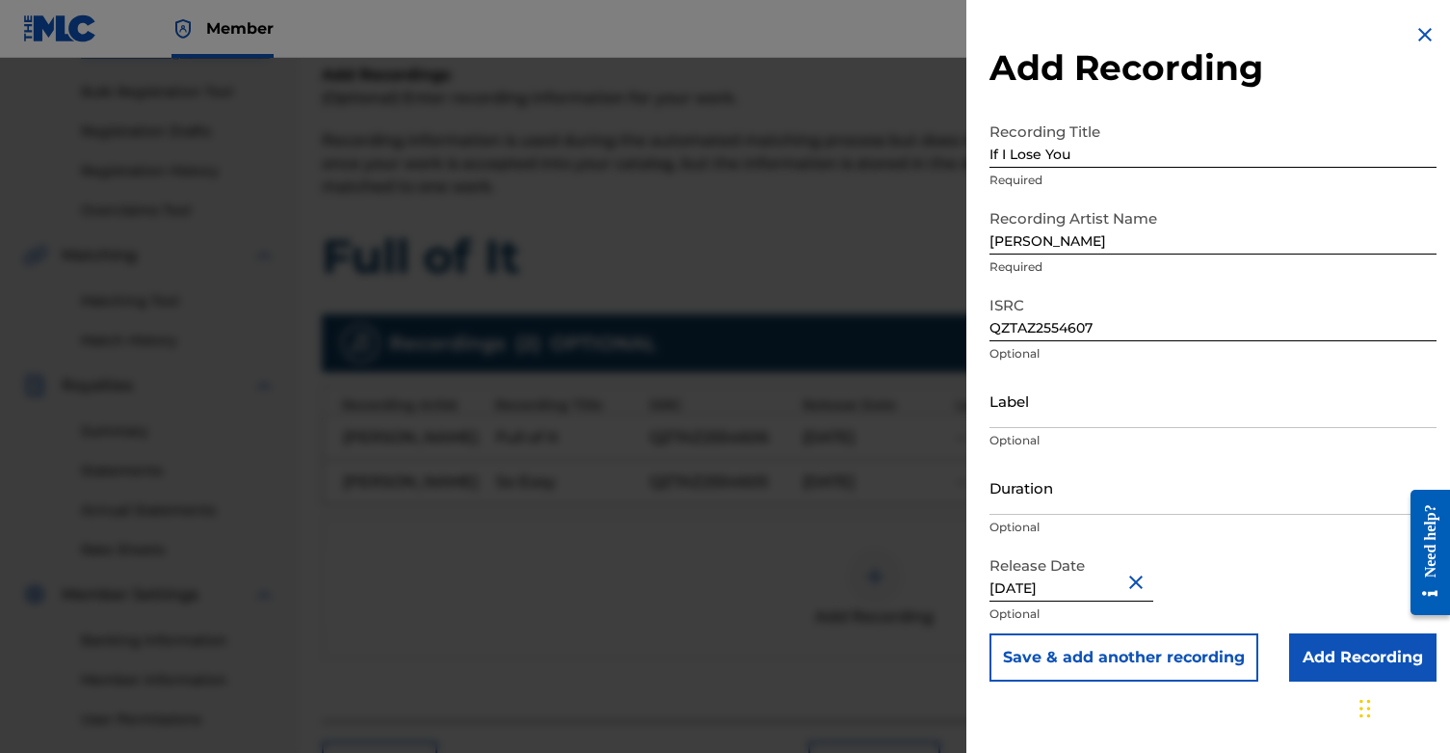
click at [1309, 651] on input "Add Recording" at bounding box center [1362, 657] width 147 height 48
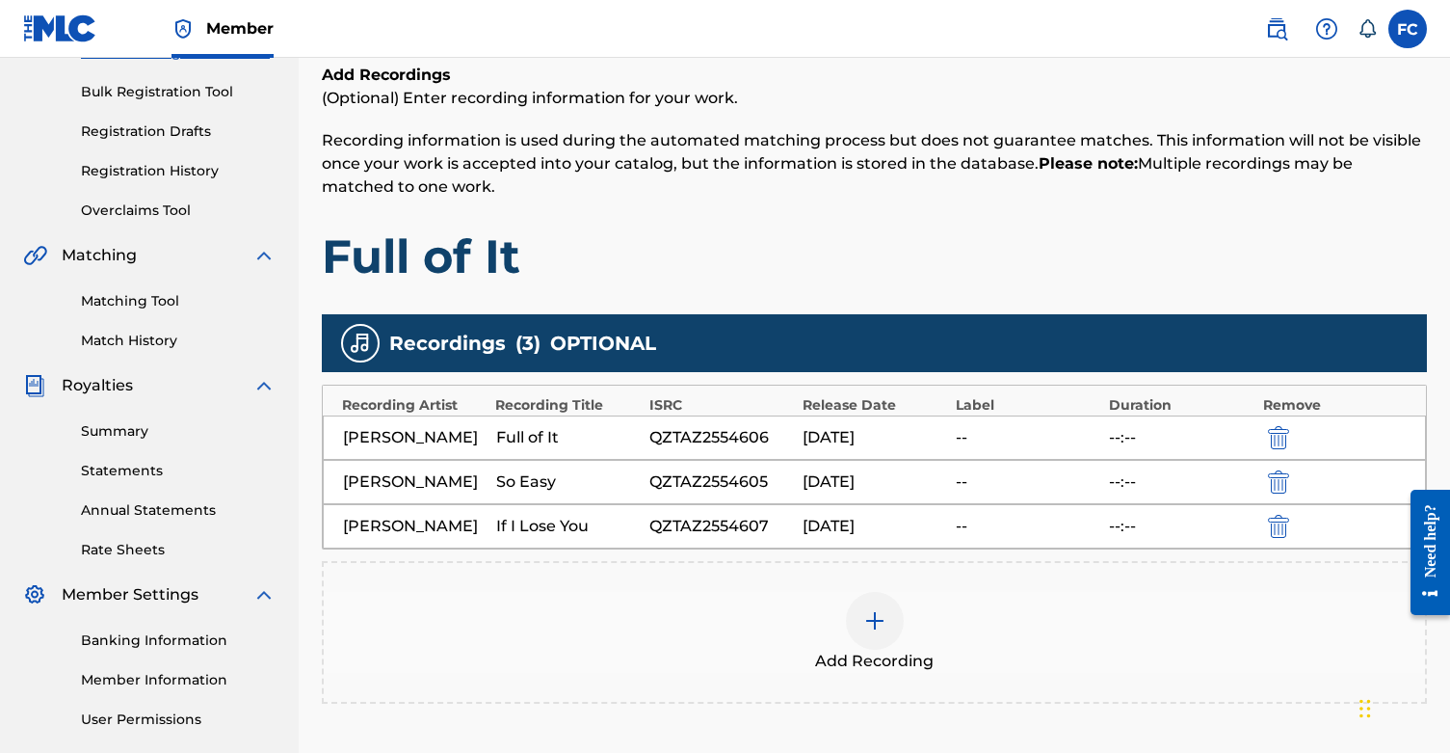
click at [873, 610] on img at bounding box center [874, 620] width 23 height 23
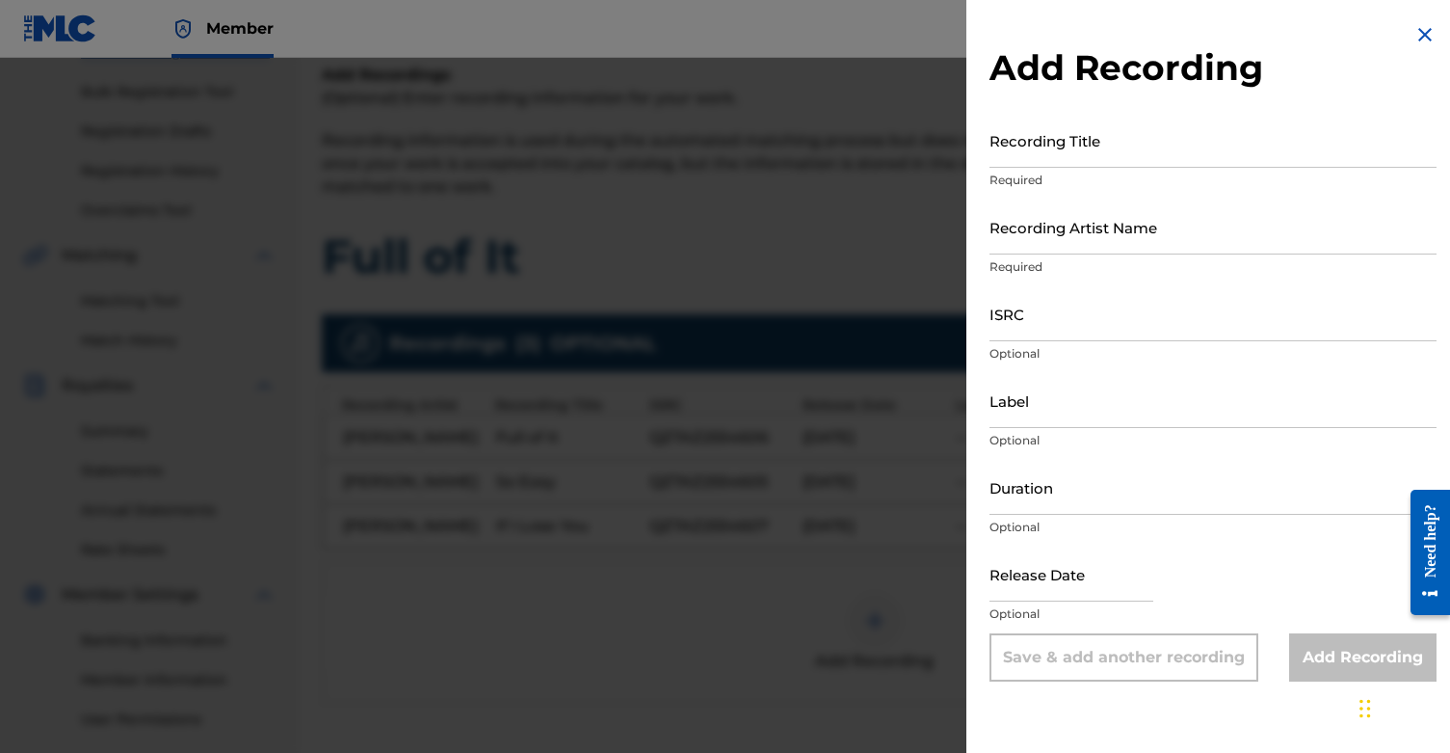
click at [1029, 152] on input "Recording Title" at bounding box center [1213, 140] width 447 height 55
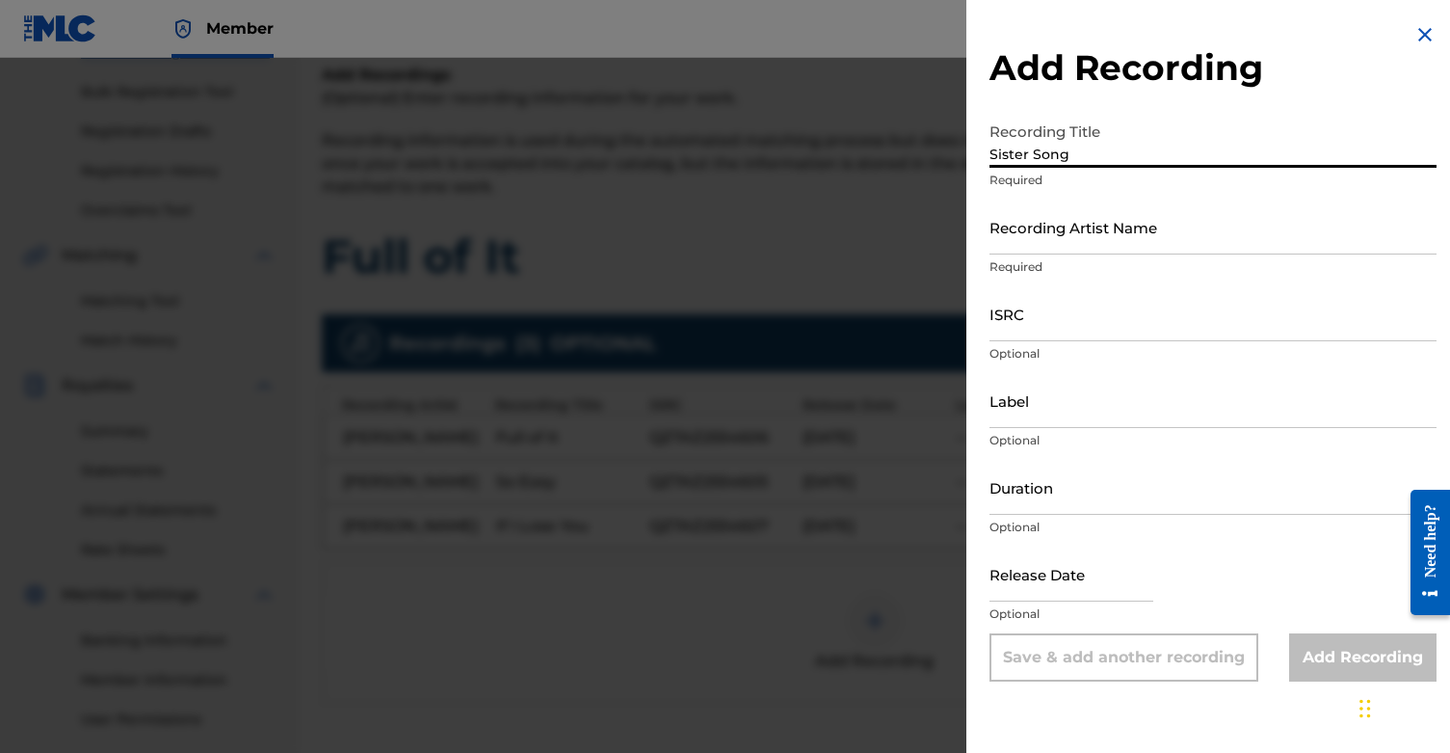
type input "Sister Song"
click at [1041, 233] on input "Recording Artist Name" at bounding box center [1213, 226] width 447 height 55
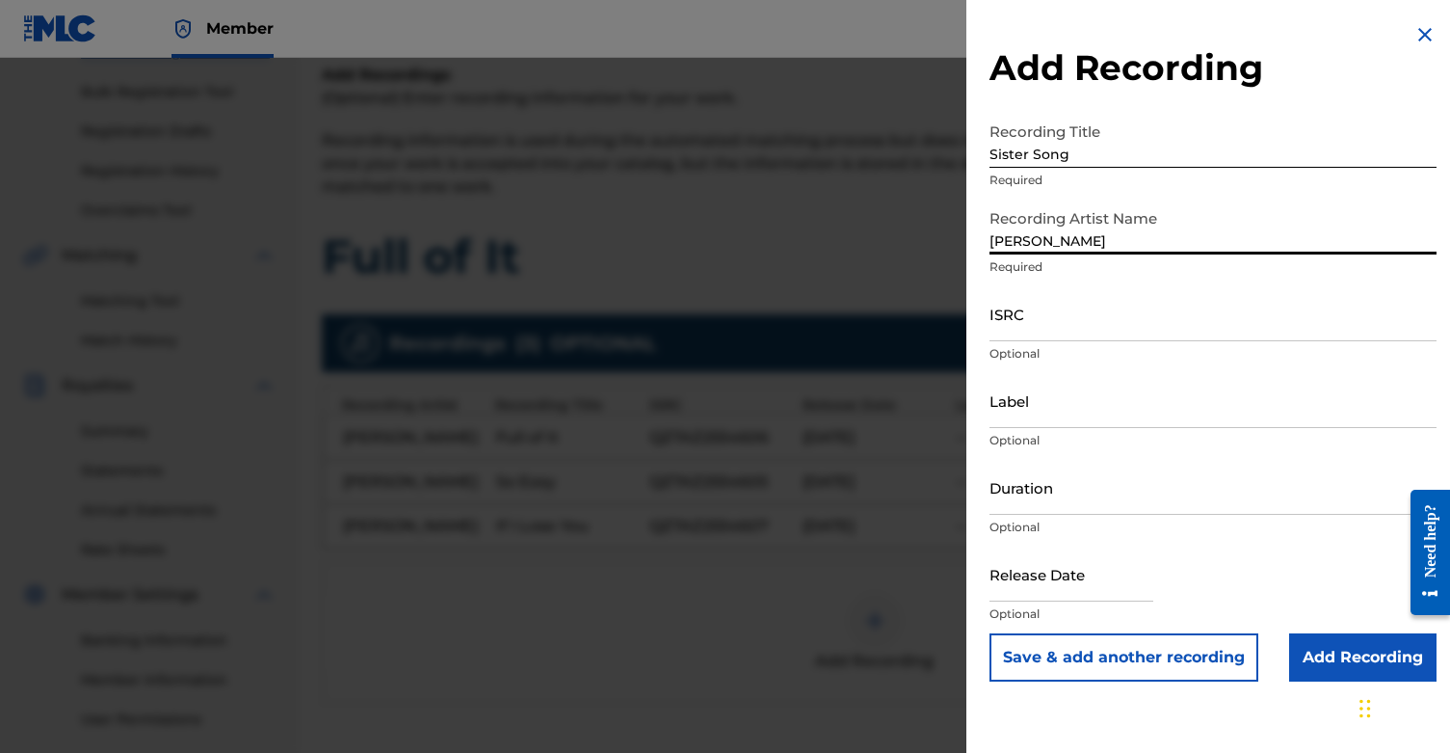
type input "[PERSON_NAME]"
click at [1027, 331] on input "ISRC" at bounding box center [1213, 313] width 447 height 55
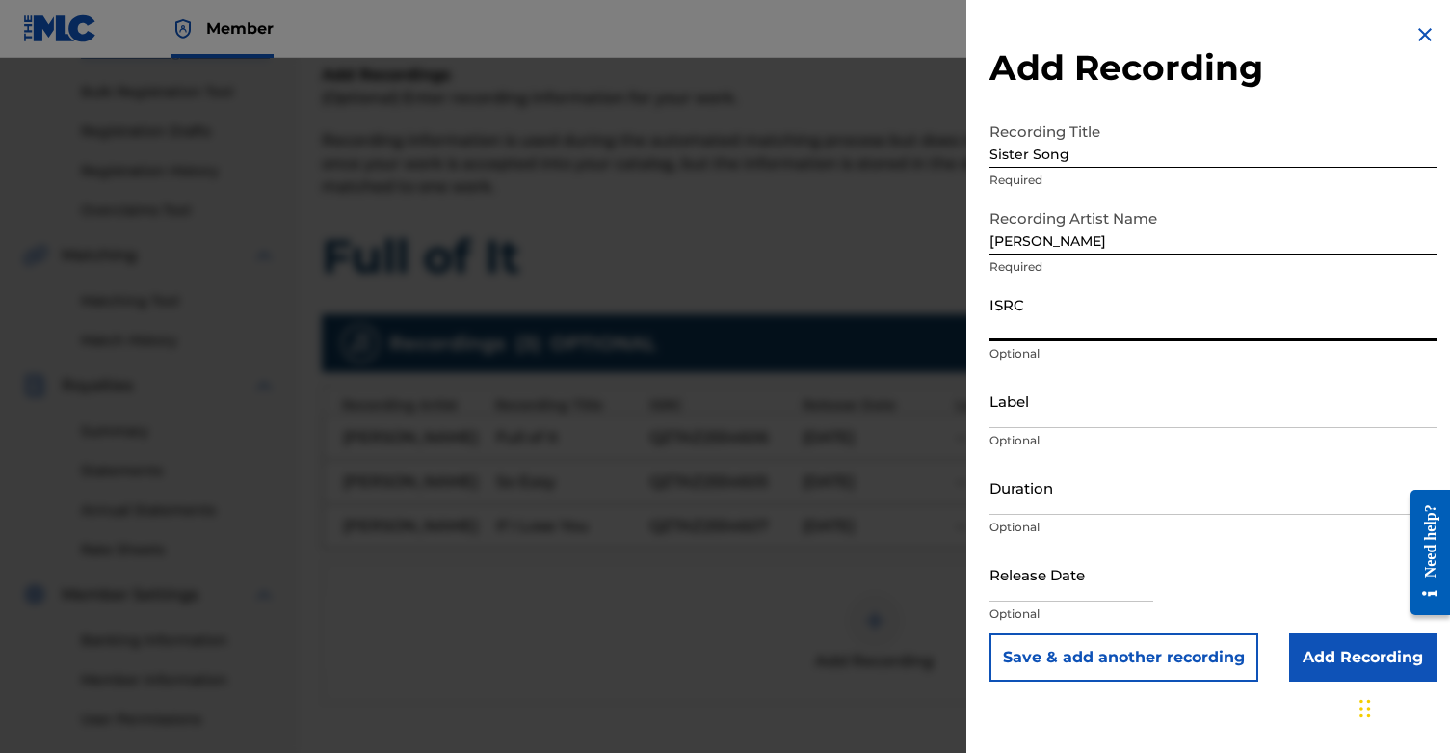
paste input "QZTAZ2554608"
type input "QZTAZ2554608"
click at [1034, 584] on input "text" at bounding box center [1072, 573] width 164 height 55
select select "8"
select select "2025"
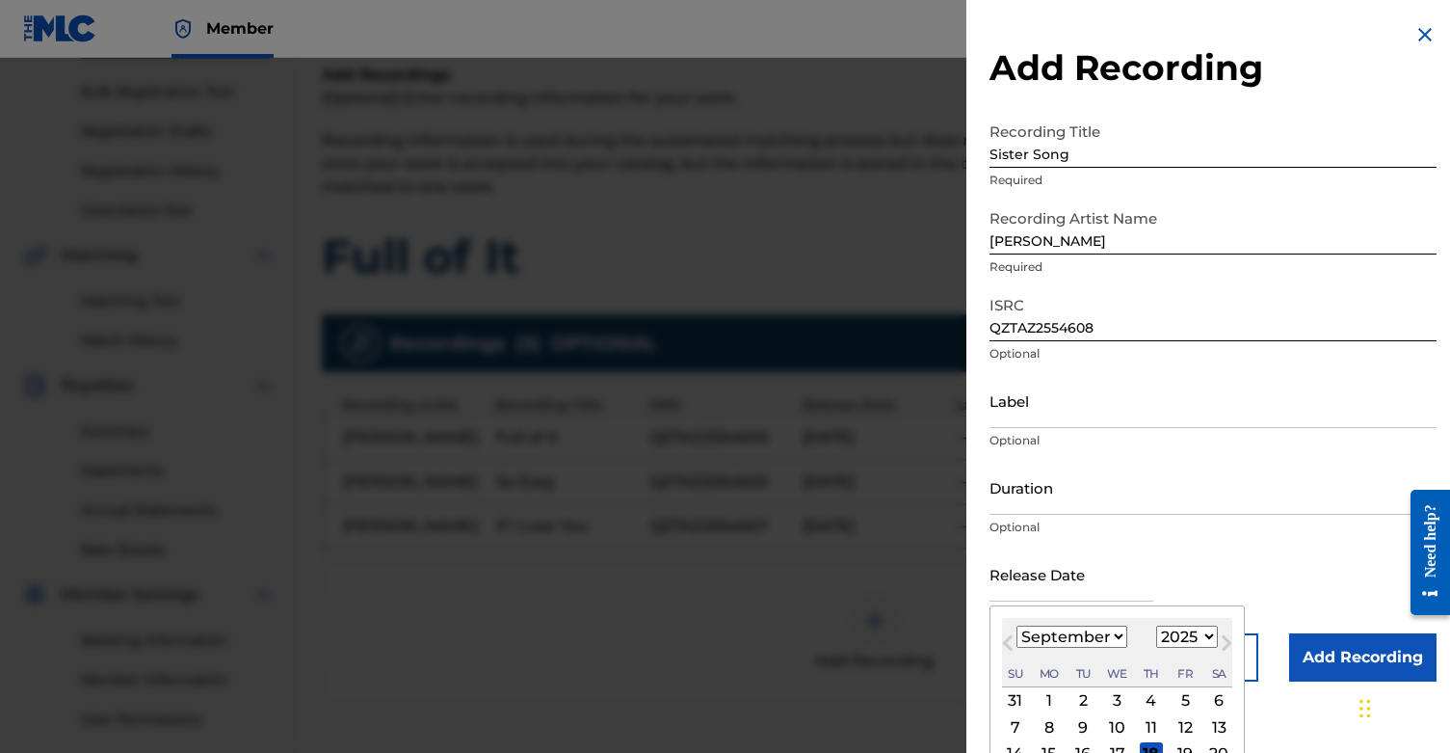
select select "5"
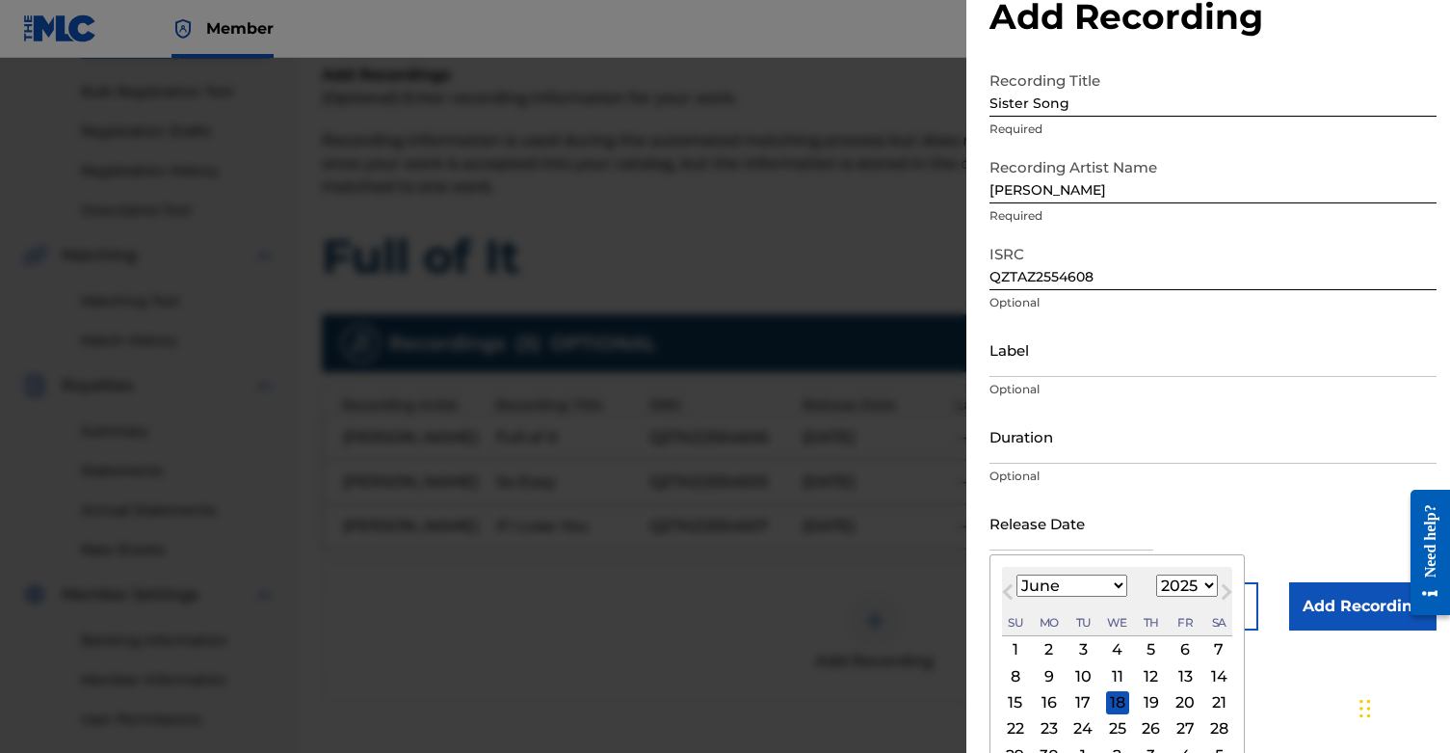
scroll to position [58, 0]
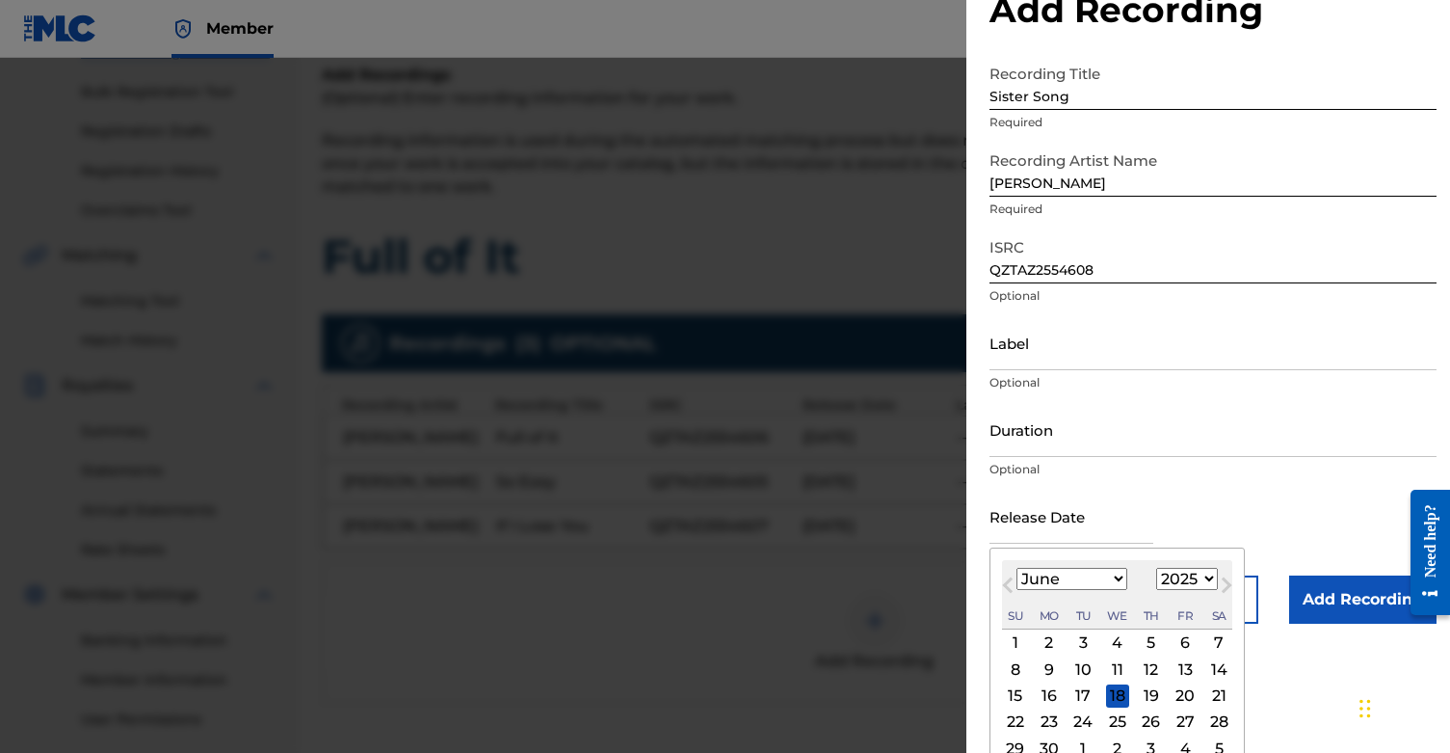
click at [1174, 695] on div "20" at bounding box center [1185, 695] width 23 height 23
type input "June 20 2025"
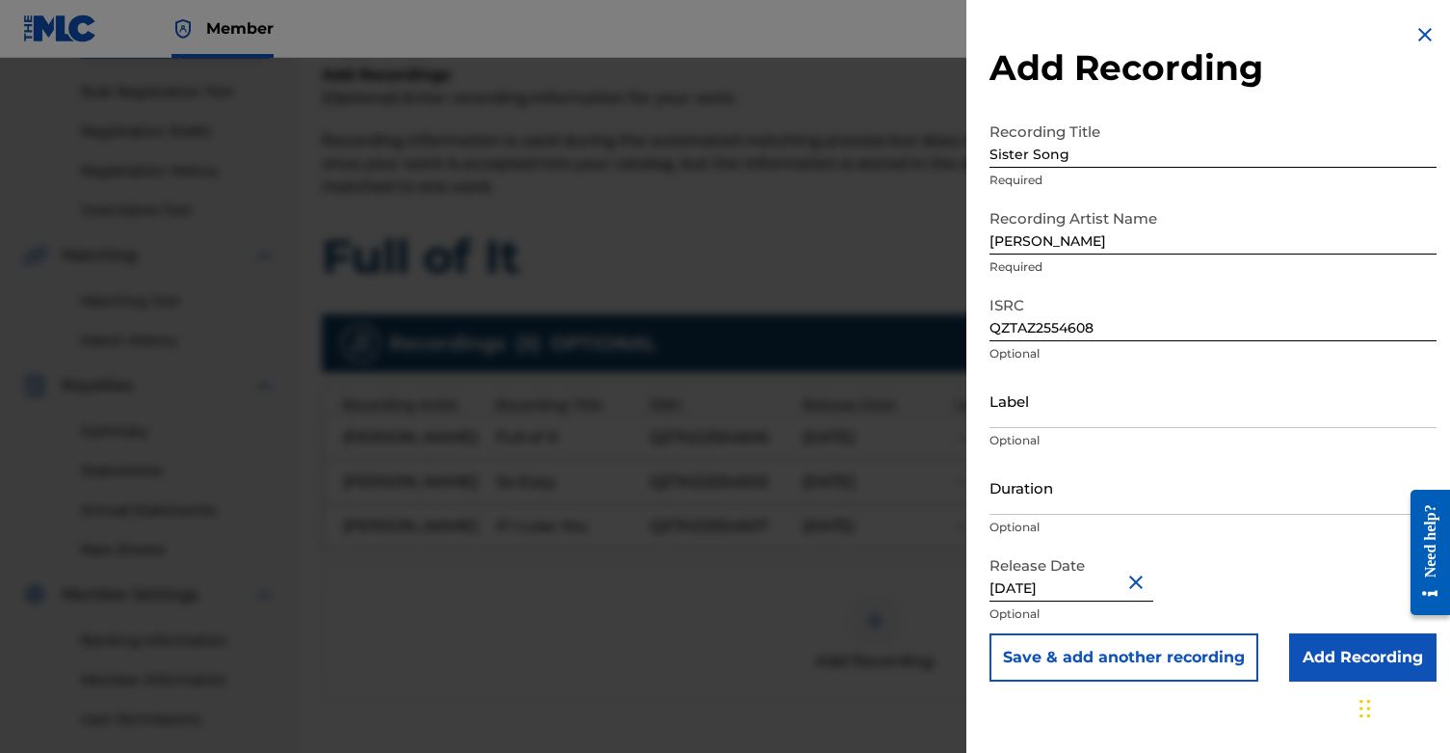
scroll to position [0, 0]
click at [1350, 656] on input "Add Recording" at bounding box center [1362, 657] width 147 height 48
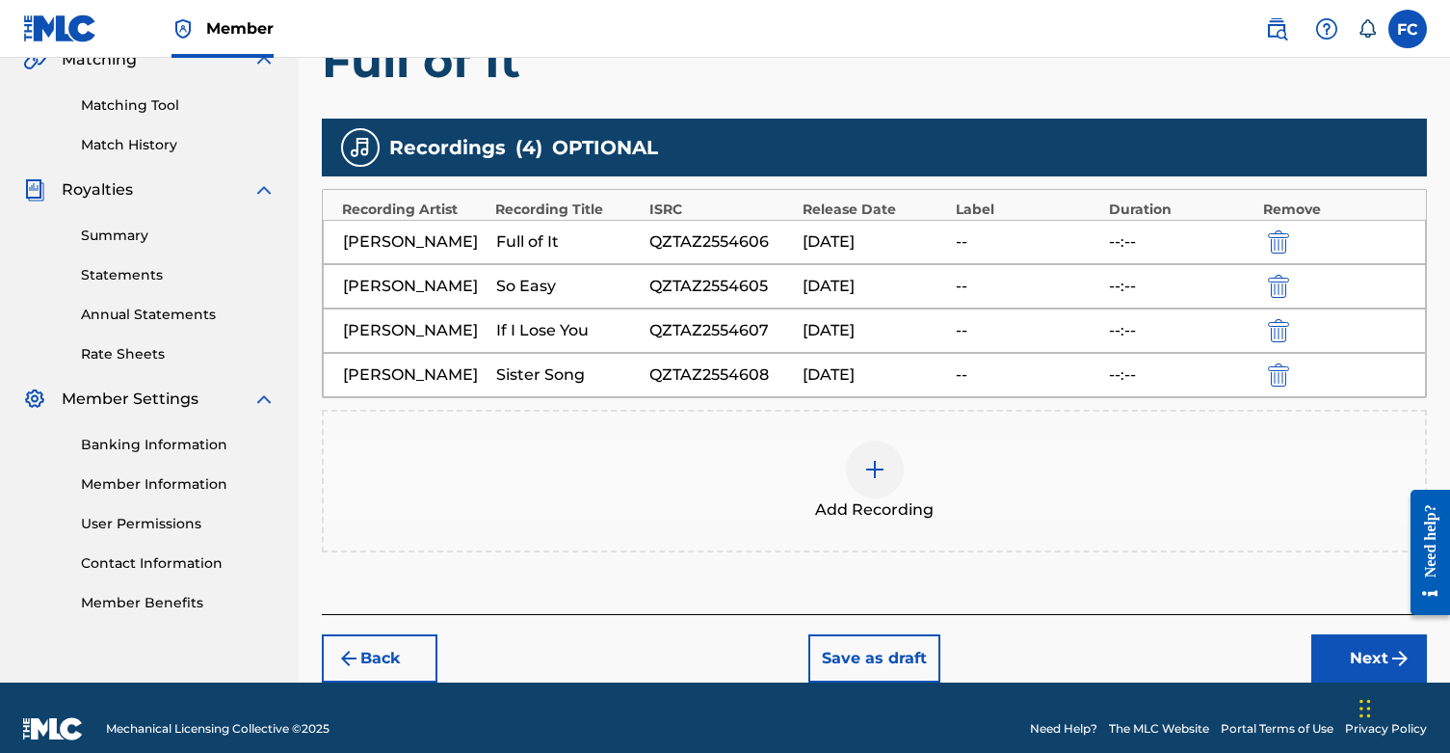
scroll to position [487, 0]
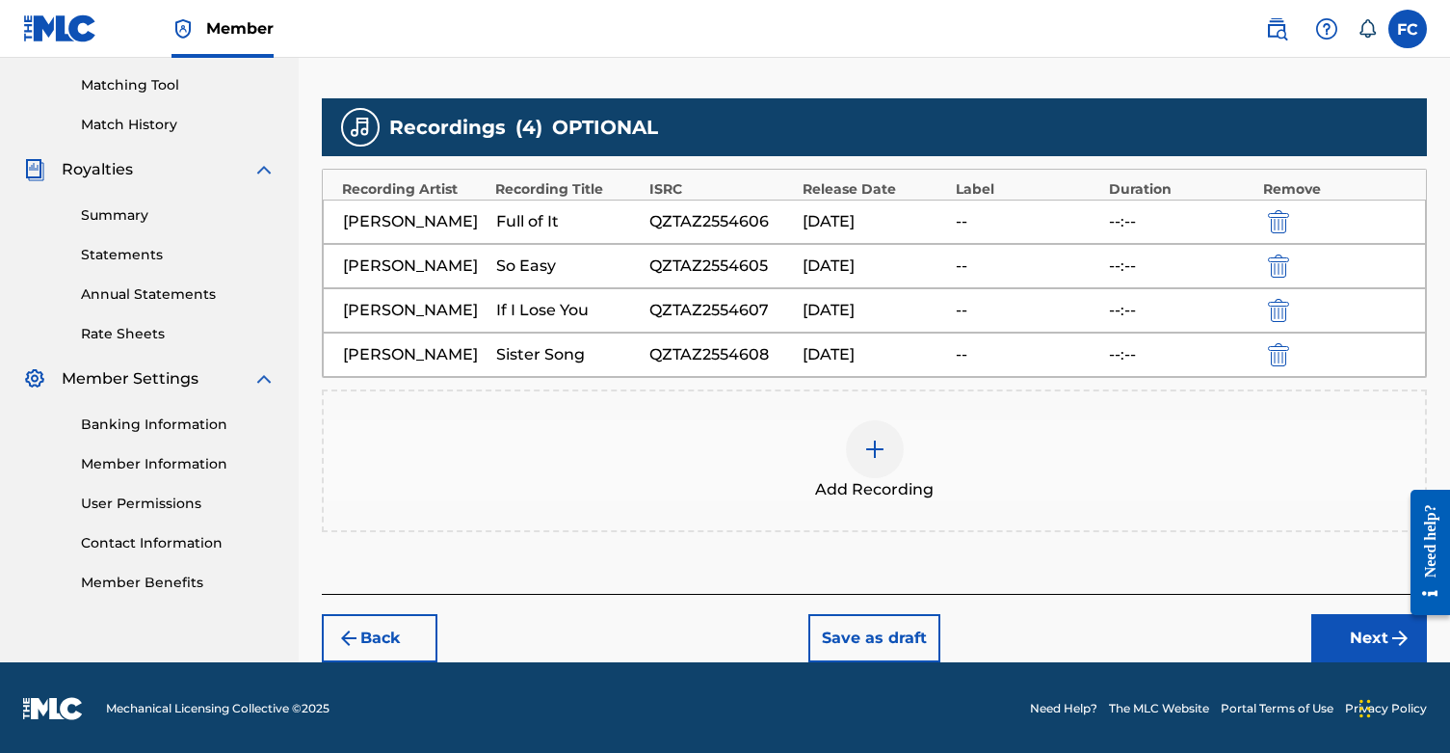
click at [1343, 640] on button "Next" at bounding box center [1370, 638] width 116 height 48
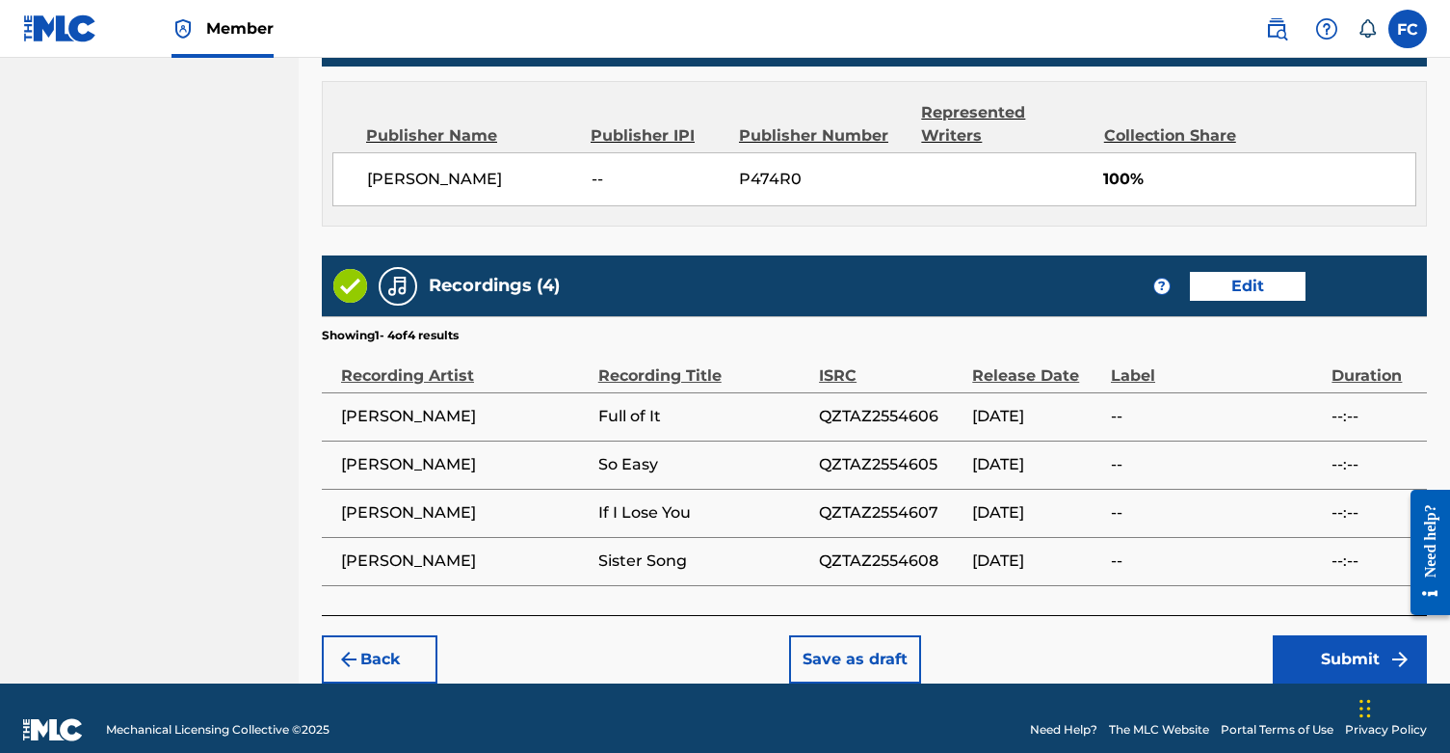
scroll to position [1021, 0]
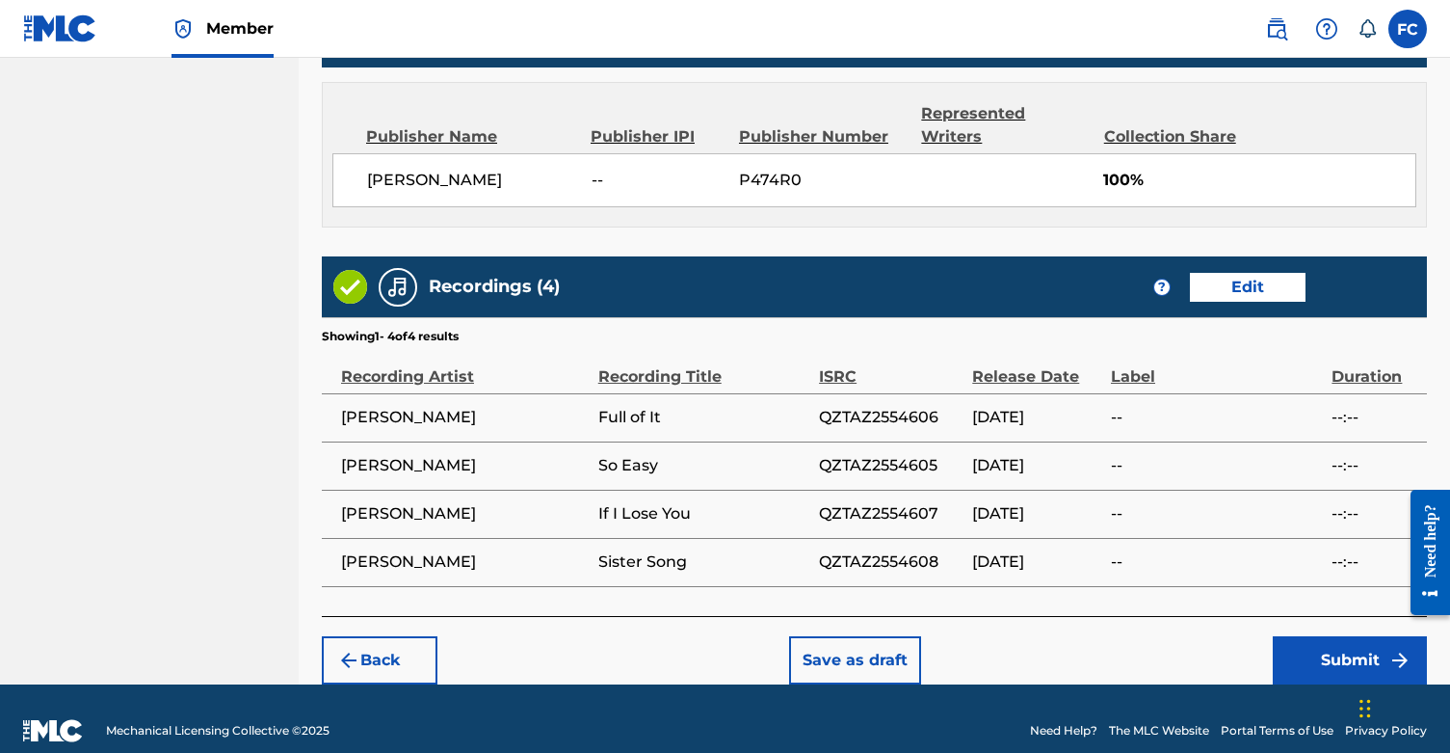
click at [1309, 643] on button "Submit" at bounding box center [1350, 660] width 154 height 48
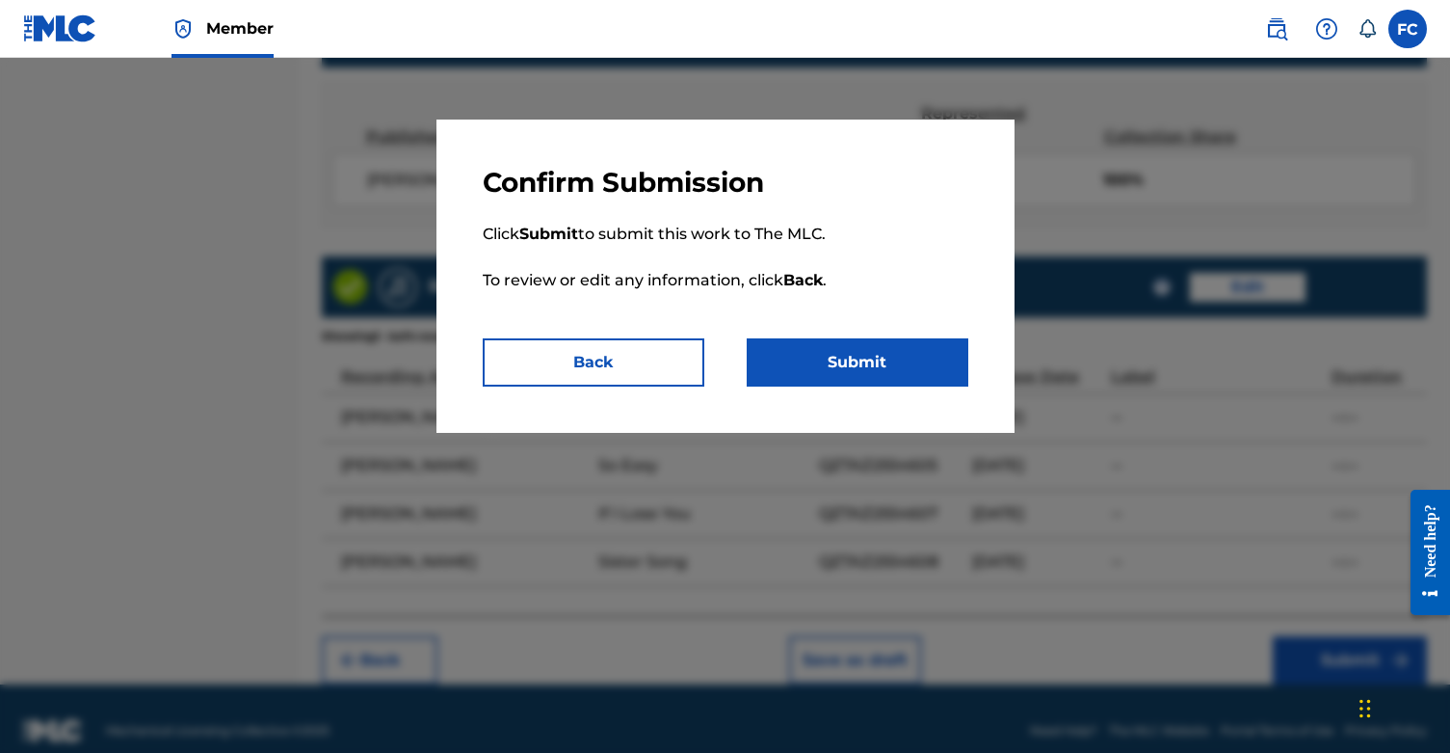
click at [915, 380] on button "Submit" at bounding box center [858, 362] width 222 height 48
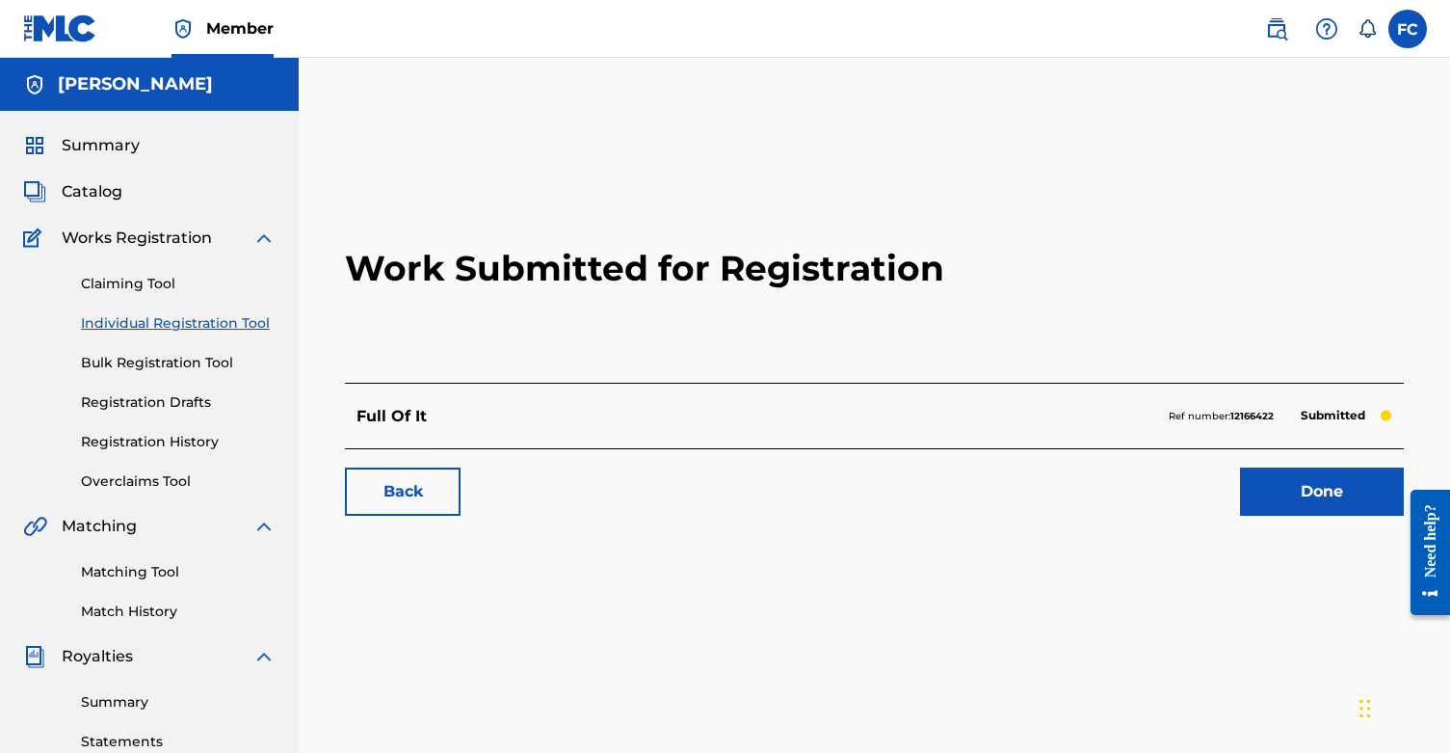
click at [102, 186] on span "Catalog" at bounding box center [92, 191] width 61 height 23
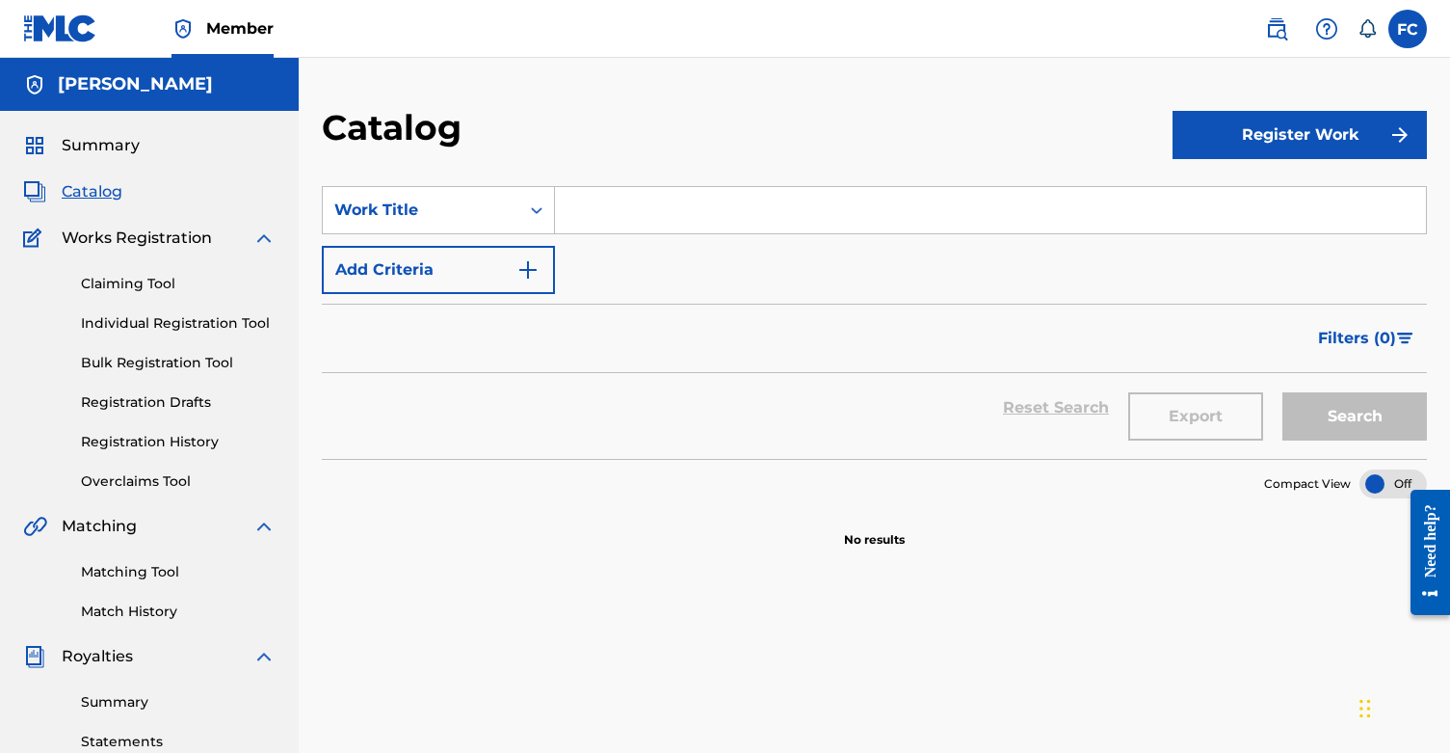
click at [101, 194] on span "Catalog" at bounding box center [92, 191] width 61 height 23
click at [110, 76] on h5 "[PERSON_NAME]" at bounding box center [135, 84] width 155 height 22
click at [91, 140] on span "Summary" at bounding box center [101, 145] width 78 height 23
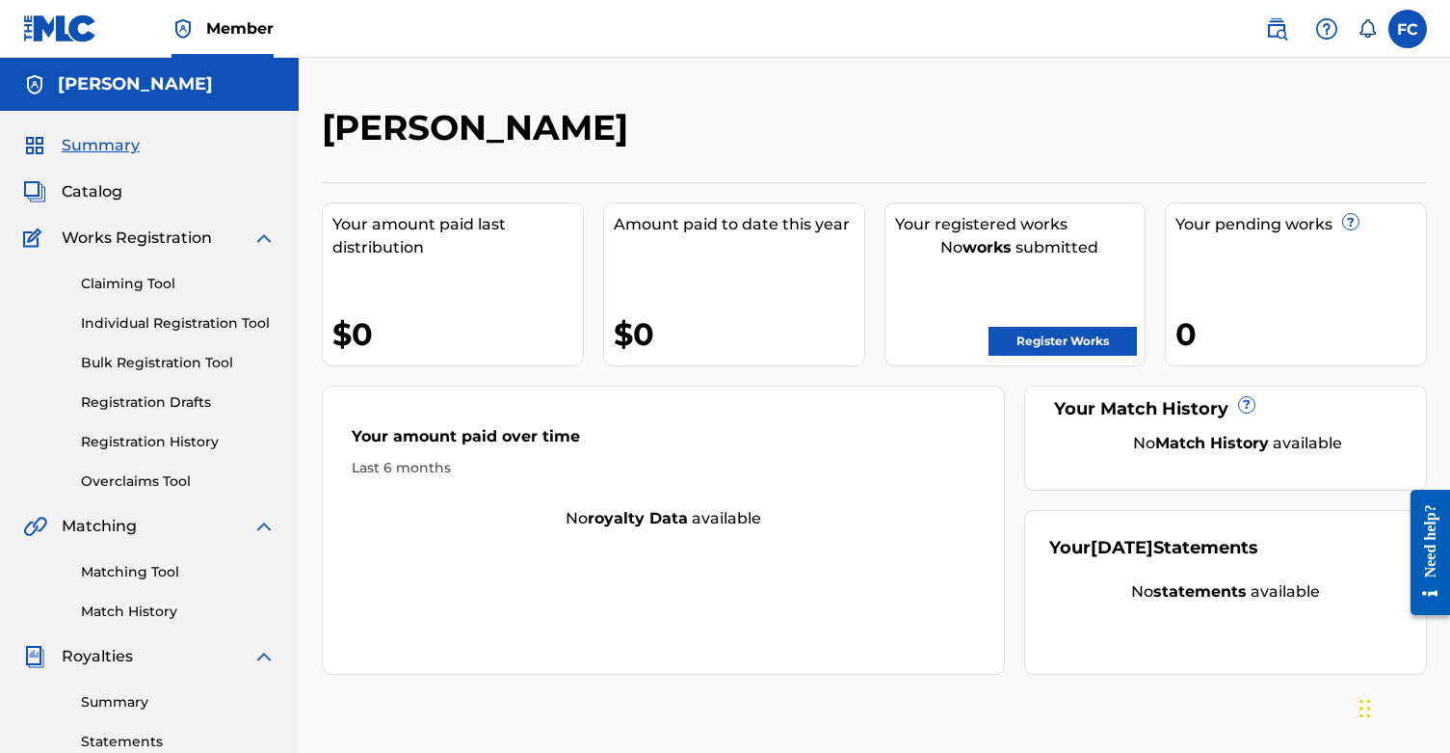
click at [1033, 252] on div "No works submitted" at bounding box center [1020, 247] width 251 height 23
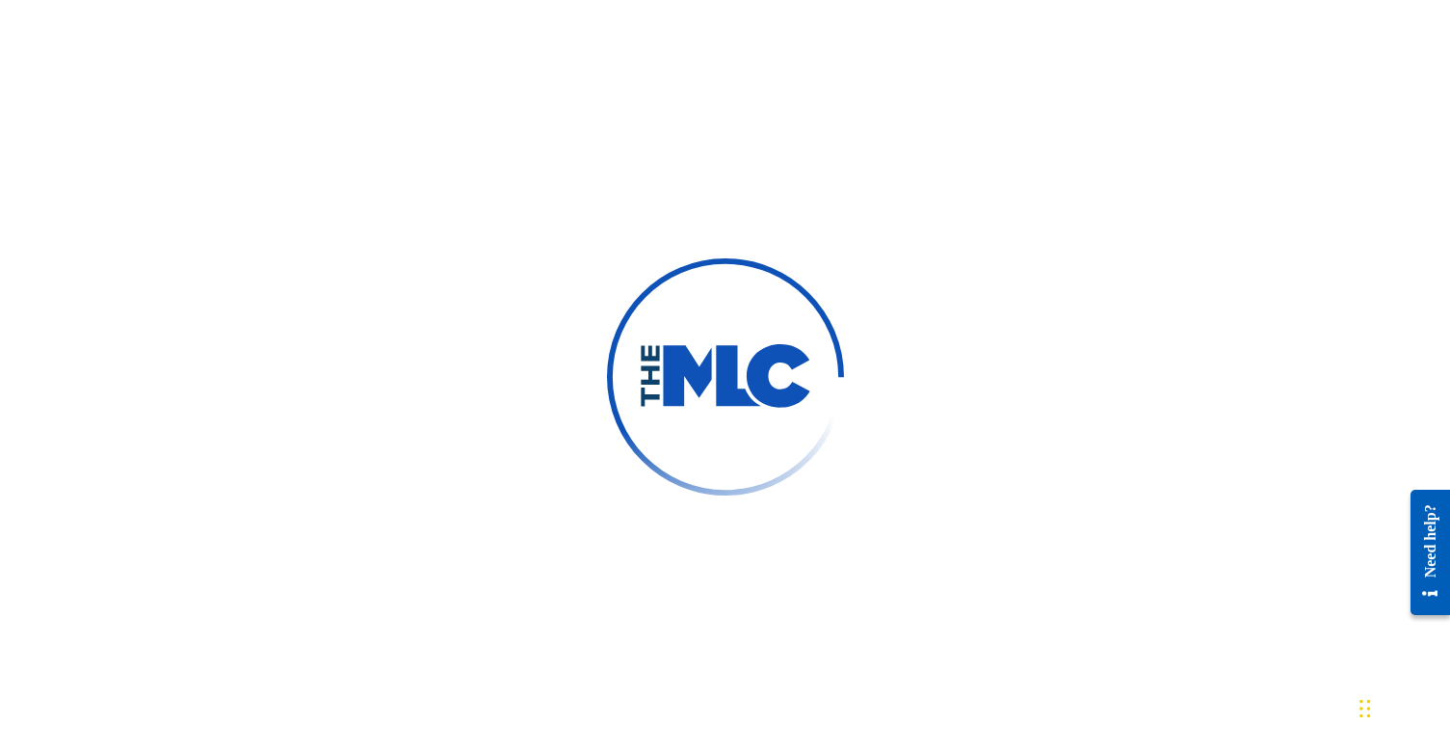
scroll to position [442, 0]
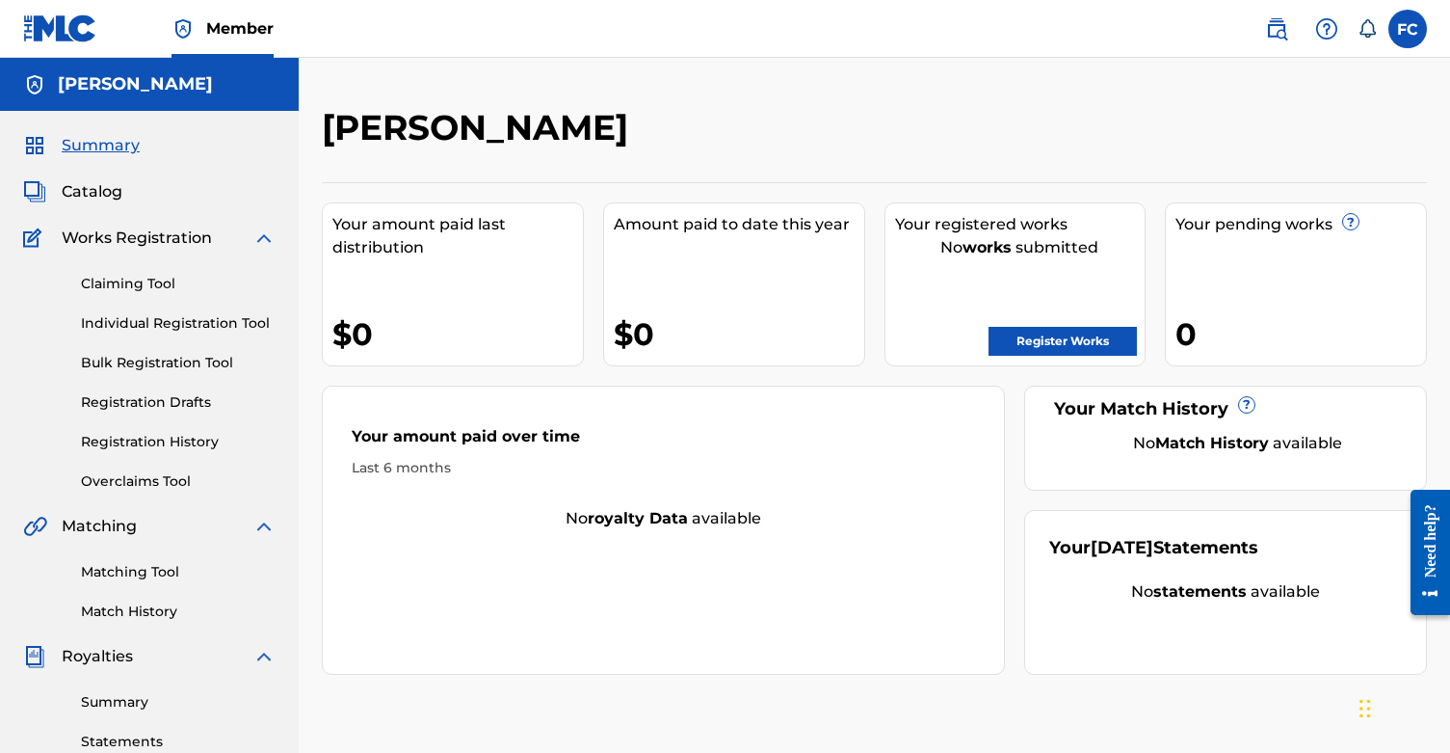
click at [141, 287] on link "Claiming Tool" at bounding box center [178, 284] width 195 height 20
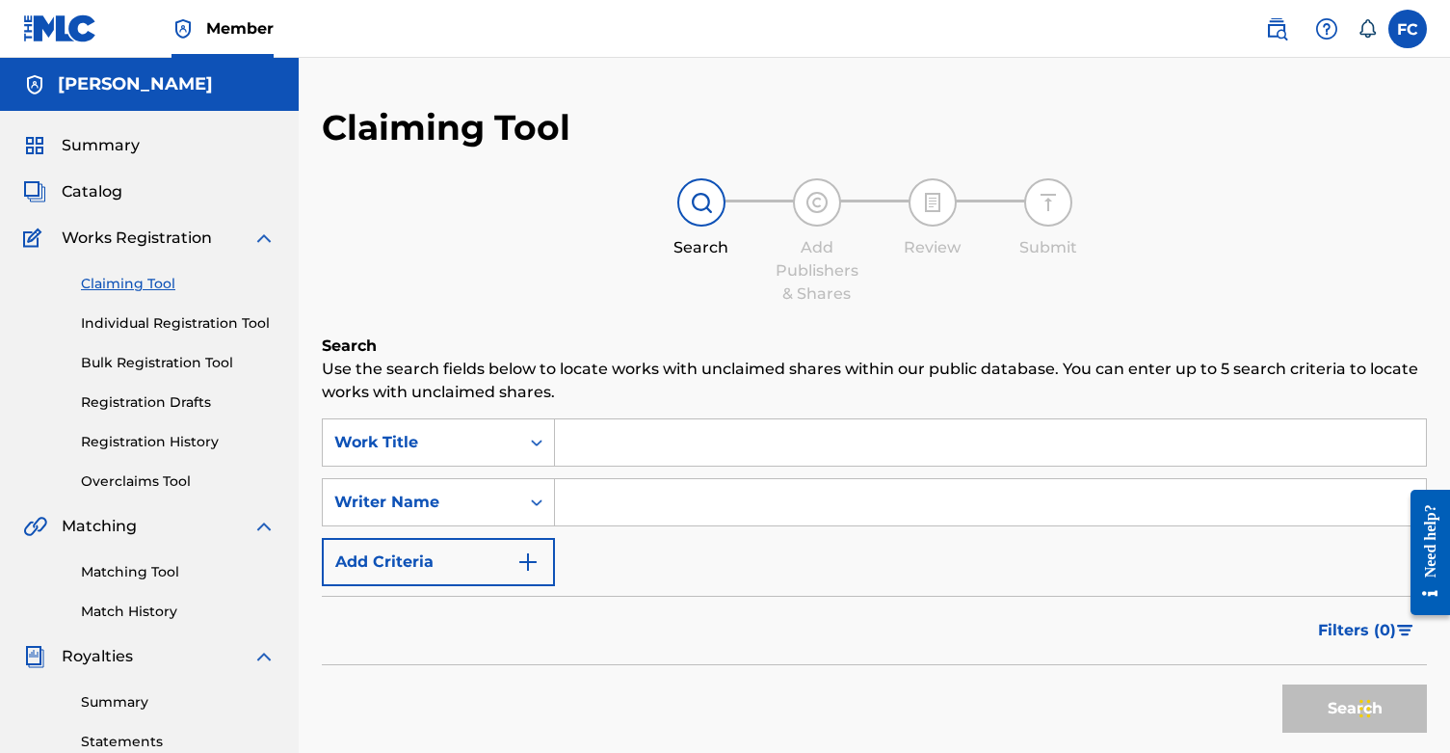
click at [140, 321] on link "Individual Registration Tool" at bounding box center [178, 323] width 195 height 20
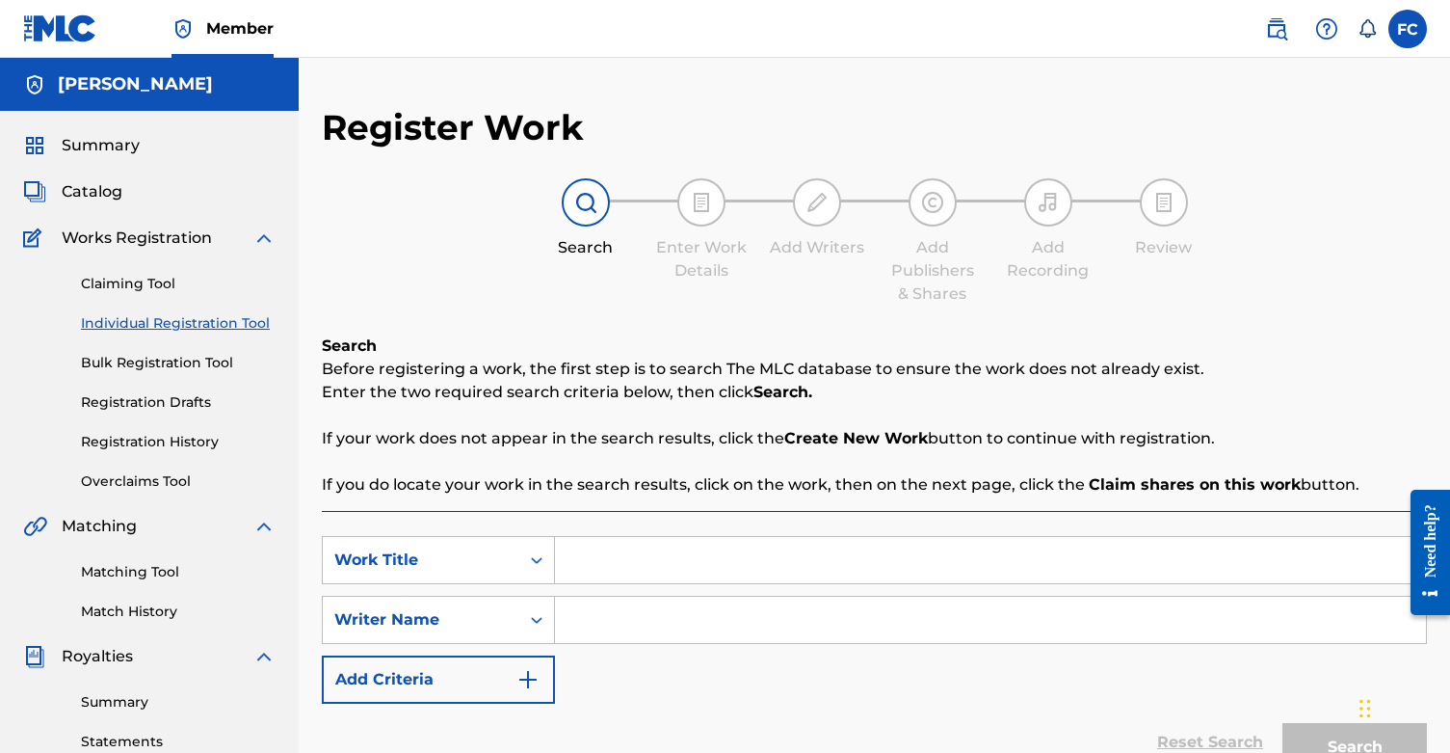
click at [147, 385] on div "Claiming Tool Individual Registration Tool Bulk Registration Tool Registration …" at bounding box center [149, 371] width 252 height 242
click at [137, 589] on div "Matching Tool Match History" at bounding box center [149, 580] width 252 height 84
click at [105, 194] on span "Catalog" at bounding box center [92, 191] width 61 height 23
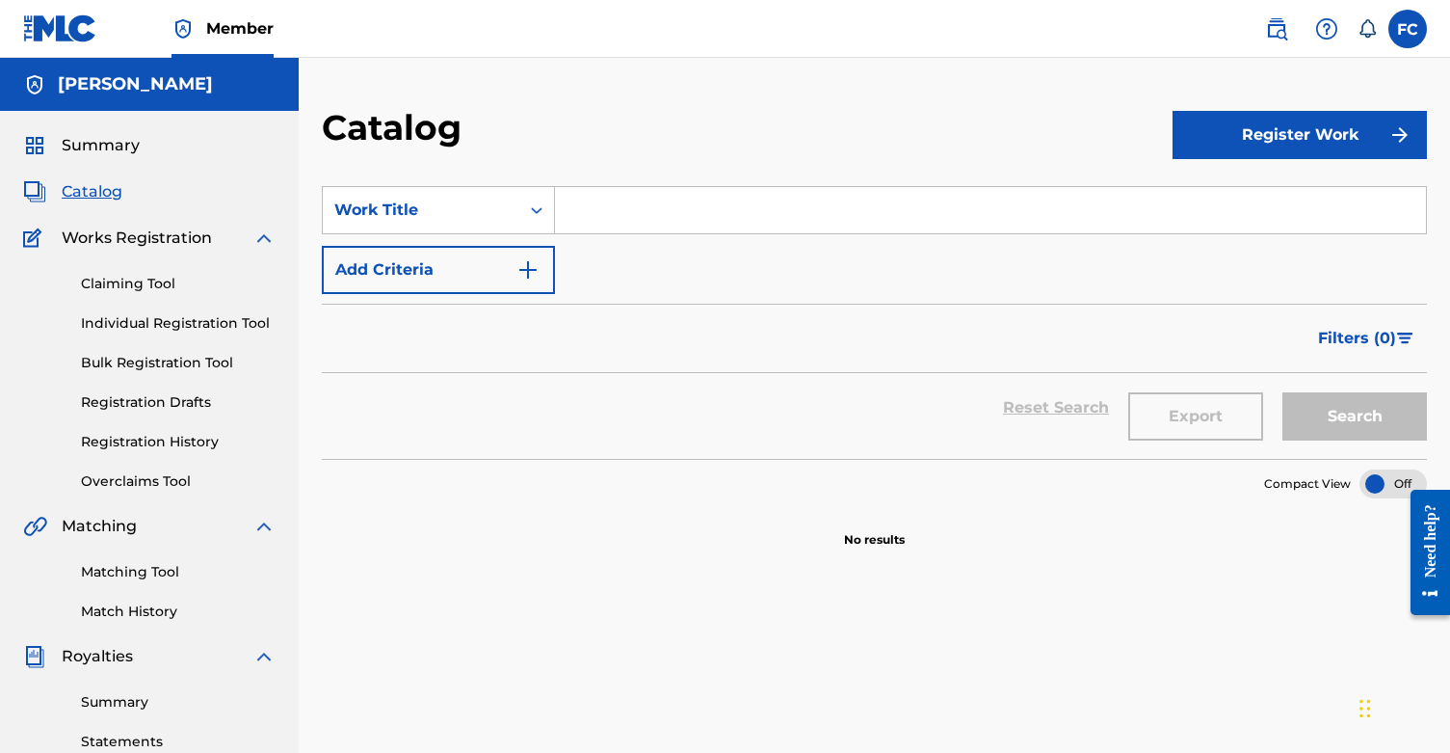
click at [122, 155] on span "Summary" at bounding box center [101, 145] width 78 height 23
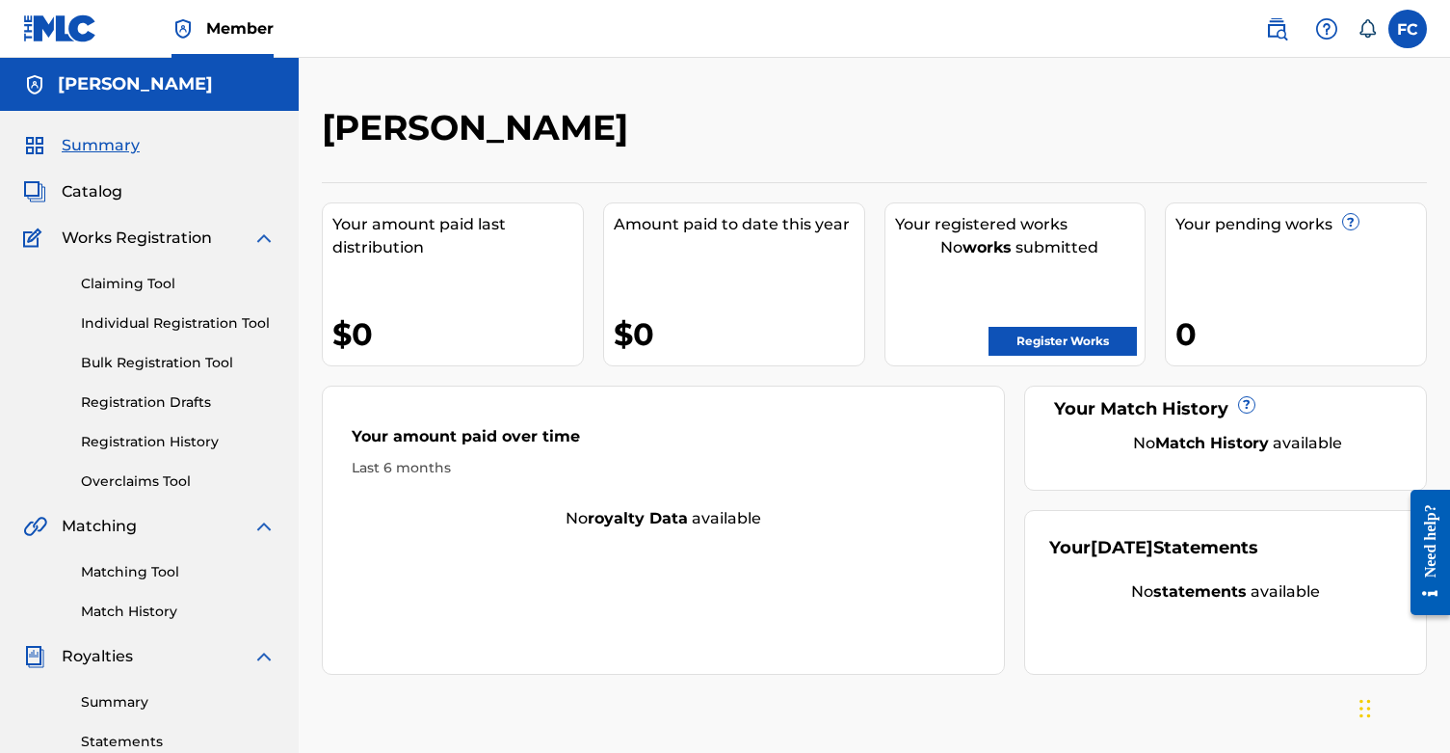
click at [199, 443] on link "Registration History" at bounding box center [178, 442] width 195 height 20
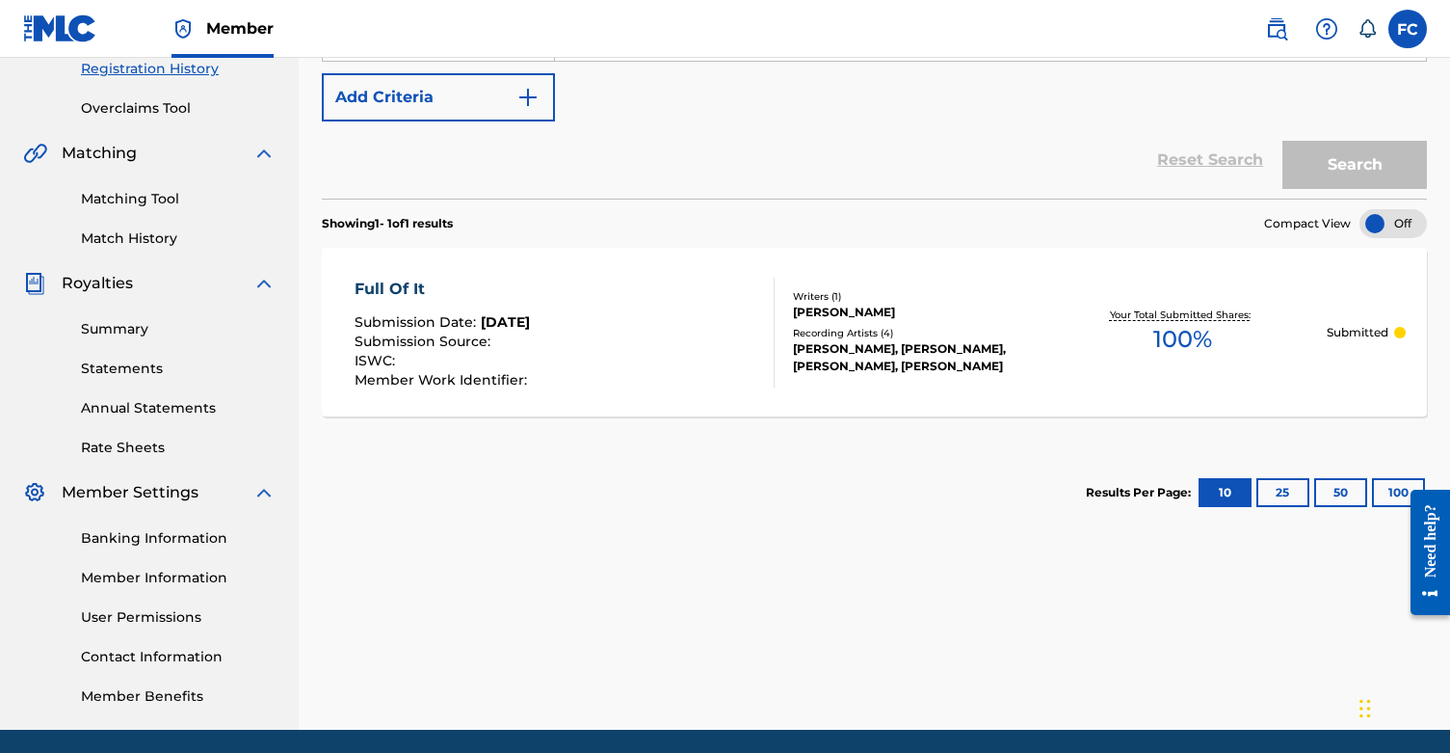
scroll to position [373, 0]
